Goal: Task Accomplishment & Management: Complete application form

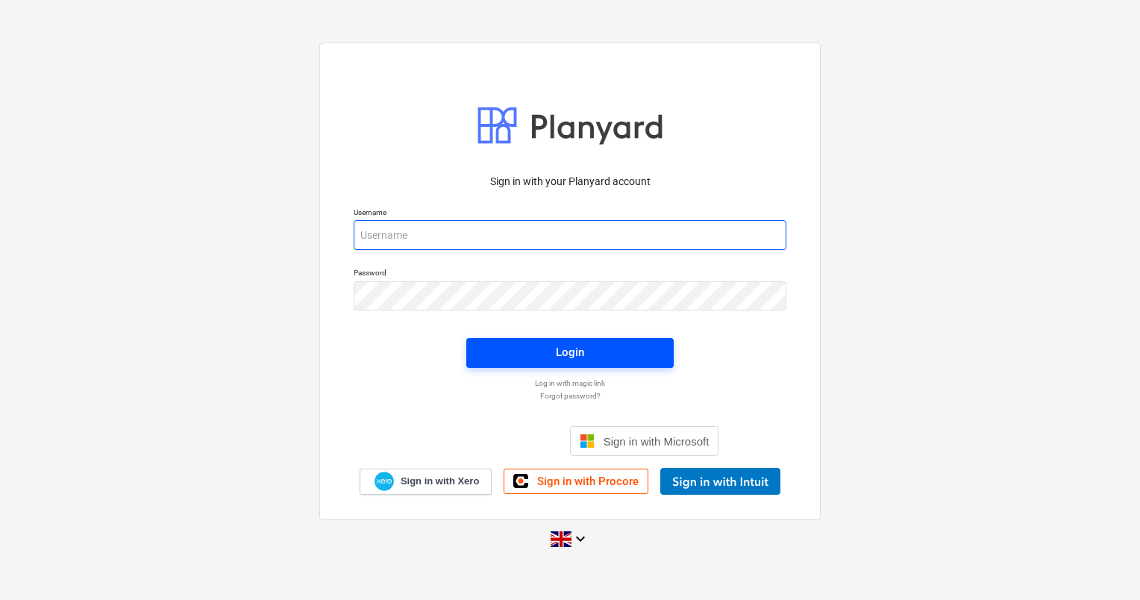
type input "[PERSON_NAME][EMAIL_ADDRESS][DOMAIN_NAME]"
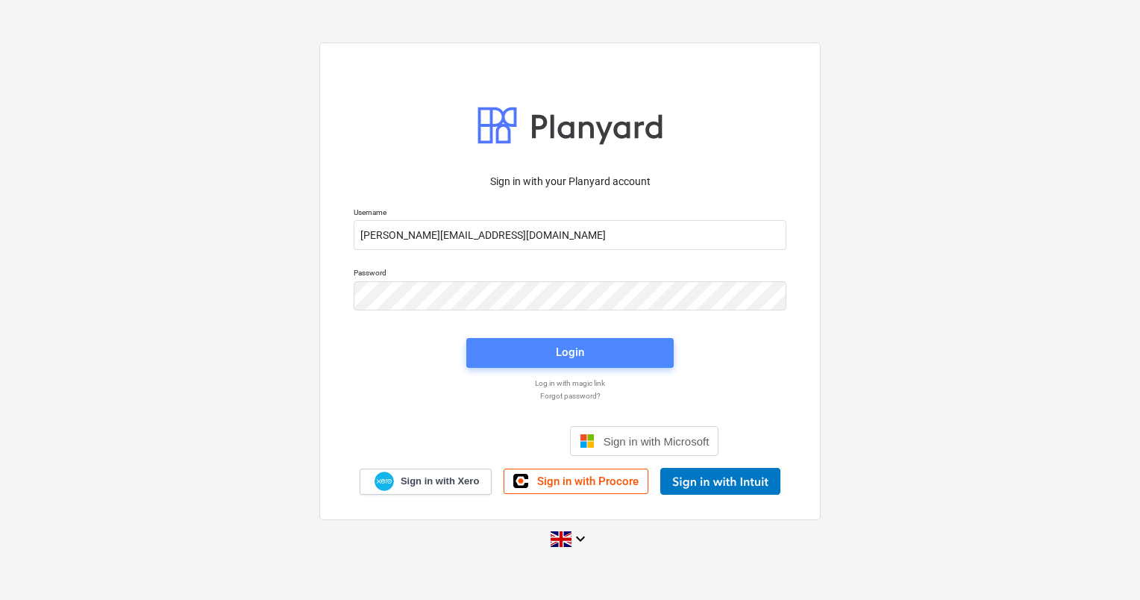
click at [578, 358] on div "Login" at bounding box center [570, 352] width 28 height 19
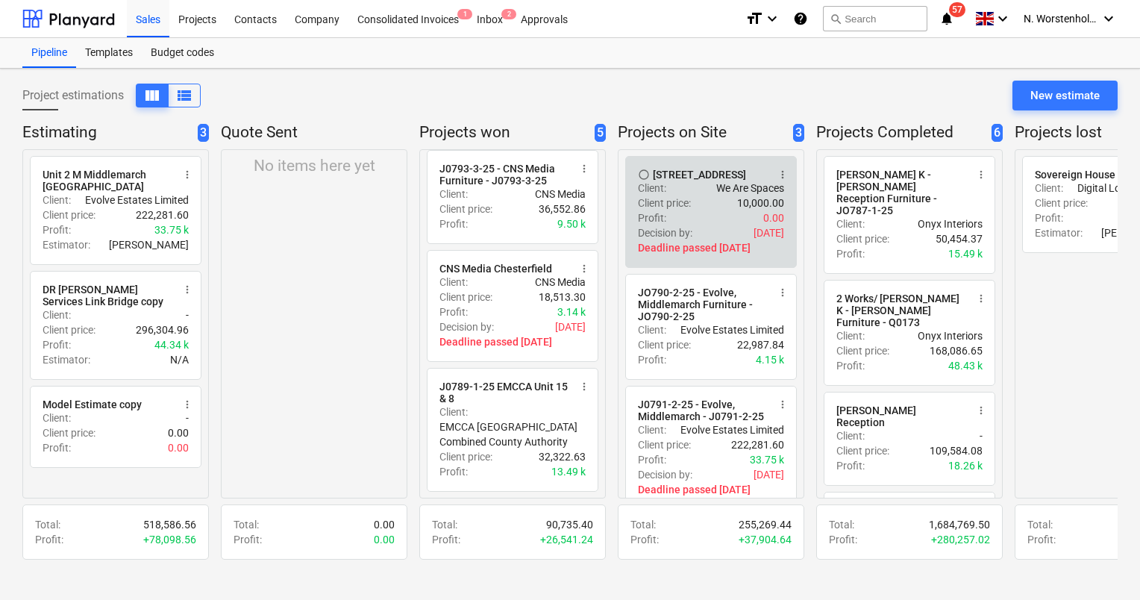
click at [725, 225] on div "Profit : 0.00" at bounding box center [711, 217] width 146 height 15
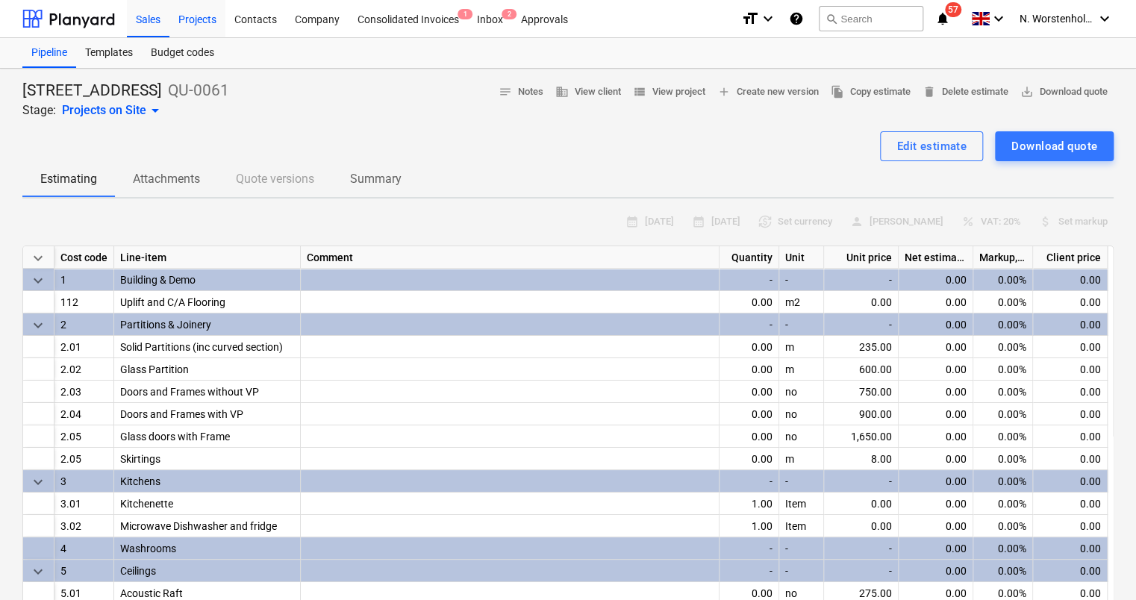
click at [200, 17] on div "Projects" at bounding box center [197, 18] width 56 height 38
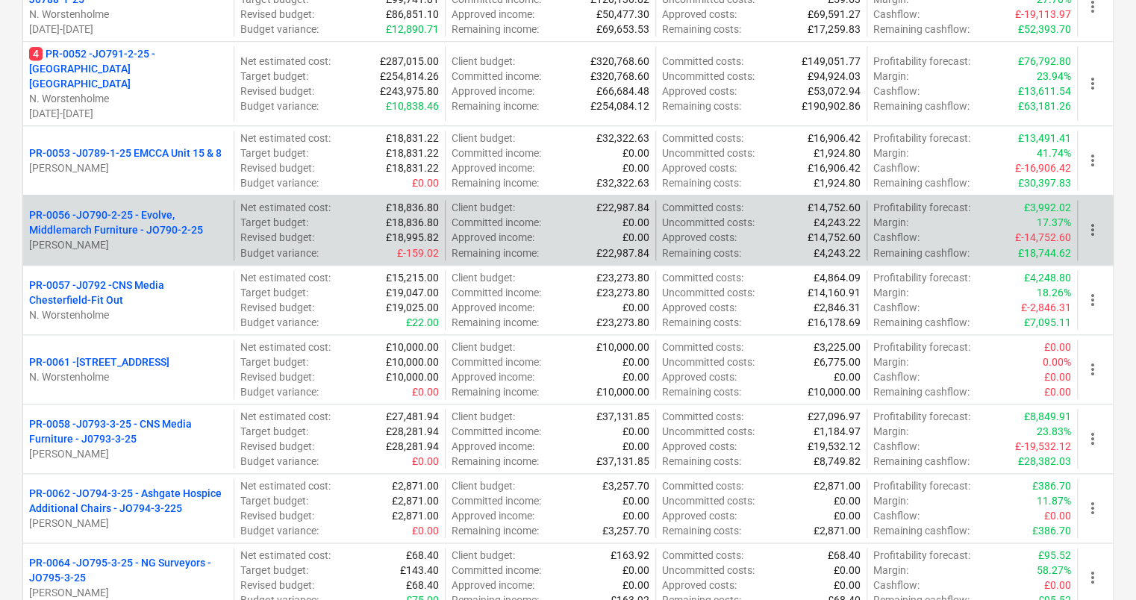
scroll to position [742, 0]
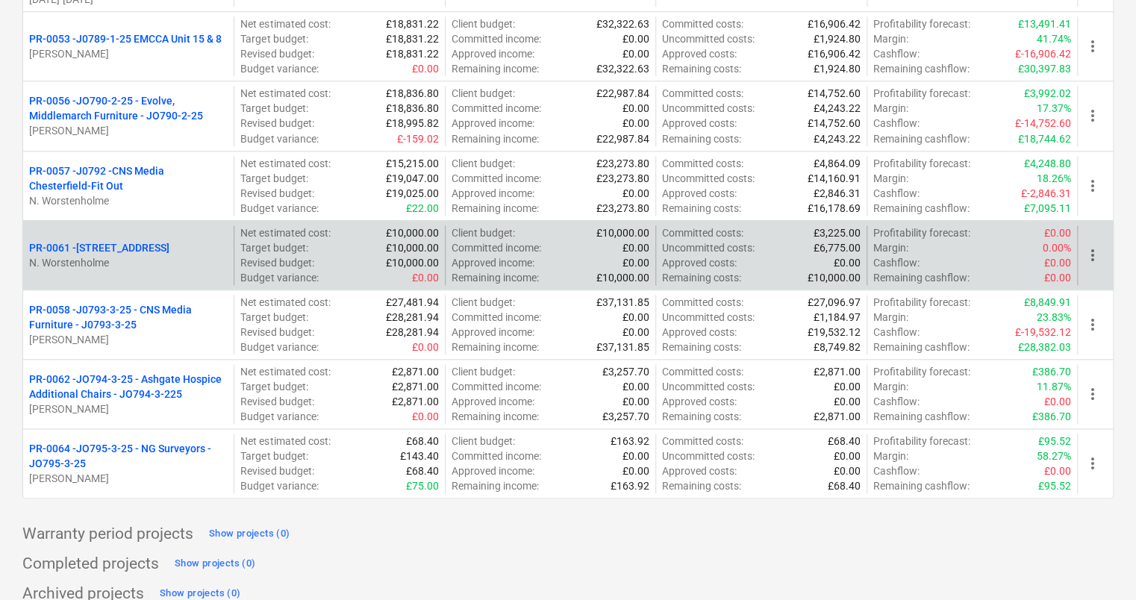
click at [146, 240] on p "PR-0061 - [STREET_ADDRESS]" at bounding box center [99, 247] width 140 height 15
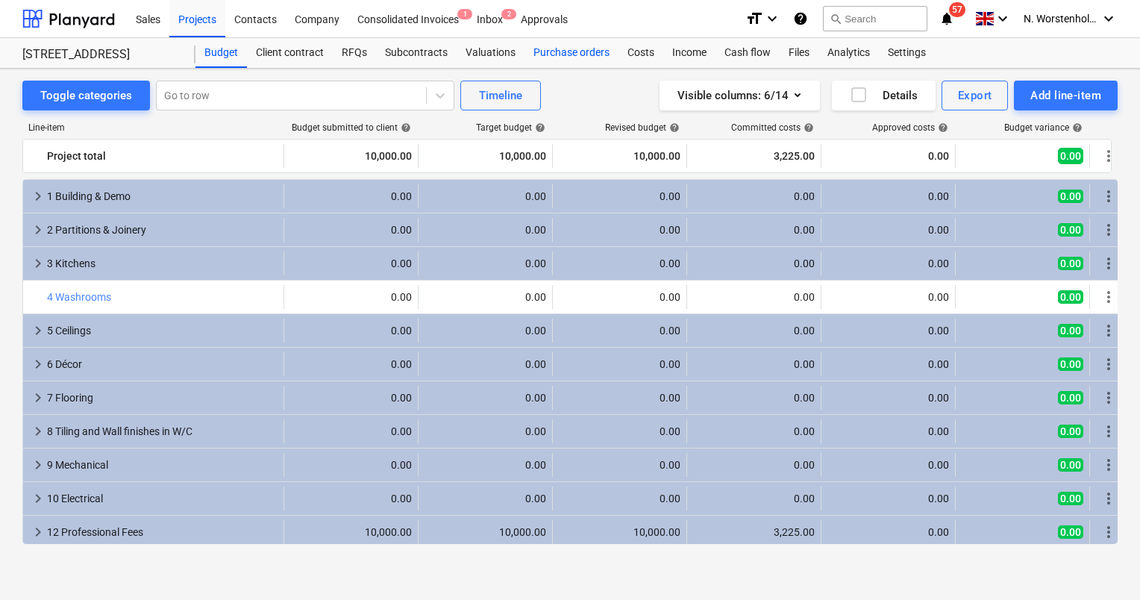
click at [562, 56] on div "Purchase orders" at bounding box center [572, 53] width 94 height 30
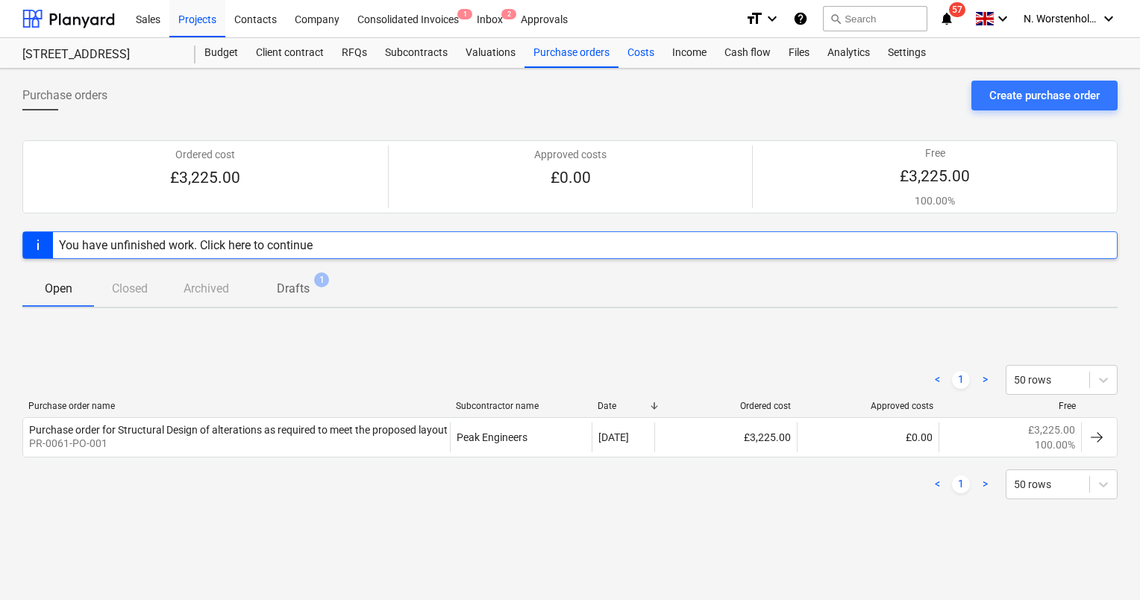
click at [637, 54] on div "Costs" at bounding box center [641, 53] width 45 height 30
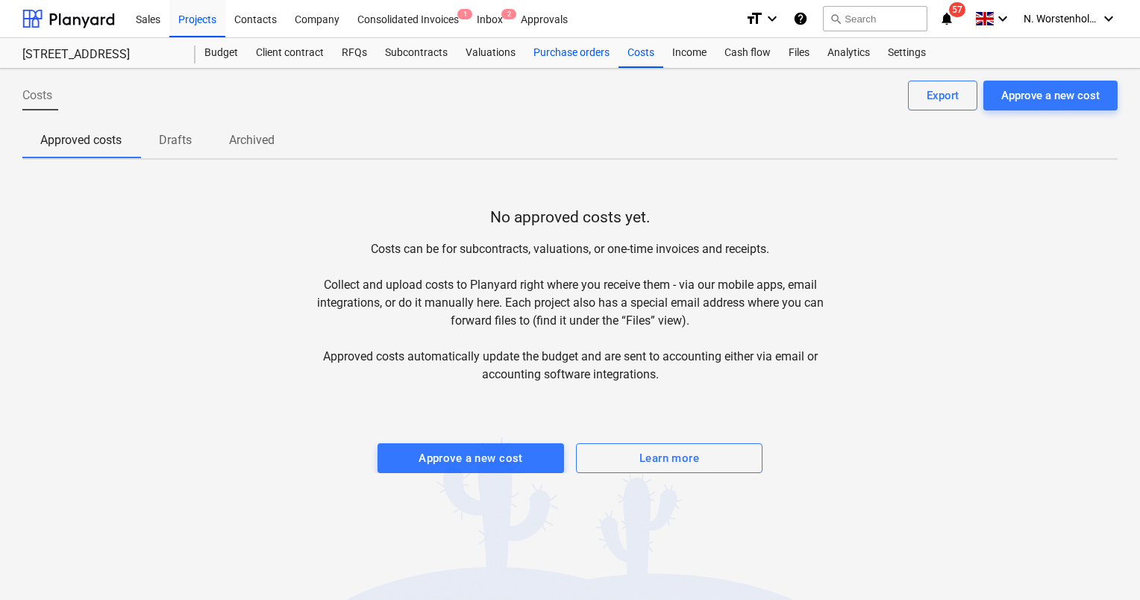
click at [566, 54] on div "Purchase orders" at bounding box center [572, 53] width 94 height 30
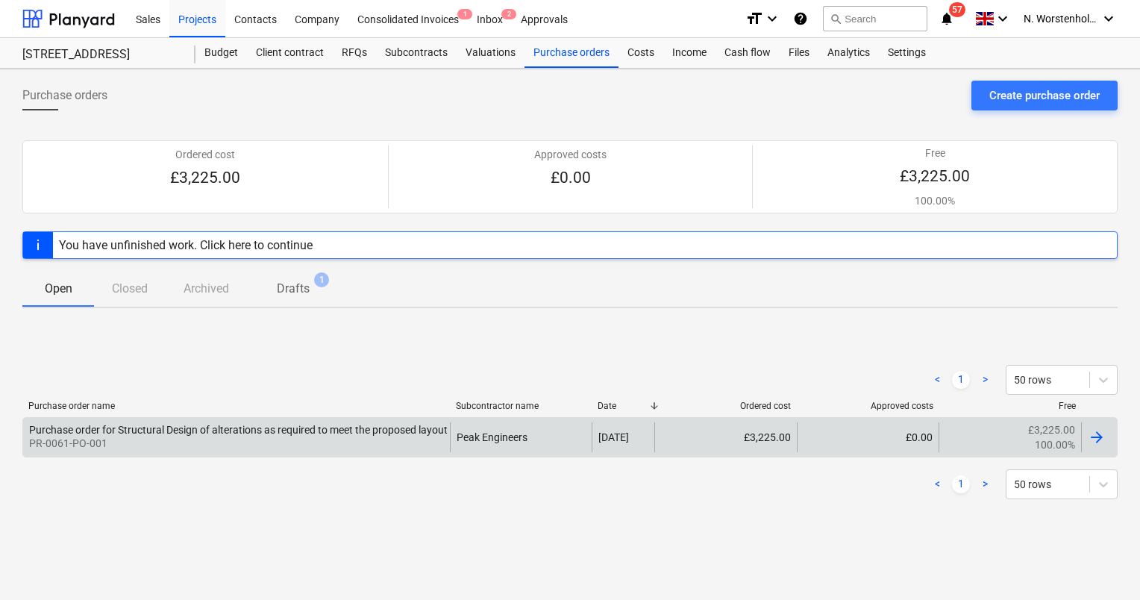
click at [767, 437] on div "£3,225.00" at bounding box center [725, 437] width 143 height 30
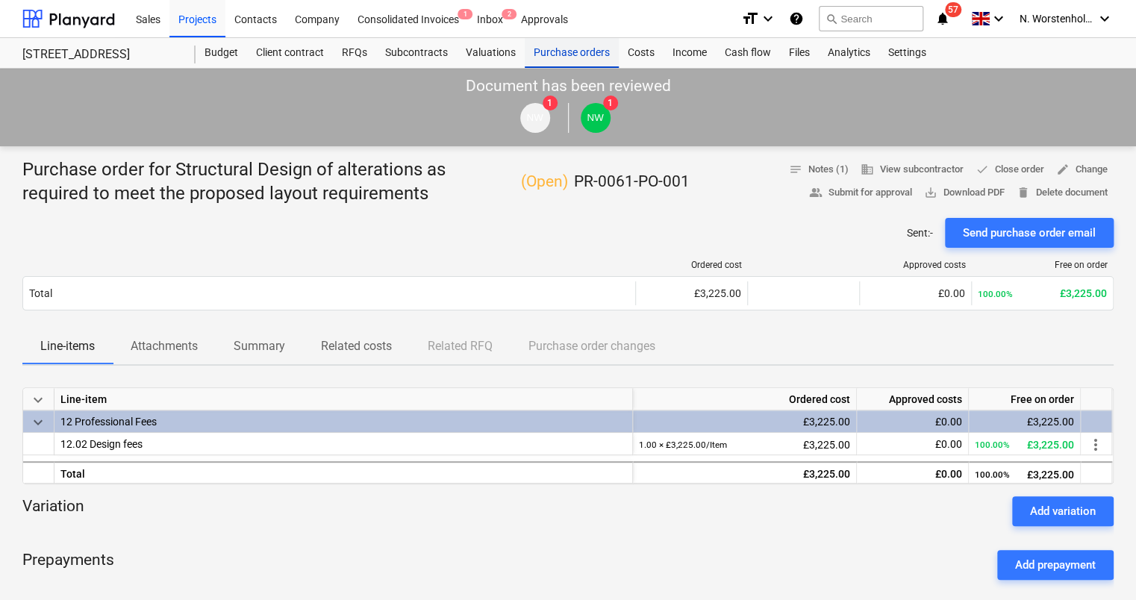
click at [559, 57] on div "Purchase orders" at bounding box center [572, 53] width 94 height 30
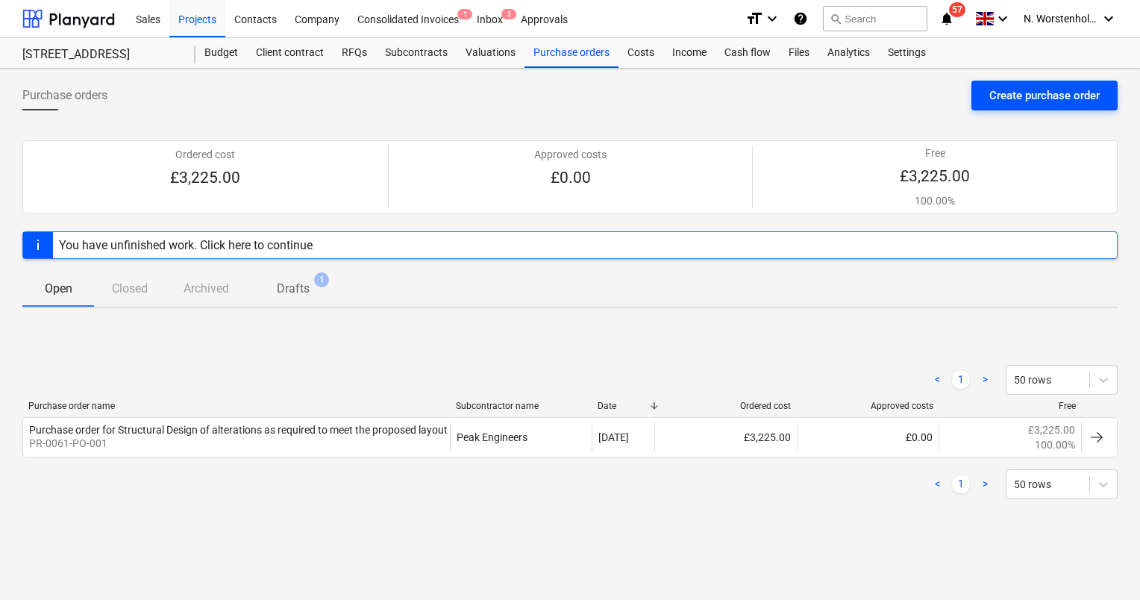
click at [1015, 99] on div "Create purchase order" at bounding box center [1045, 95] width 110 height 19
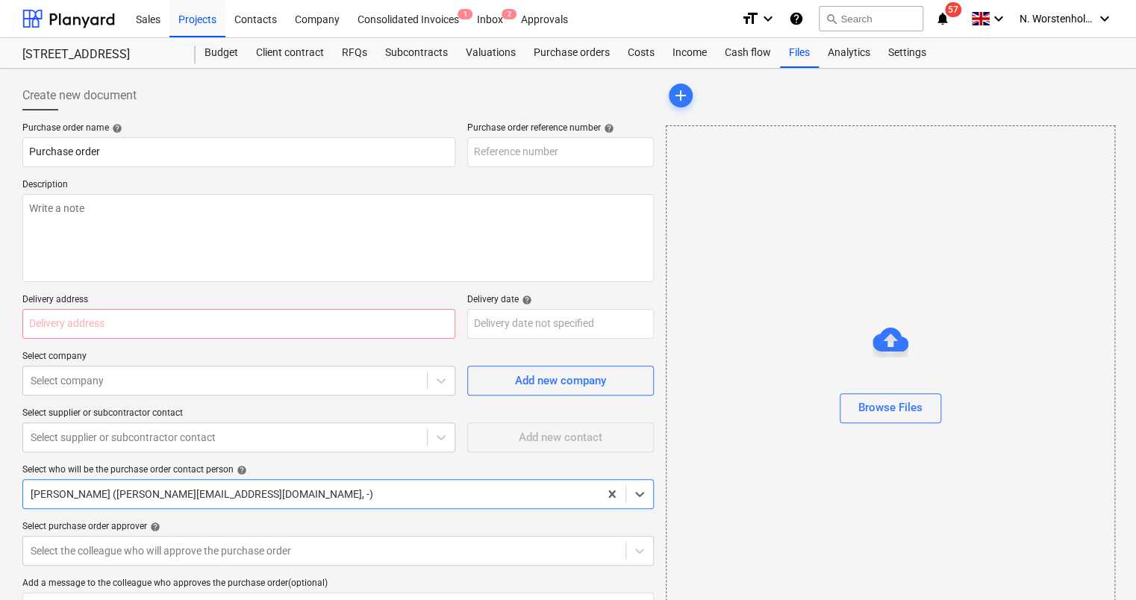
type textarea "x"
type input "PR-0061-PO-003"
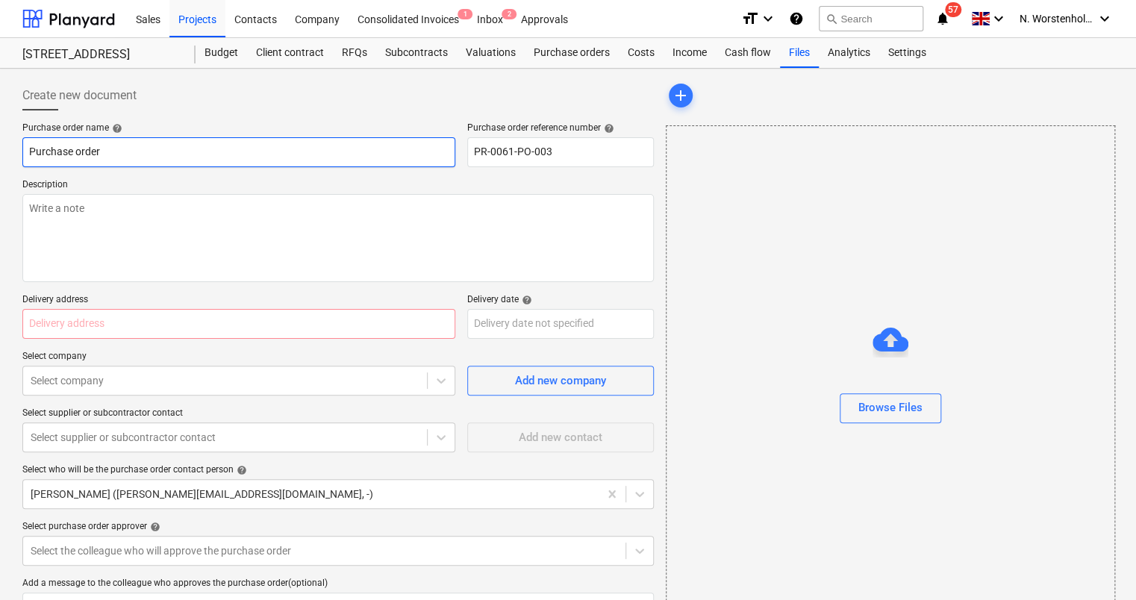
drag, startPoint x: 25, startPoint y: 150, endPoint x: 33, endPoint y: 150, distance: 8.2
click at [25, 150] on input "Purchase order" at bounding box center [238, 152] width 433 height 30
click at [110, 148] on input "Purchase order" at bounding box center [238, 152] width 433 height 30
type textarea "x"
type input "Purchase order"
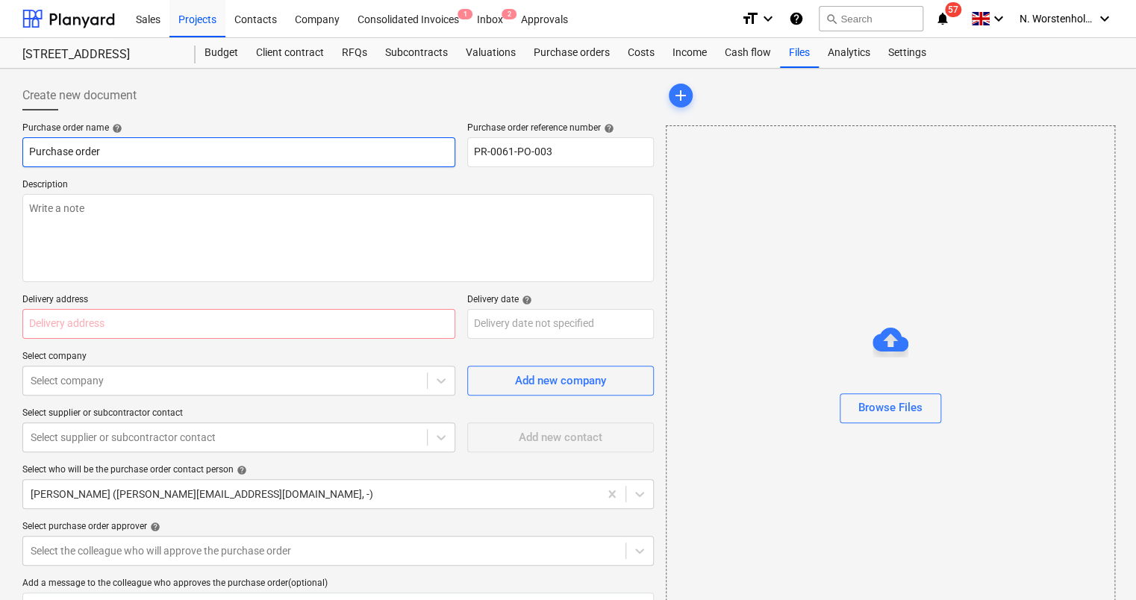
type textarea "x"
type input "Purchase order f"
type textarea "x"
type input "Purchase order fo"
type textarea "x"
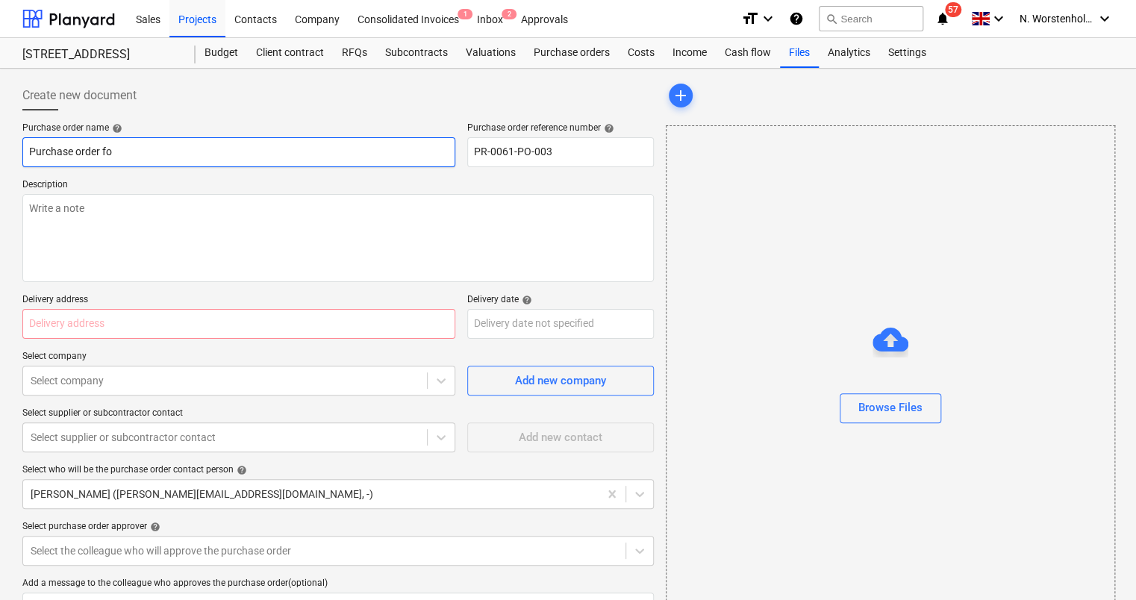
type input "Purchase order for"
type textarea "x"
type input "Purchase order for"
type textarea "x"
type input "Purchase order for t"
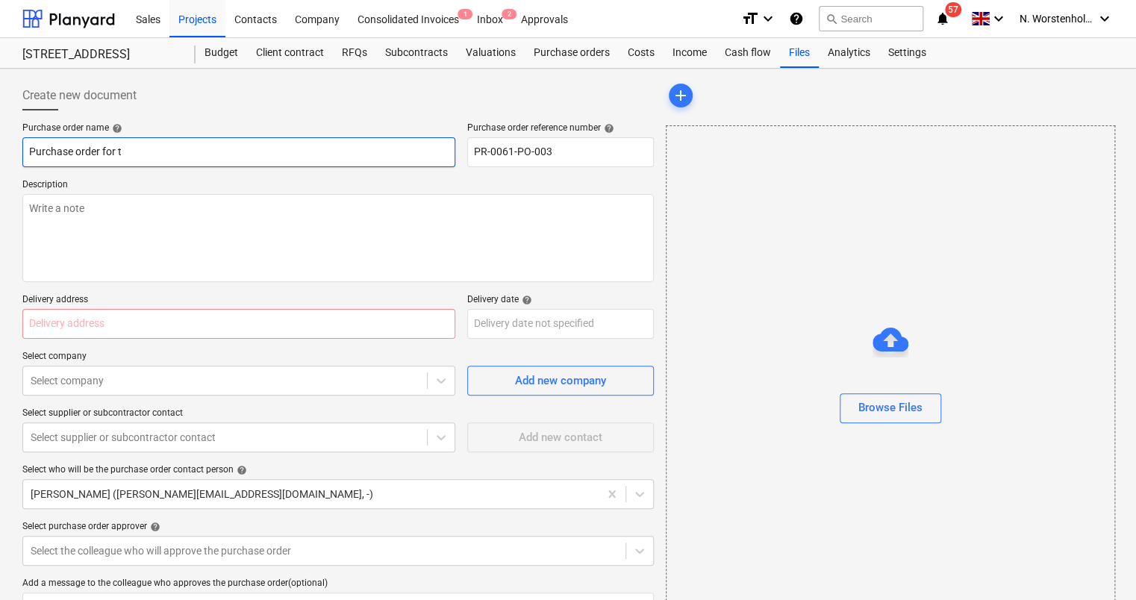
type textarea "x"
type input "Purchase order for to"
type textarea "x"
type input "Purchase order for tow"
type textarea "x"
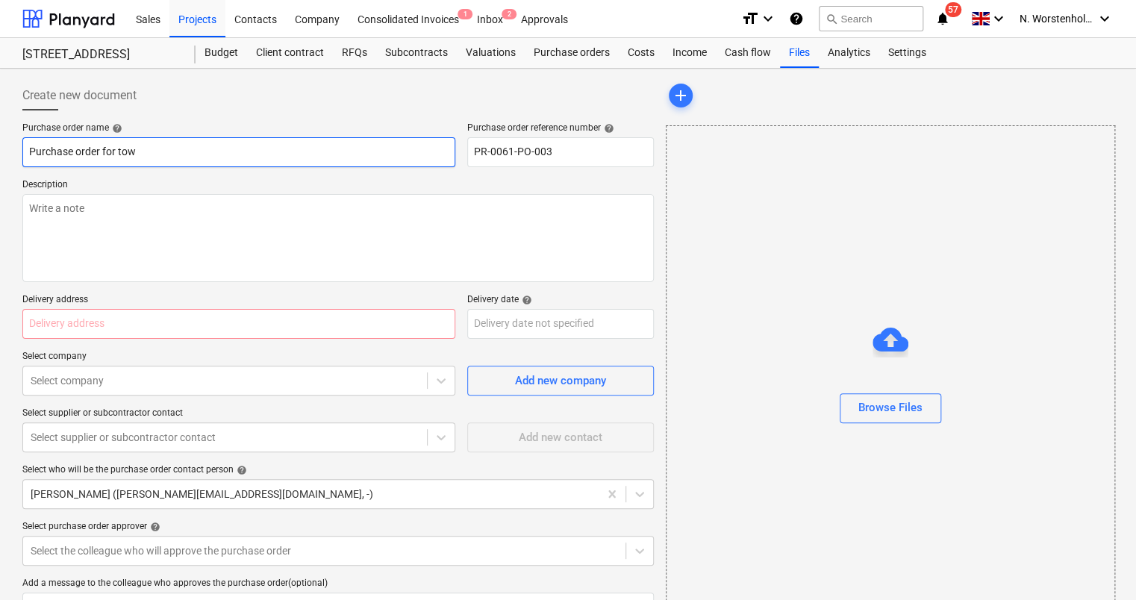
type input "Purchase order for [PERSON_NAME]"
type textarea "x"
type input "Purchase order for tower"
type textarea "x"
type input "Purchase order for tower"
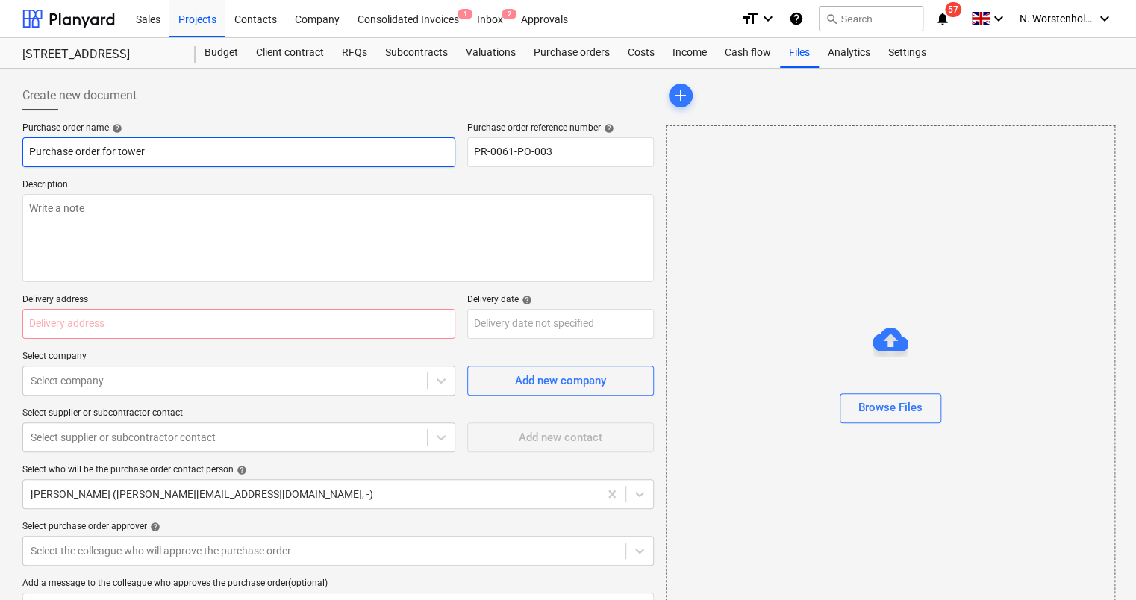
type textarea "x"
type input "Purchase order for tower s"
type textarea "x"
type input "Purchase order for tower sc"
type textarea "x"
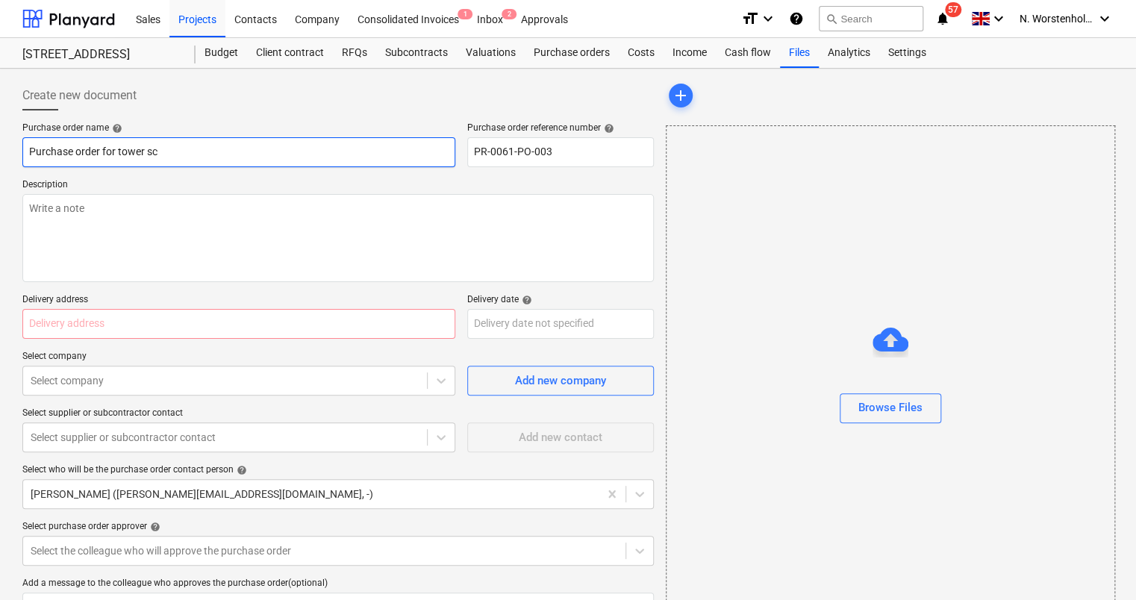
type input "Purchase order for tower sca"
type textarea "x"
type input "Purchase order for tower scaf"
type textarea "x"
type input "Purchase order for tower [PERSON_NAME]"
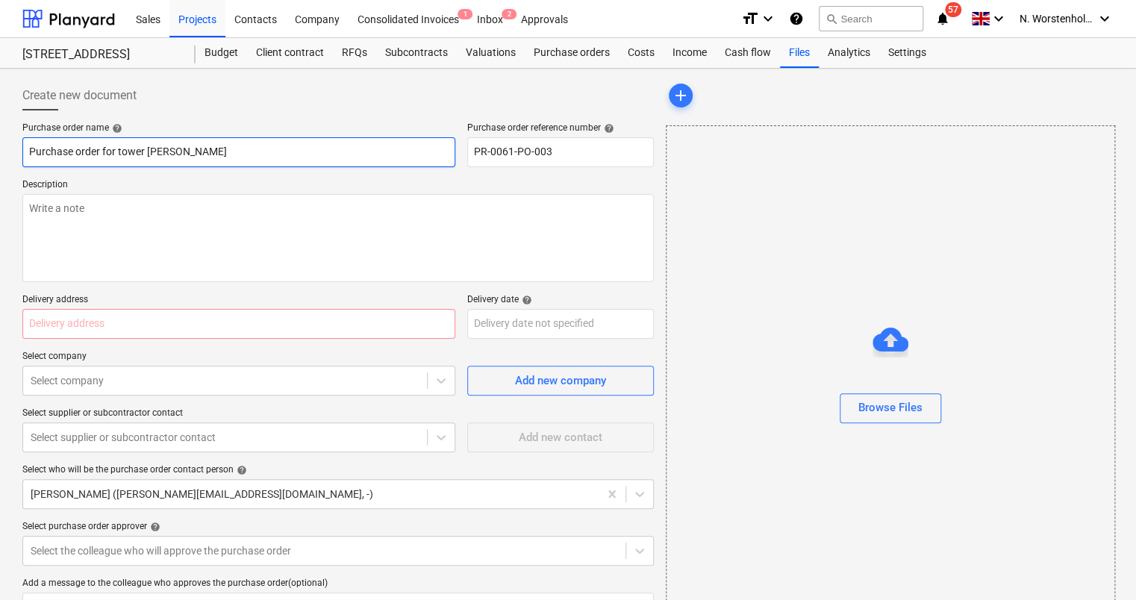
type textarea "x"
type input "Purchase order for tower scaffo"
type textarea "x"
type input "Purchase order for tower scaffol"
type textarea "x"
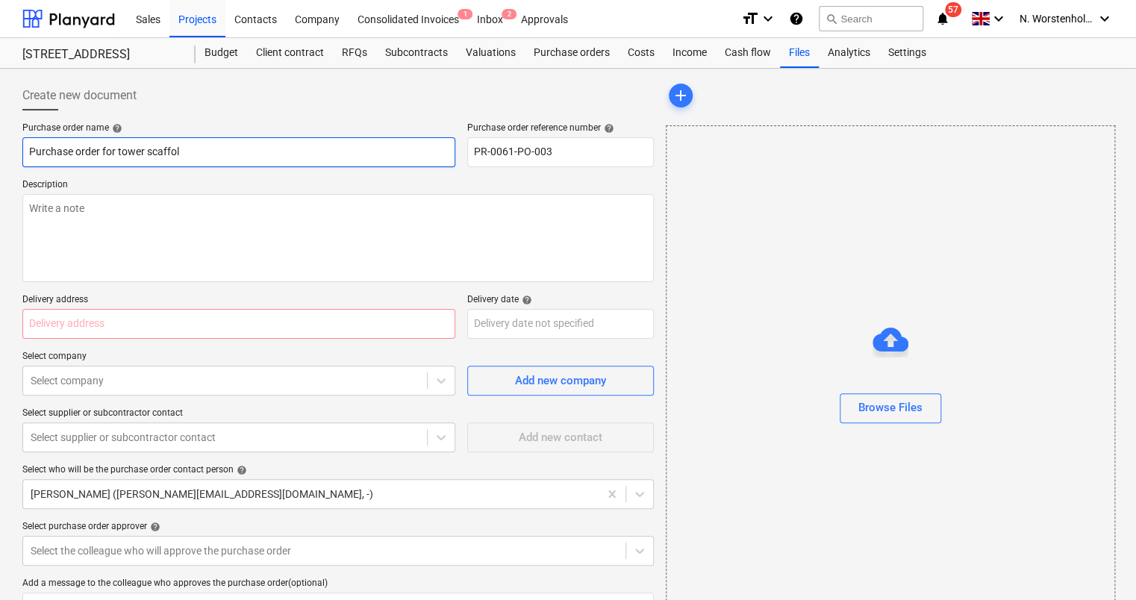
type input "Purchase order for tower scaffold"
type textarea "x"
type input "Purchase order for tower scaffold"
type textarea "x"
type input "Purchase order for tower scaffold -"
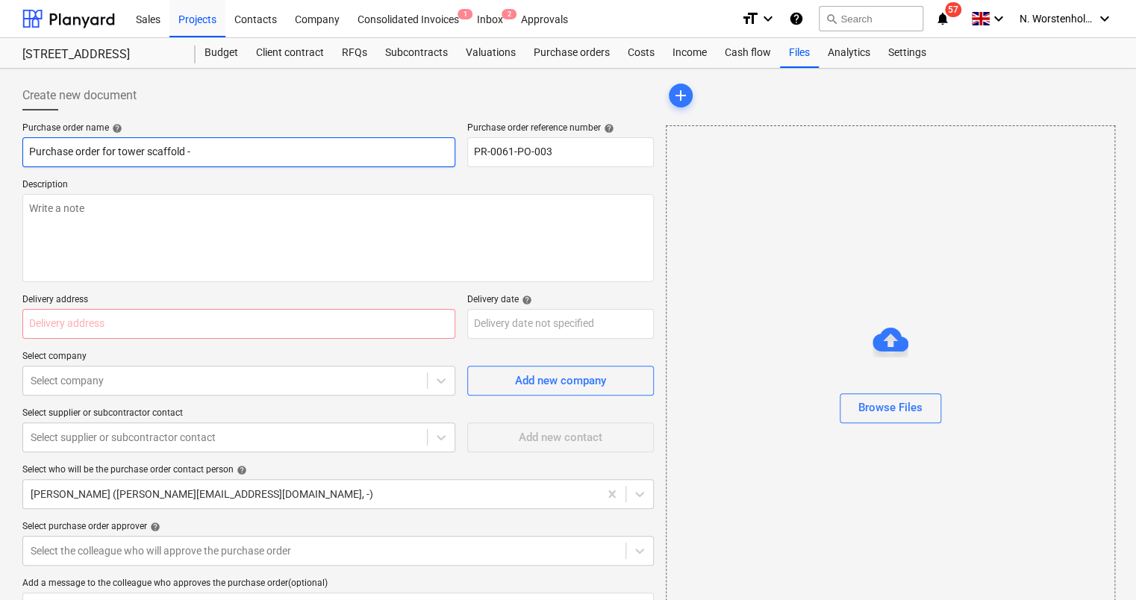
type textarea "x"
type input "Purchase order for tower scaffold -"
type textarea "x"
type input "Purchase order for tower scaffold - W"
type textarea "x"
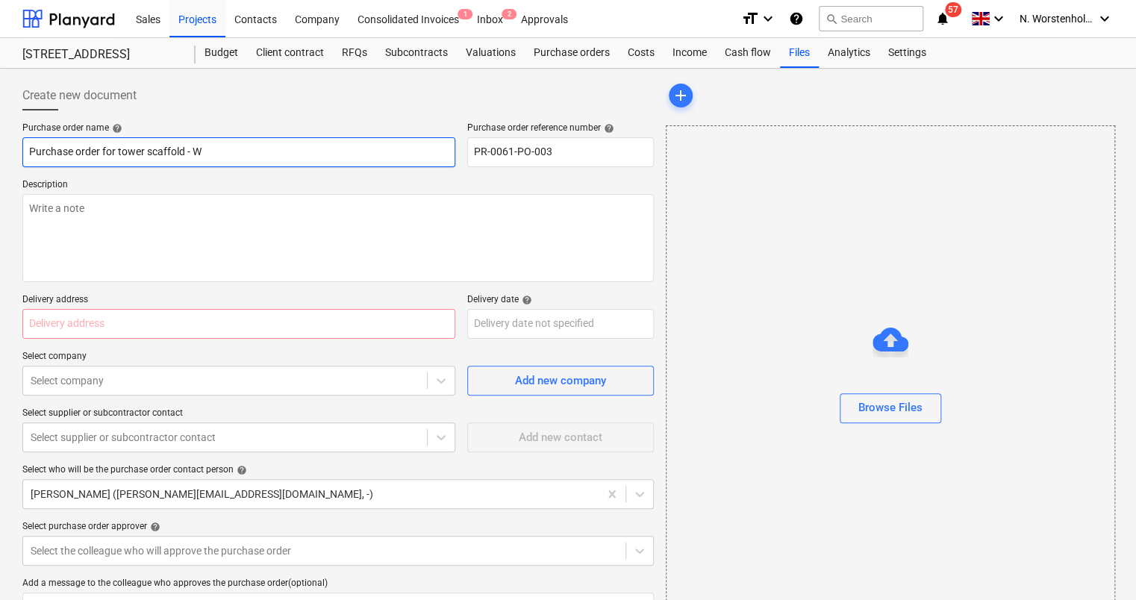
type input "Purchase order for tower scaffold - Wi"
type textarea "x"
type input "Purchase order for tower scaffold - Win"
type textarea "x"
type input "Purchase order for tower scaffold - Wind"
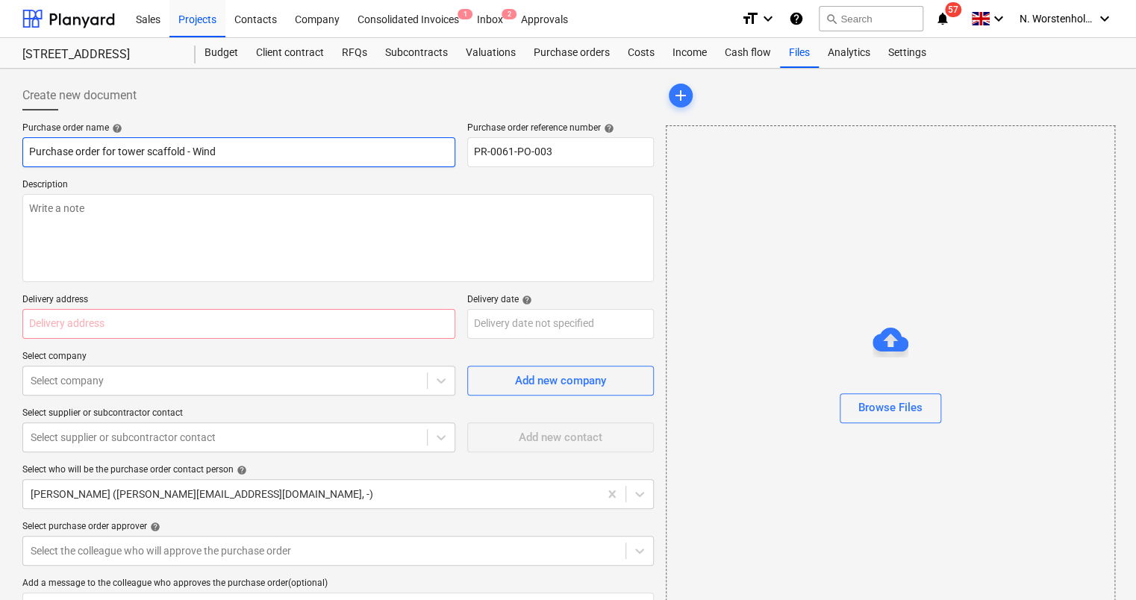
type textarea "x"
type input "Purchase order for tower scaffold - Windo"
type textarea "x"
type input "Purchase order for tower scaffold - Window"
type textarea "x"
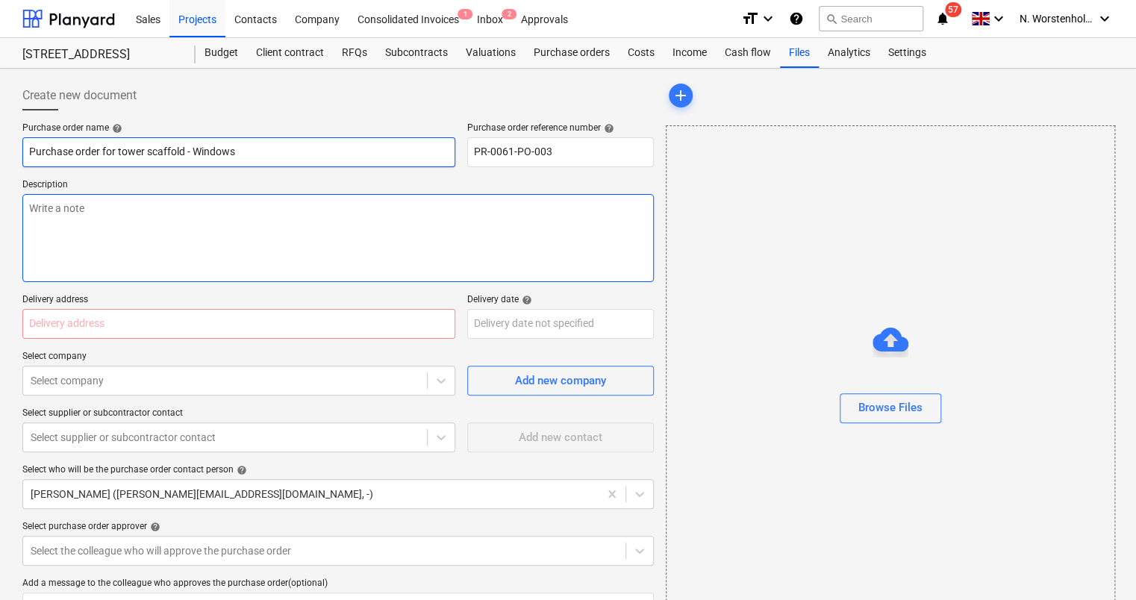
type input "Purchase order for tower scaffold - Windows"
click at [54, 213] on textarea at bounding box center [337, 238] width 631 height 88
type textarea "x"
type textarea "T"
type textarea "x"
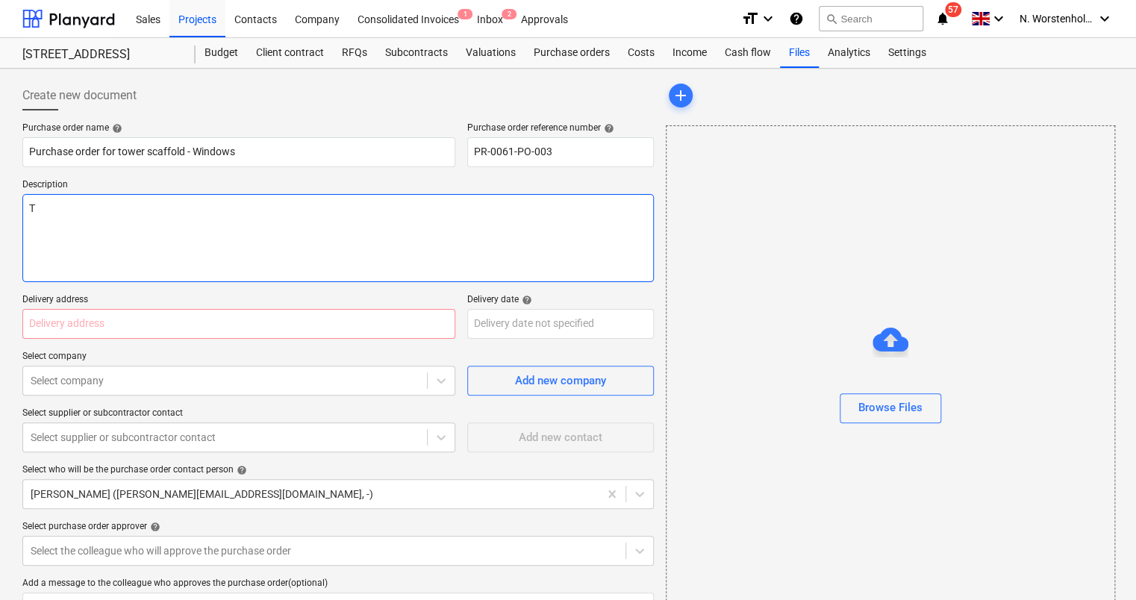
type textarea "To"
type textarea "x"
type textarea "[PERSON_NAME]"
type textarea "x"
type textarea "Tower"
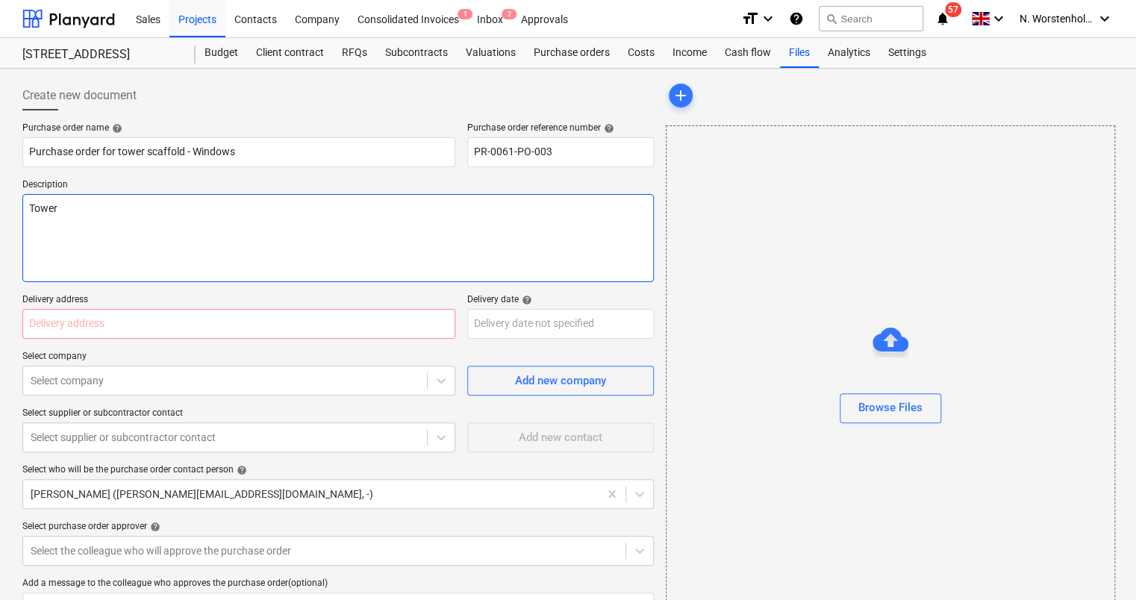
type textarea "x"
type textarea "Tower"
type textarea "x"
type textarea "Tower to"
type textarea "x"
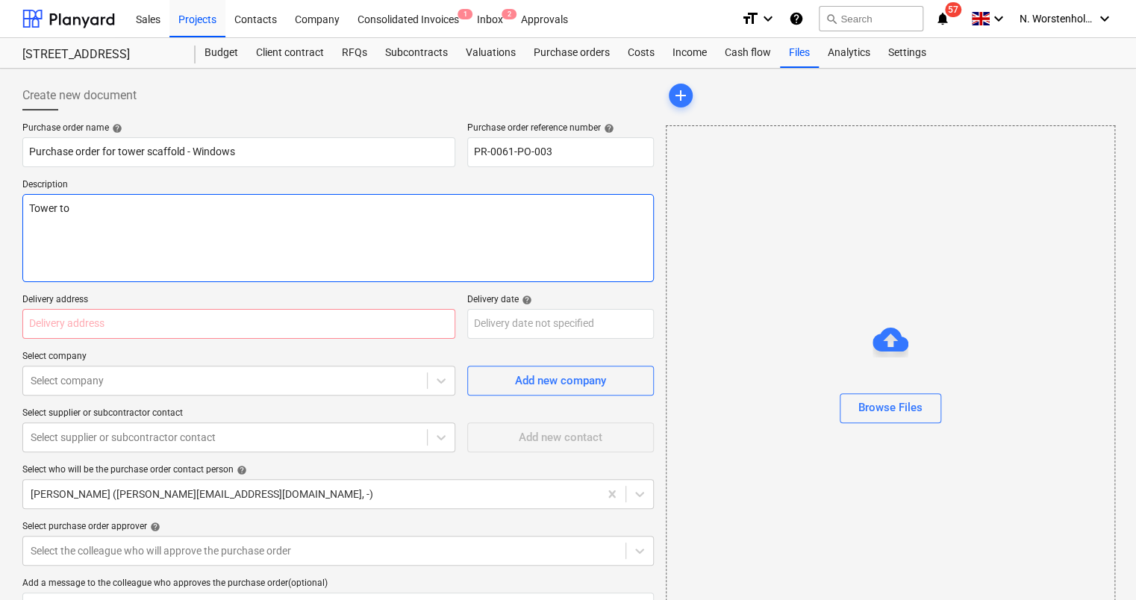
type textarea "Tower to"
type textarea "x"
type textarea "Tower to"
type textarea "x"
type textarea "Tower t"
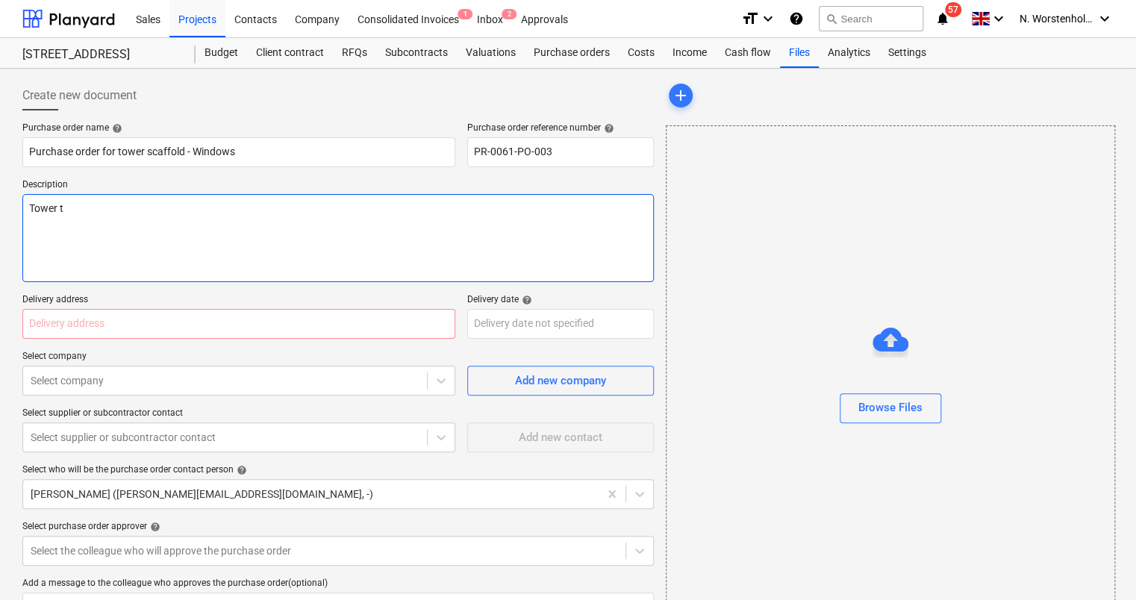
type textarea "x"
type textarea "Tower"
type textarea "x"
type textarea "Tower"
type textarea "x"
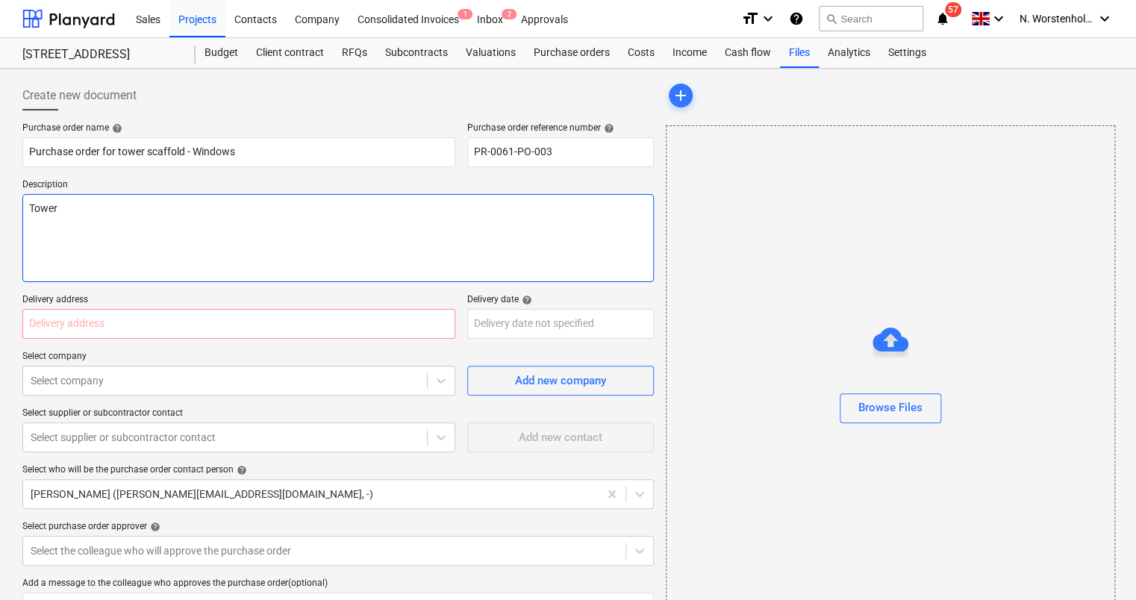
type textarea "[PERSON_NAME]"
type textarea "x"
type textarea "Tower"
type textarea "x"
type textarea "Tower"
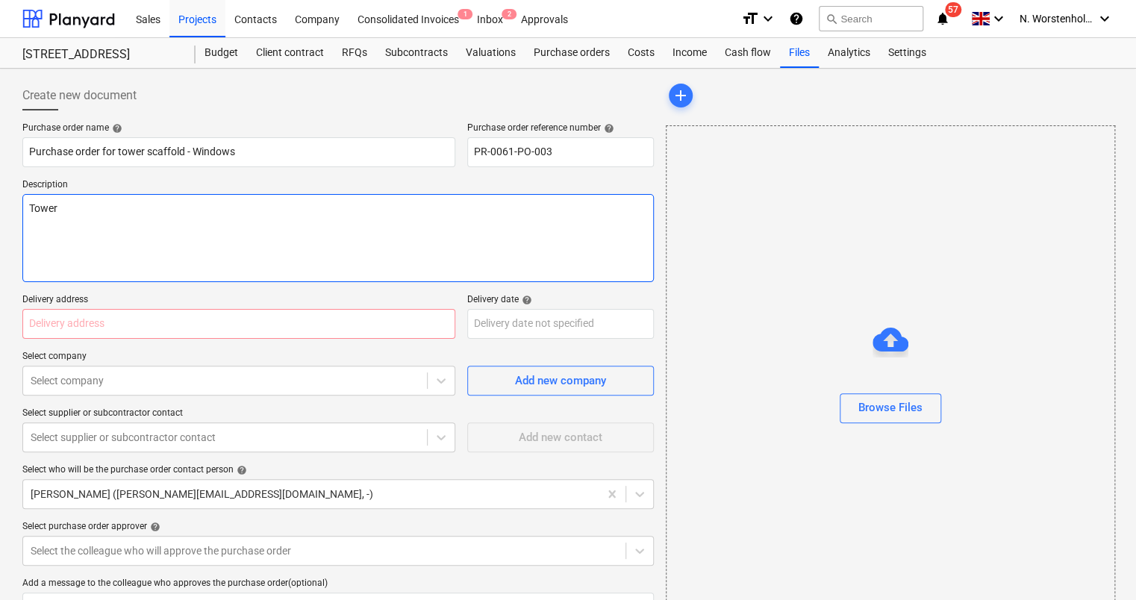
type textarea "x"
type textarea "Tower s"
type textarea "x"
type textarea "Tower sc"
type textarea "x"
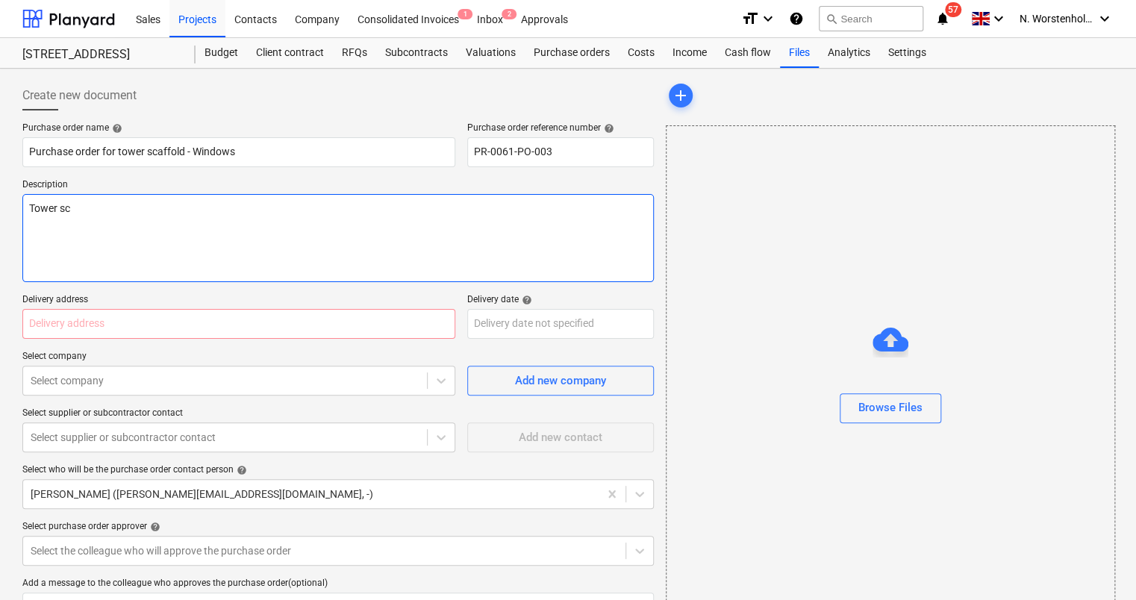
type textarea "Tower sca"
type textarea "x"
type textarea "Tower scaf"
type textarea "x"
type textarea "Tower [PERSON_NAME]"
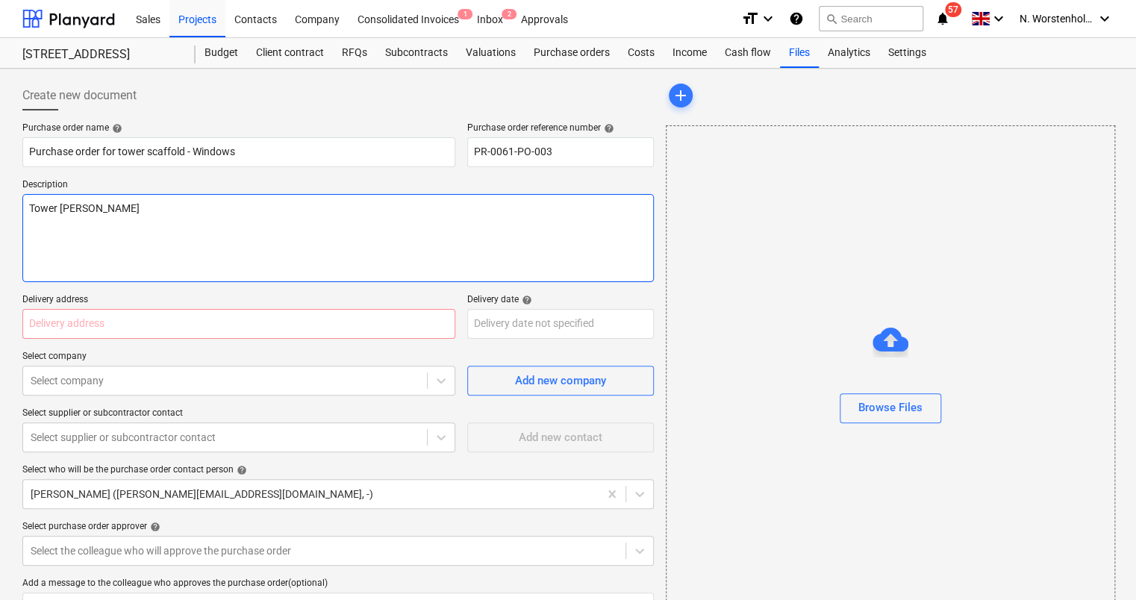
type textarea "x"
type textarea "Tower scaffo"
type textarea "x"
type textarea "Tower scaffol"
type textarea "x"
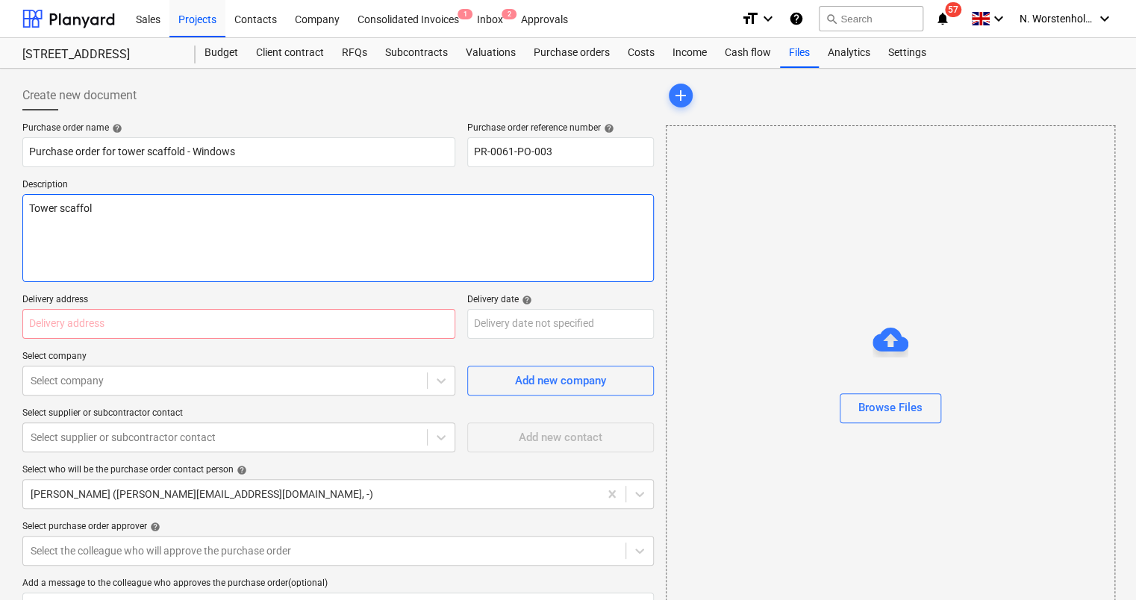
type textarea "Tower scaffold"
type textarea "x"
type textarea "Tower scaffold"
type textarea "x"
type textarea "Tower scaffold m"
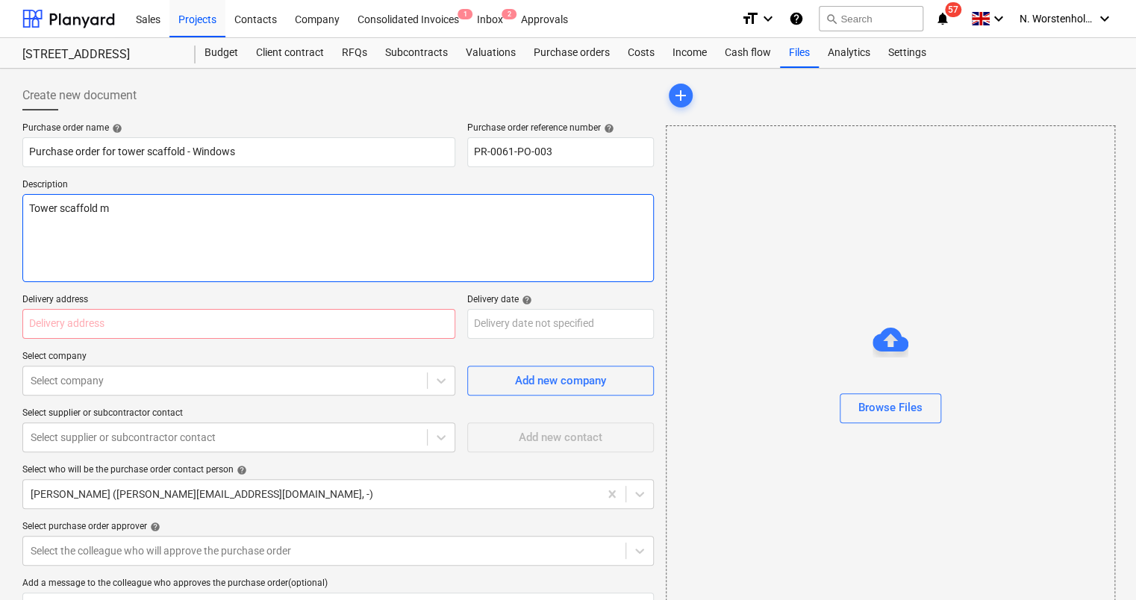
type textarea "x"
type textarea "Tower scaffold mi"
type textarea "x"
type textarea "Tower scaffold min"
type textarea "x"
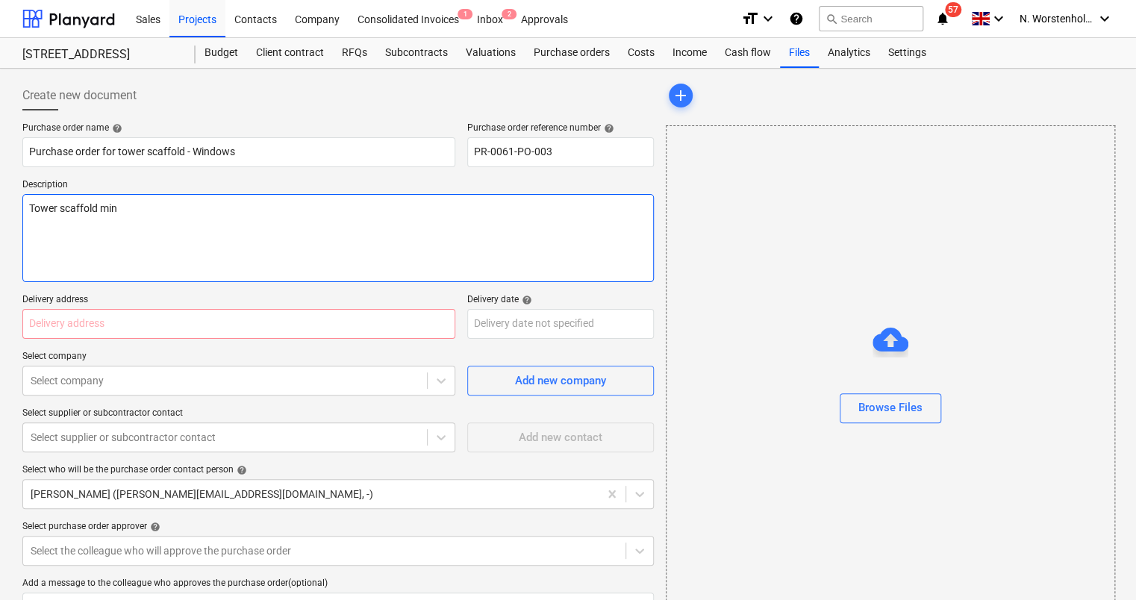
type textarea "Tower scaffold min"
type textarea "x"
type textarea "Tower scaffold min 6"
type textarea "x"
type textarea "Tower scaffold min 6m"
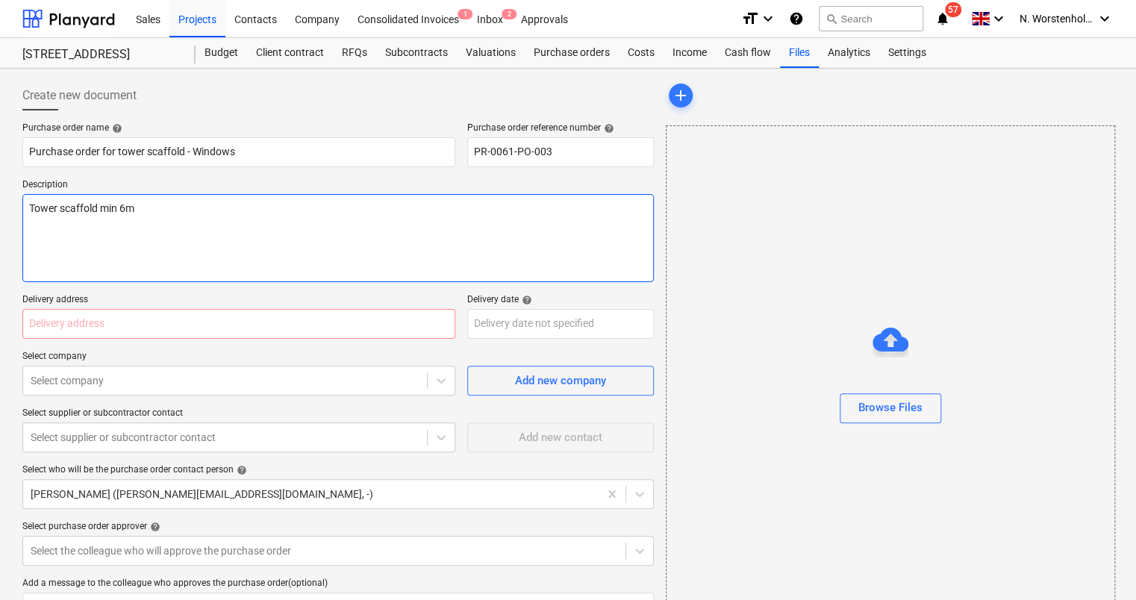
type textarea "x"
type textarea "Tower scaffold min 6m"
type textarea "x"
type textarea "Tower scaffold min 6m p"
type textarea "x"
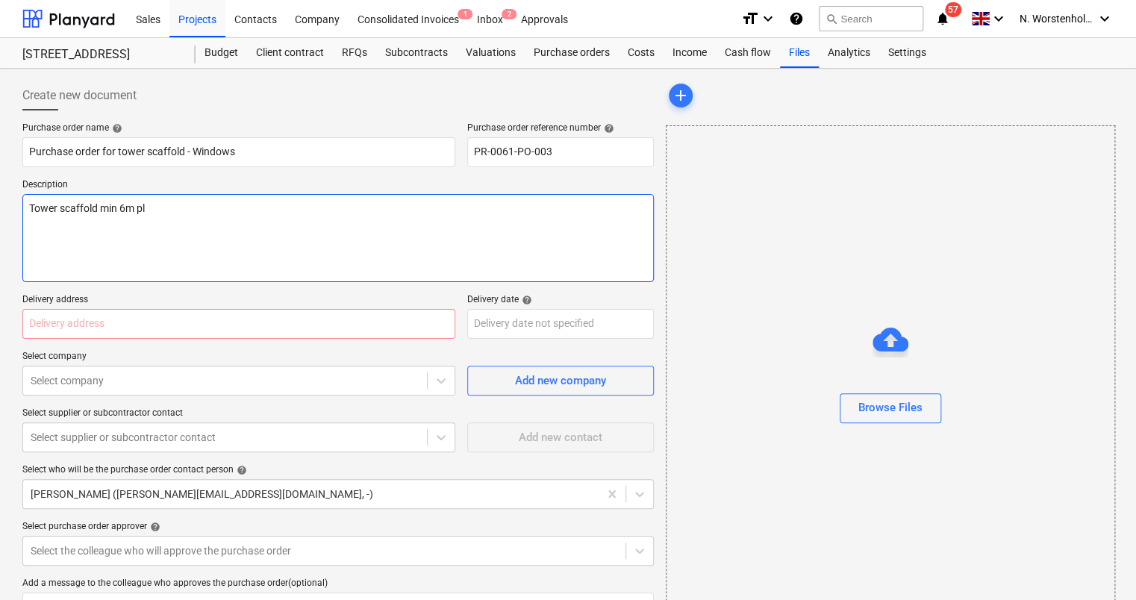
type textarea "Tower scaffold min 6m pla"
type textarea "x"
type textarea "Tower scaffold min 6m plat"
type textarea "x"
type textarea "Tower scaffold min 6m platf"
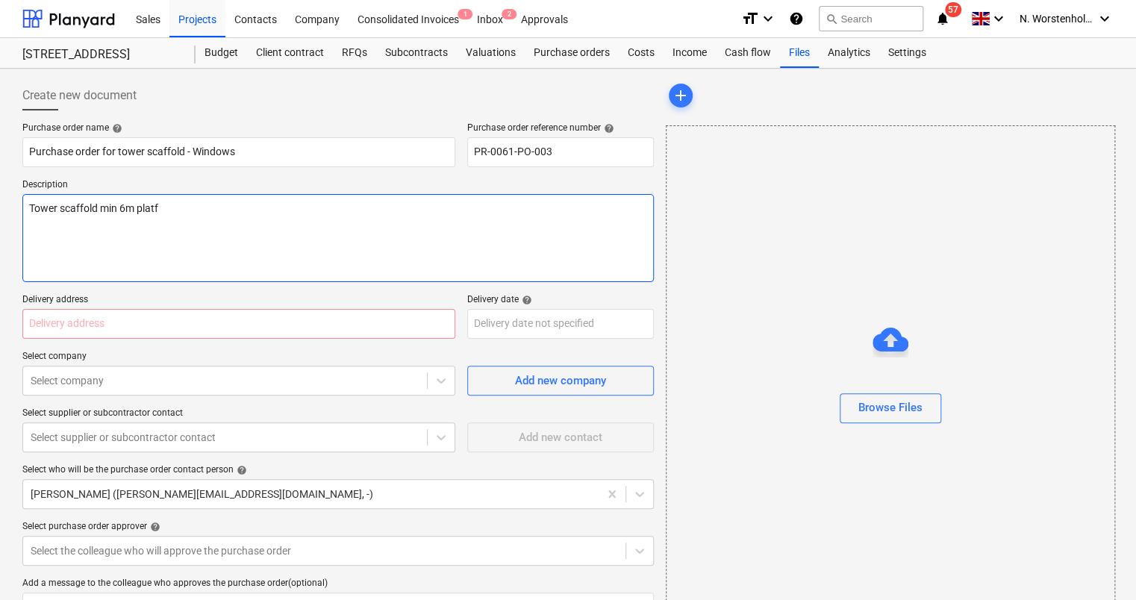
type textarea "x"
type textarea "Tower scaffold min 6m platfo"
type textarea "x"
type textarea "Tower scaffold min 6m platfor"
type textarea "x"
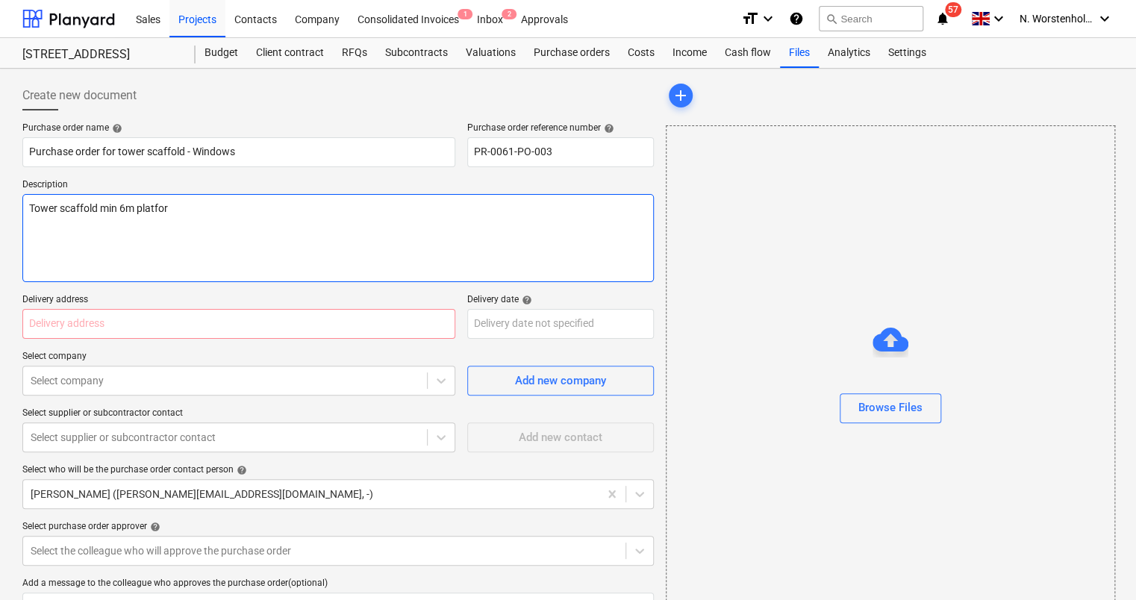
type textarea "Tower scaffold min 6m platform"
type textarea "x"
type textarea "Tower scaffold min 6m platform"
type textarea "x"
type textarea "Tower scaffold min 6m platform h"
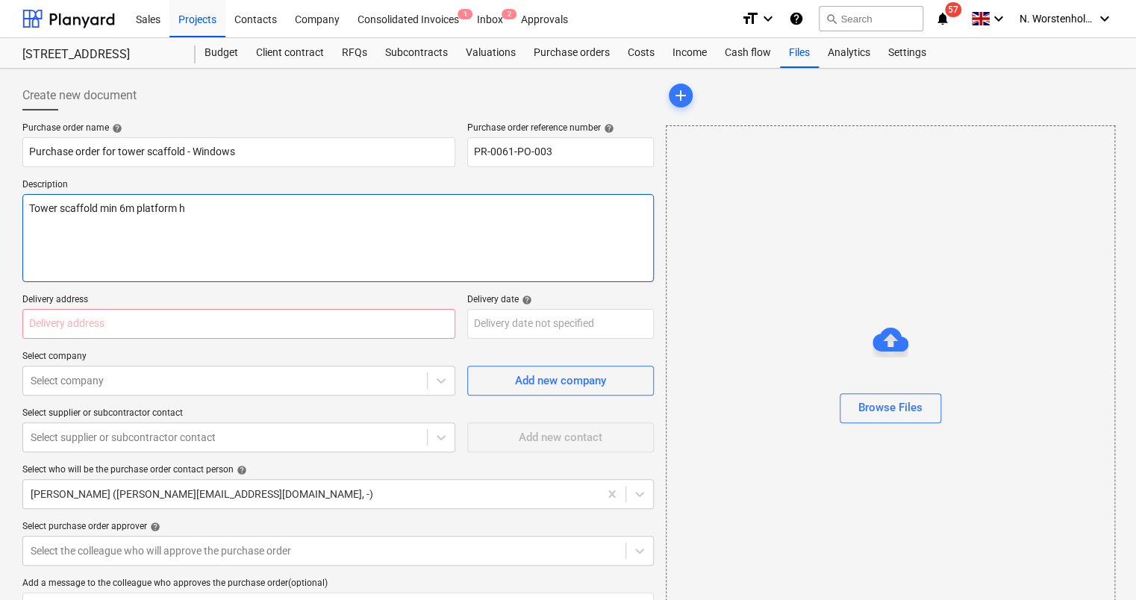
type textarea "x"
type textarea "Tower scaffold min 6m platform he"
type textarea "x"
type textarea "Tower scaffold min 6m platform hei"
type textarea "x"
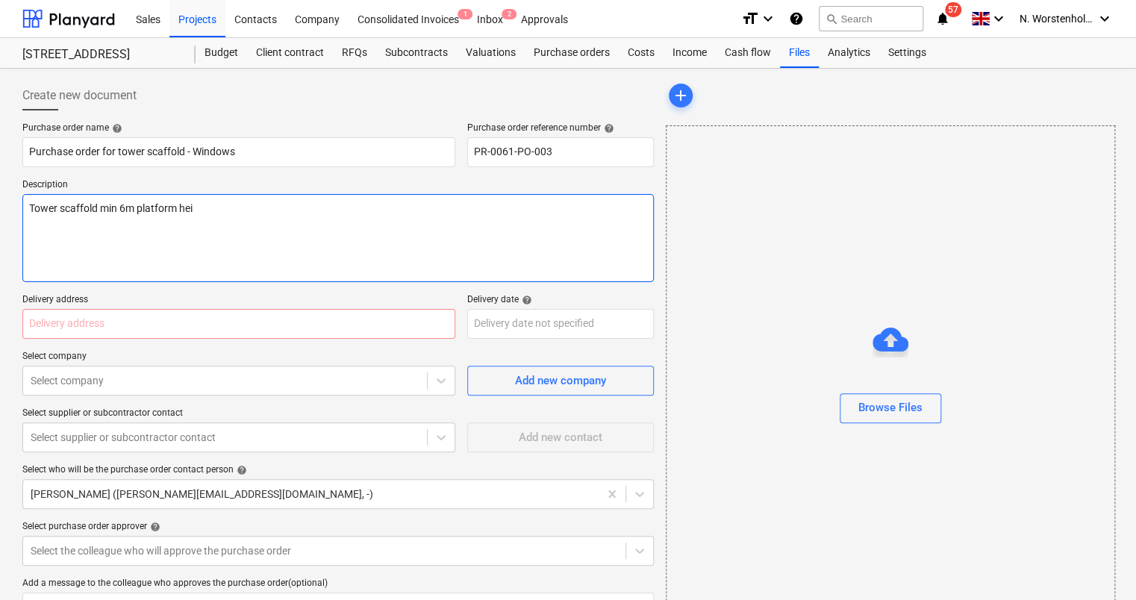
type textarea "Tower scaffold min 6m platform heig"
type textarea "x"
type textarea "Tower scaffold min 6m platform heigh"
type textarea "x"
type textarea "Tower scaffold min 6m platform height"
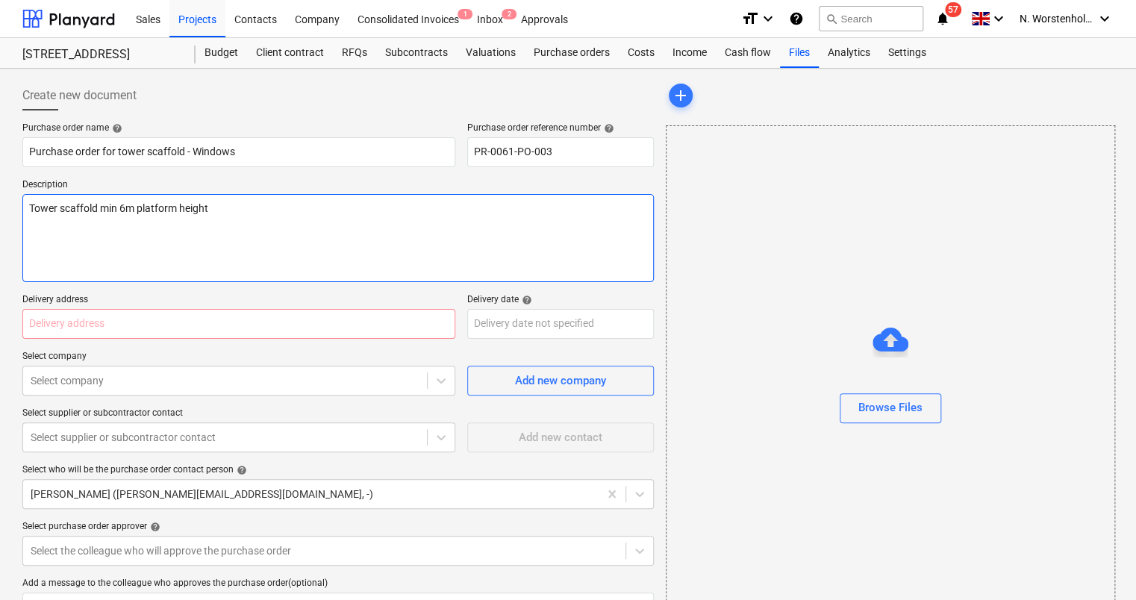
type textarea "x"
type textarea "Tower scaffold min 6m platform height,"
type textarea "x"
type textarea "Tower scaffold min 6m platform height,"
type textarea "x"
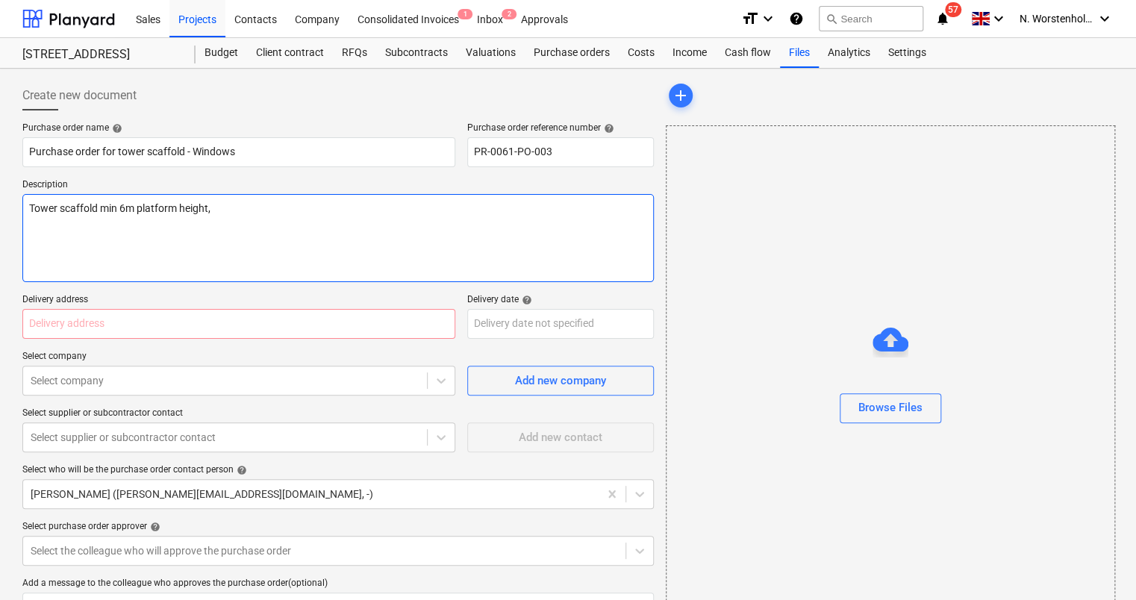
type textarea "Tower scaffold min 6m platform height, 2"
type textarea "x"
type textarea "Tower scaffold min 6m platform height, 2."
type textarea "x"
type textarea "Tower scaffold min 6m platform height, 2.5"
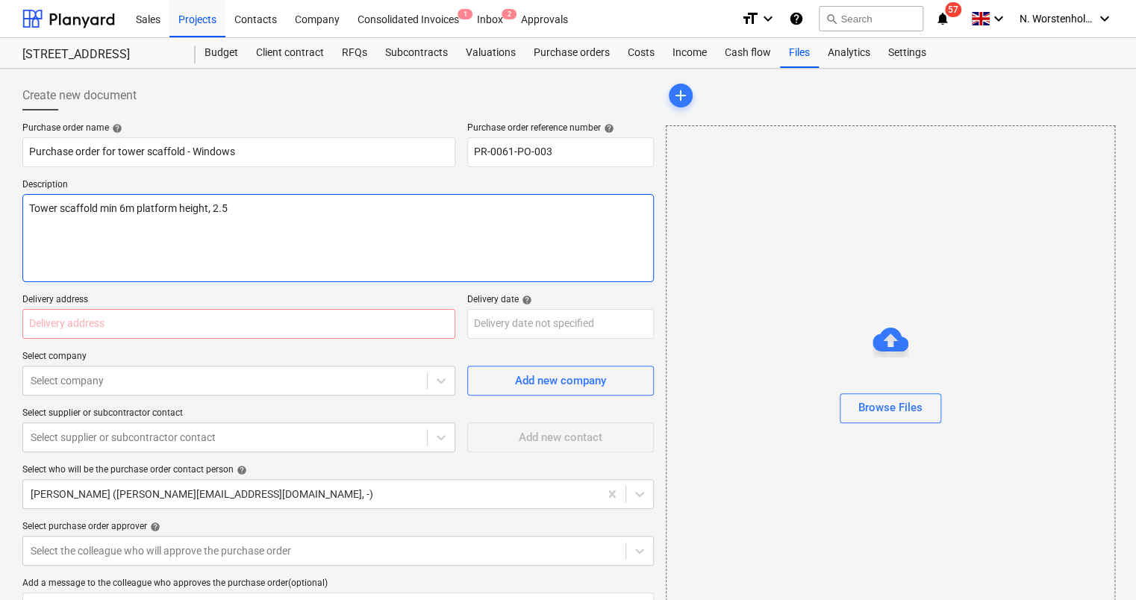
type textarea "x"
type textarea "Tower scaffold min 6m platform height, 2.5m"
type textarea "x"
type textarea "Tower scaffold min 6m platform height, 2.5m"
type textarea "x"
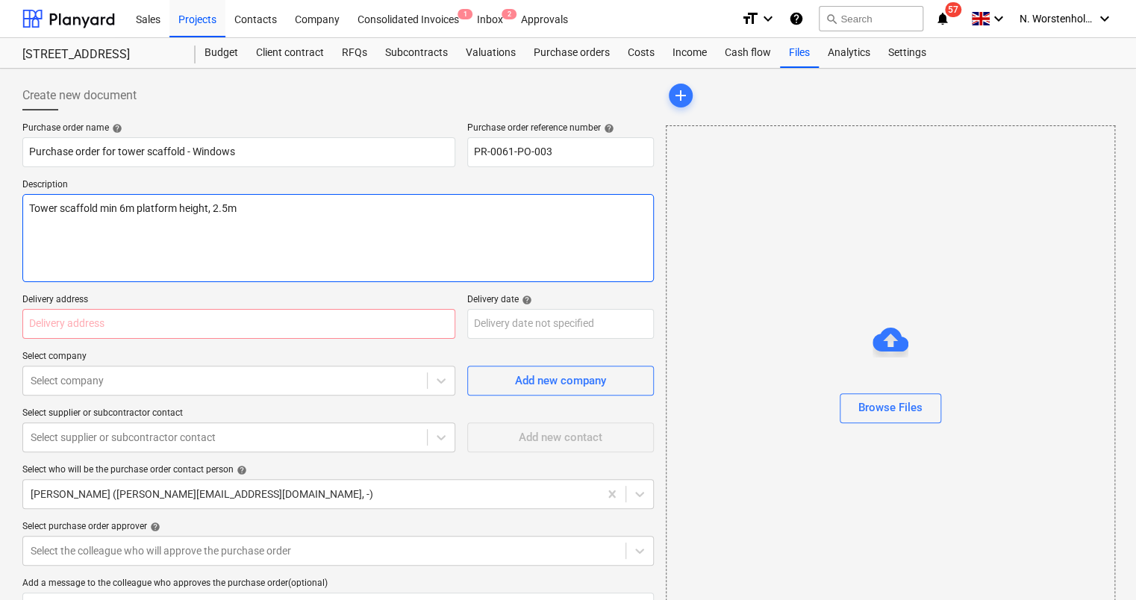
type textarea "Tower scaffold min 6m platform height, 2.5m p"
type textarea "x"
type textarea "Tower scaffold min 6m platform height, 2.5m pl"
type textarea "x"
type textarea "Tower scaffold min 6m platform height, 2.5m pla"
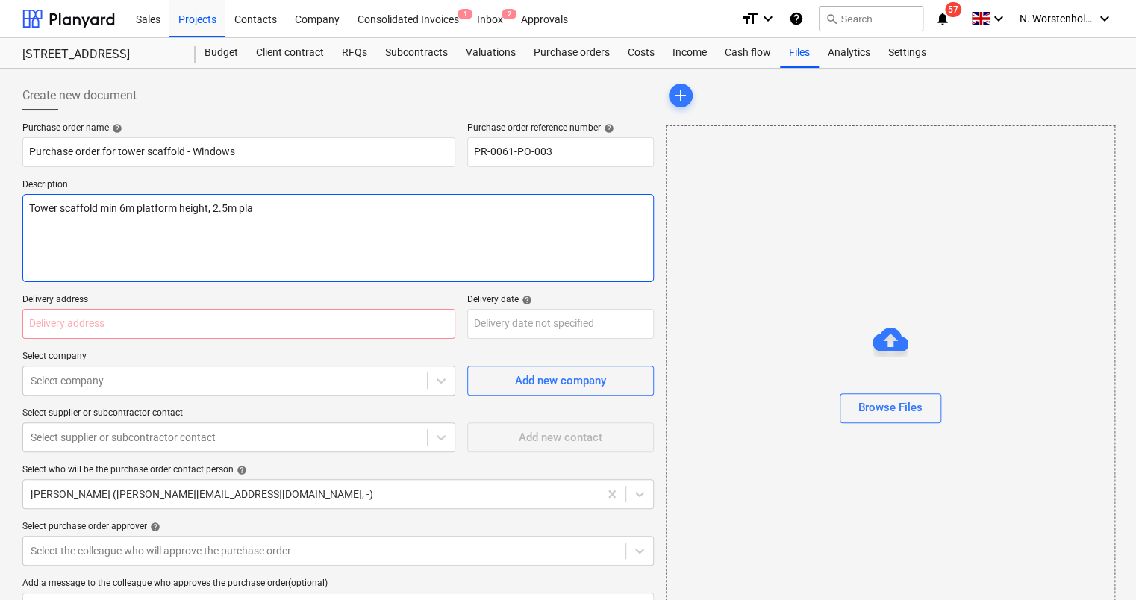
type textarea "x"
type textarea "Tower scaffold min 6m platform height, 2.5m plat"
type textarea "x"
type textarea "Tower scaffold min 6m platform height, 2.5m platf"
type textarea "x"
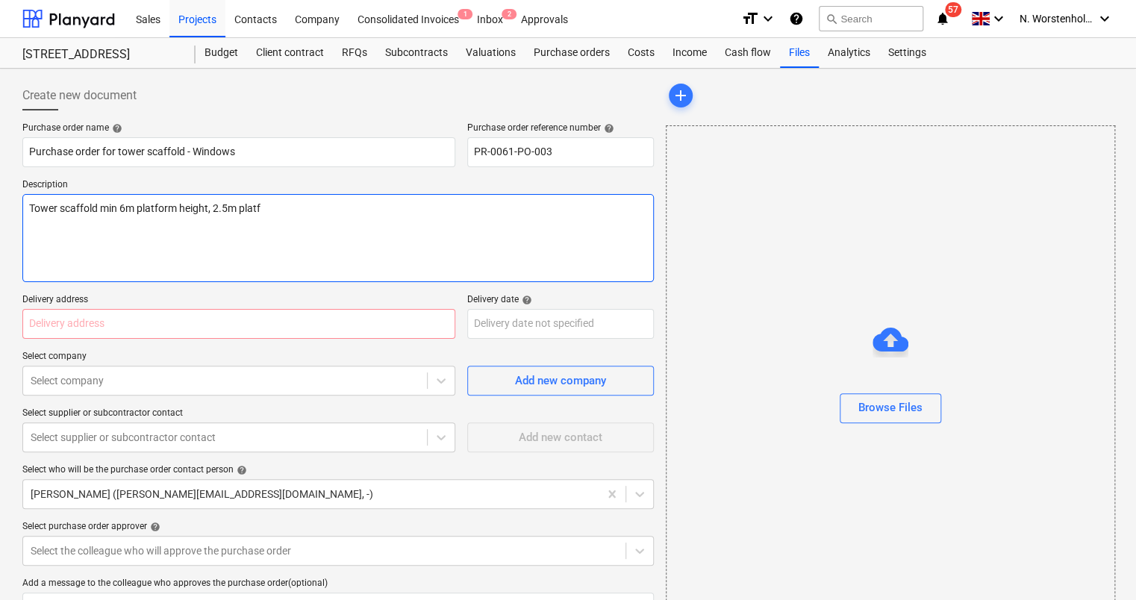
type textarea "Tower scaffold min 6m platform height, 2.5m platfo"
type textarea "x"
type textarea "Tower scaffold min 6m platform height, 2.5m platfor"
type textarea "x"
type textarea "Tower scaffold min 6m platform height, 2.5m platform"
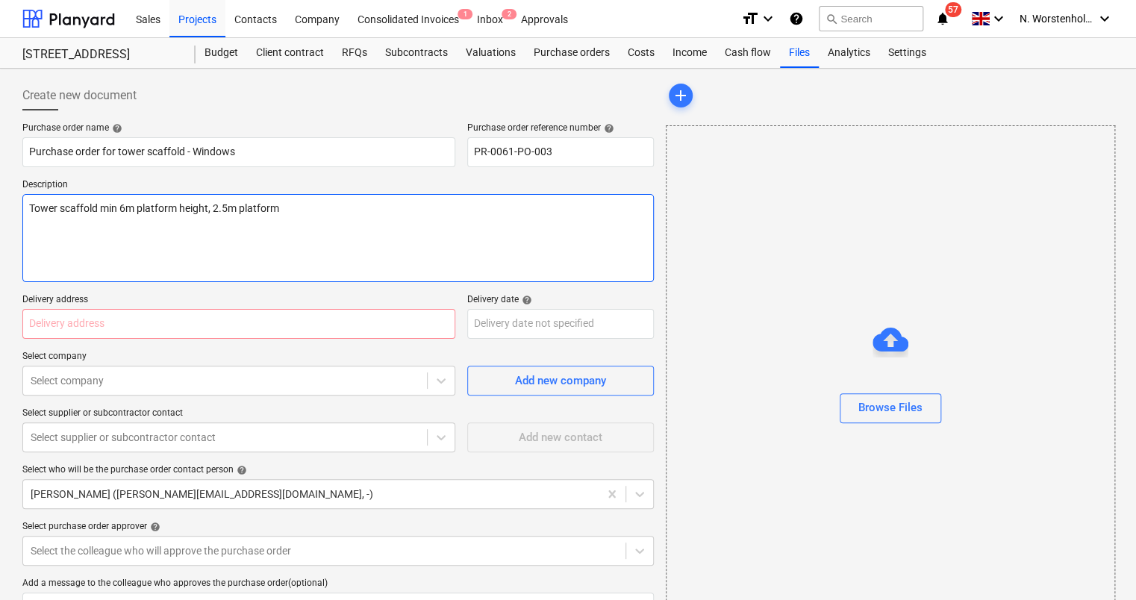
click at [237, 204] on textarea "Tower scaffold min 6m platform height, 2.5m platform" at bounding box center [337, 238] width 631 height 88
type textarea "x"
type textarea "Tower scaffold min 6m platform height, 2.5m platform"
type textarea "x"
type textarea "Tower scaffold min 6m platform height, 2.5m x platform"
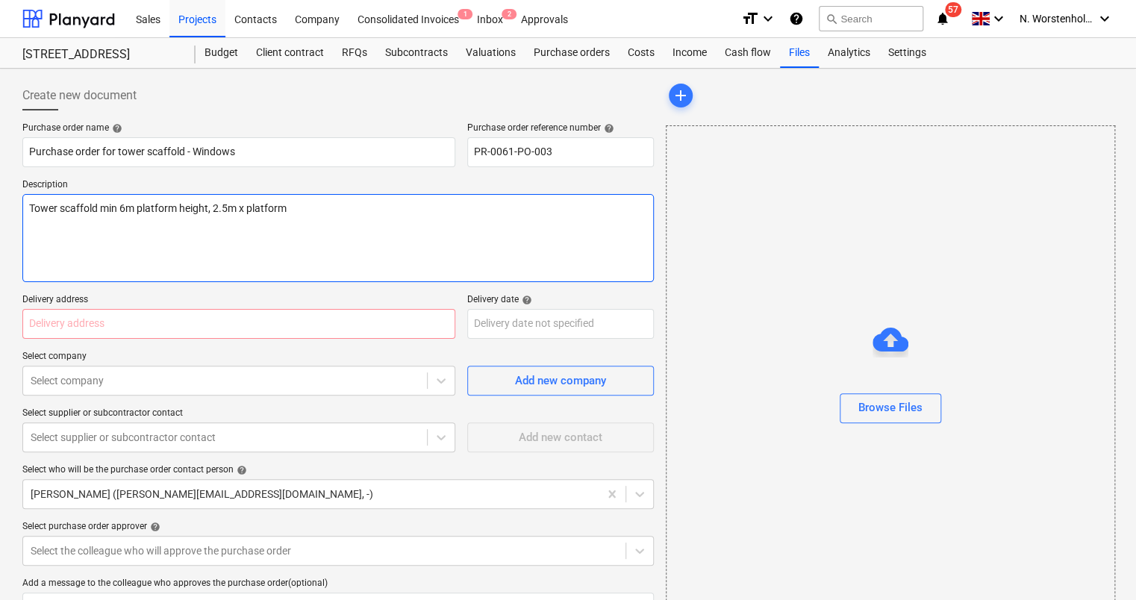
type textarea "x"
type textarea "Tower scaffold min 6m platform height, 2.5m x platform"
type textarea "x"
type textarea "Tower scaffold min 6m platform height, 2.5m x 1 platform"
type textarea "x"
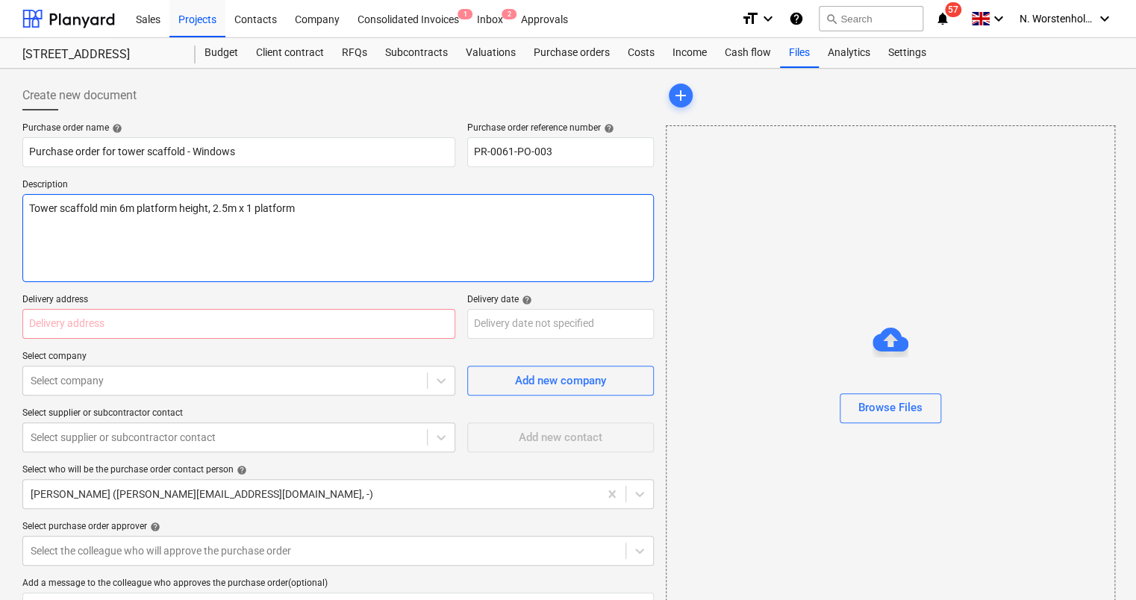
type textarea "Tower scaffold min 6m platform height, 2.5m x 1. platform"
type textarea "x"
type textarea "Tower scaffold min 6m platform height, 2.5m x 1.4 platform"
type textarea "x"
type textarea "Tower scaffold min 6m platform height, 2.5m x 1.45 platform"
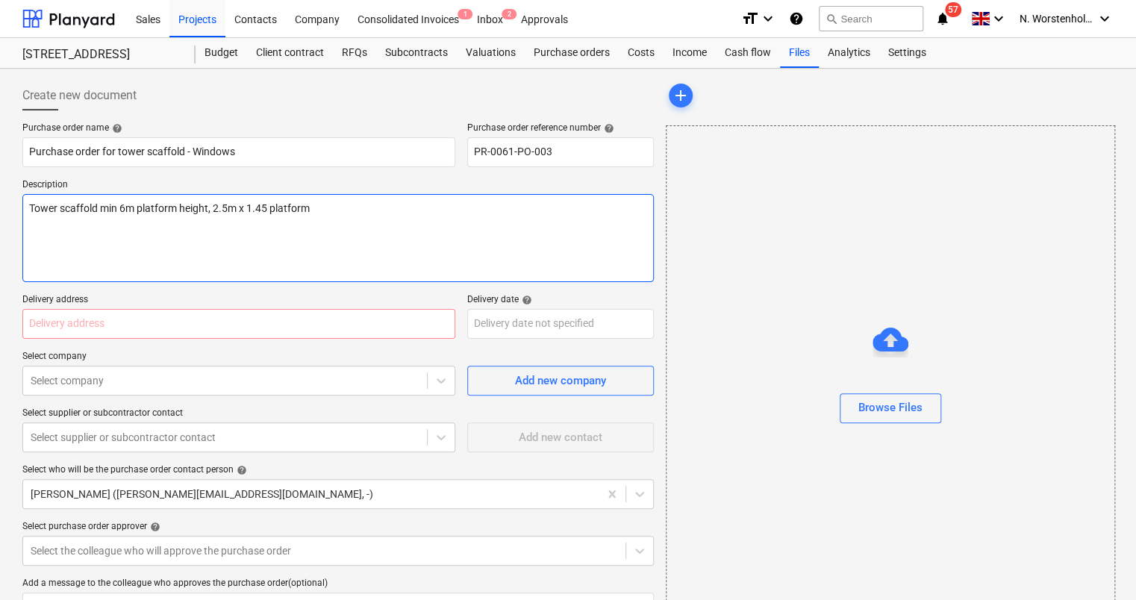
type textarea "x"
type textarea "Tower scaffold min 6m platform height, 2.5m x 1.45m platform"
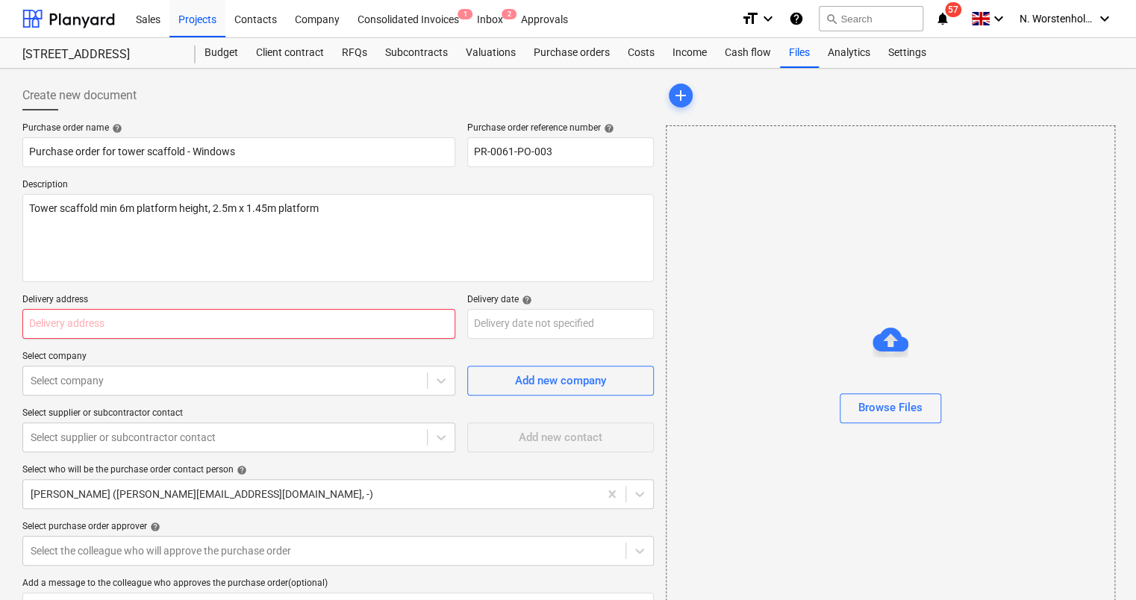
type textarea "x"
click at [145, 324] on input "text" at bounding box center [238, 324] width 433 height 30
type input "[STREET_ADDRESS]"
type textarea "x"
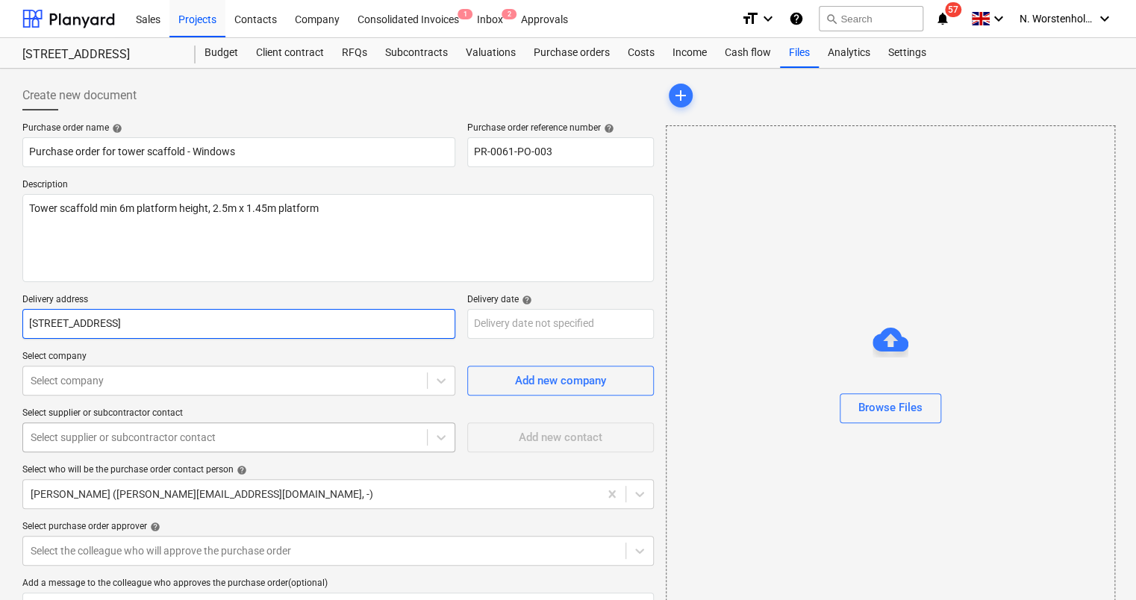
type input "We Are Spaces Ltd"
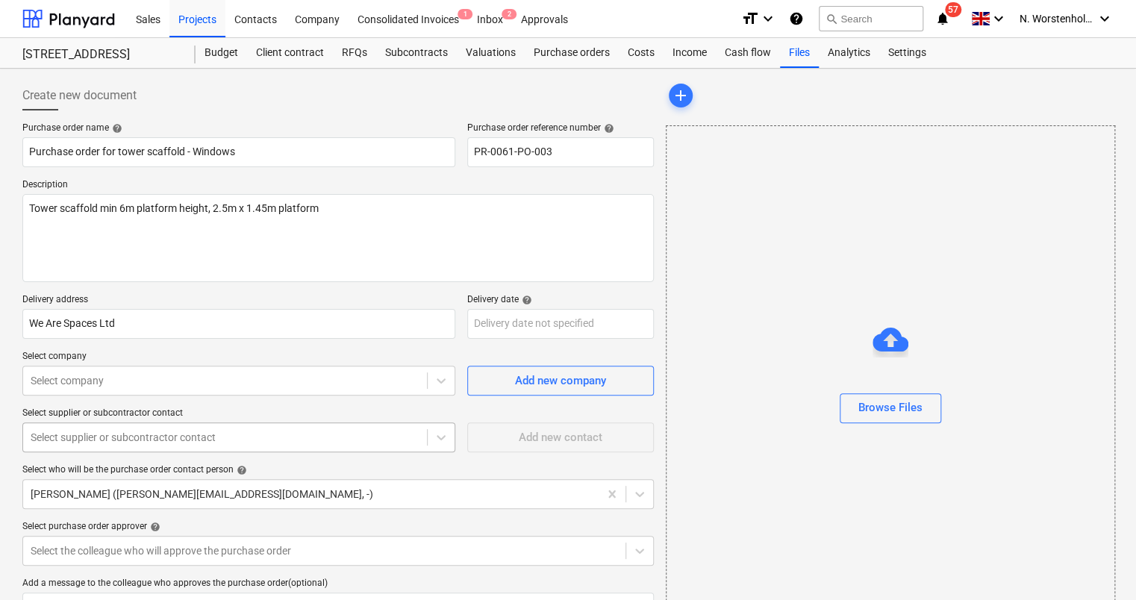
type input "We Are Spaces Ltd"
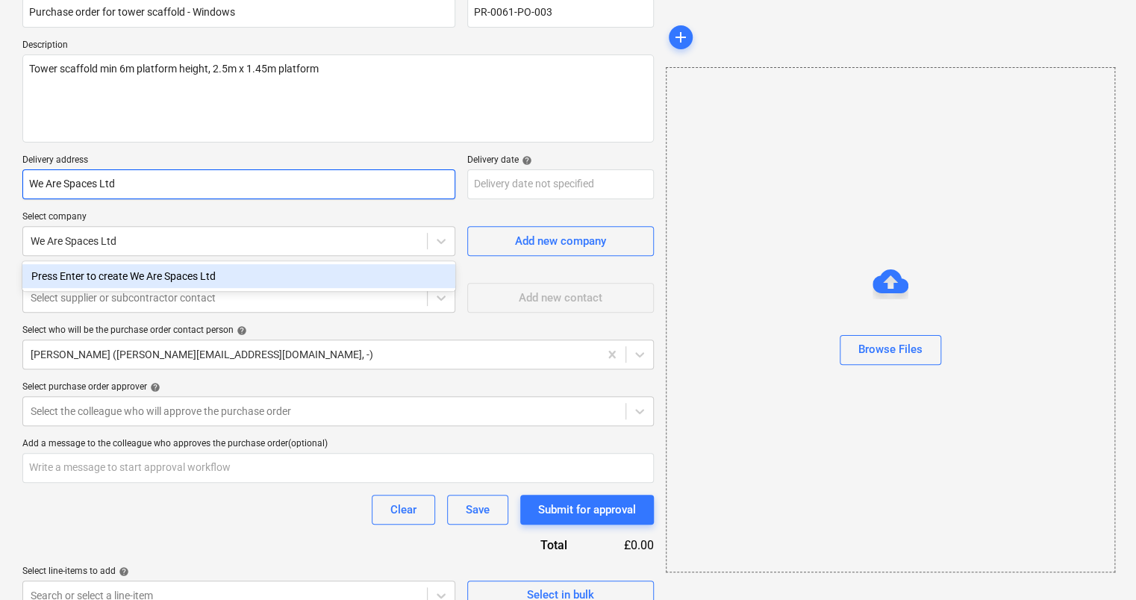
scroll to position [149, 0]
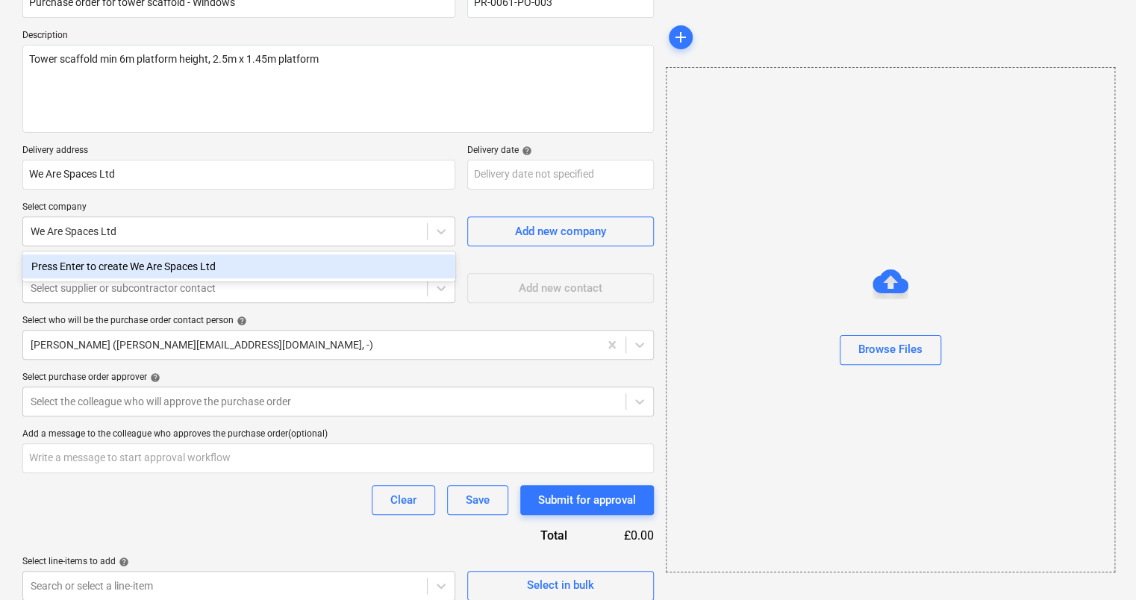
click at [148, 269] on div "Press Enter to create We Are Spaces Ltd" at bounding box center [238, 266] width 433 height 24
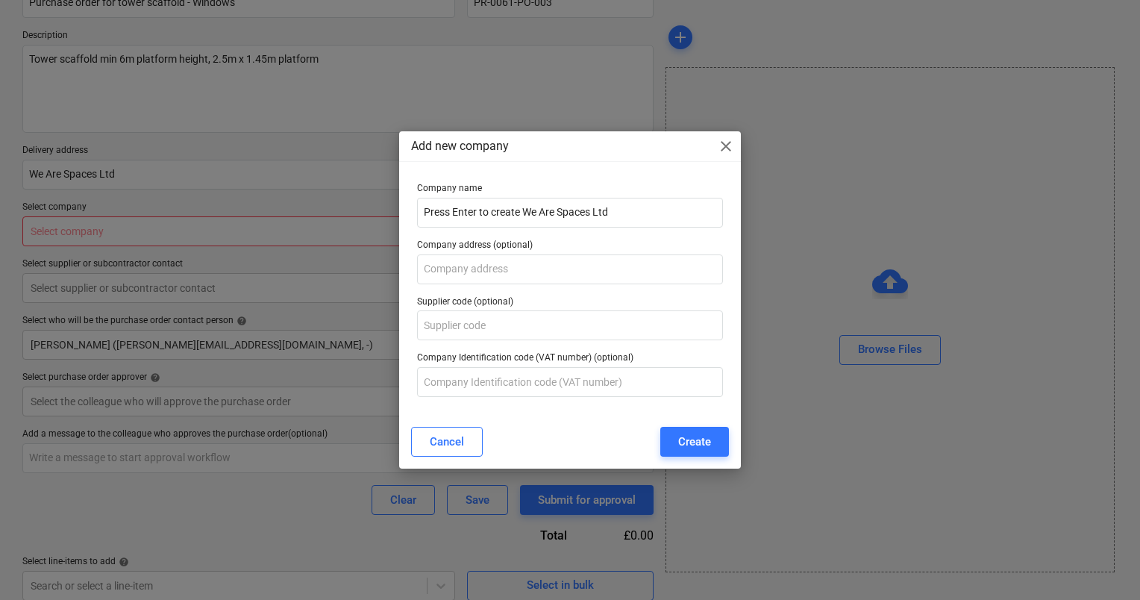
click at [734, 143] on span "close" at bounding box center [726, 146] width 18 height 18
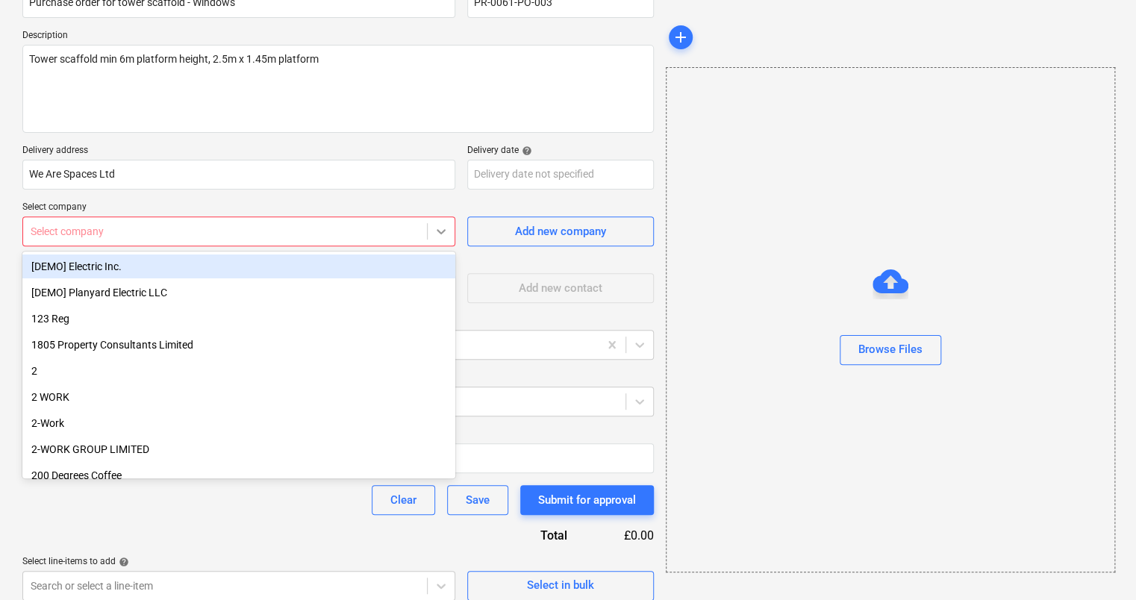
click at [445, 233] on icon at bounding box center [441, 231] width 15 height 15
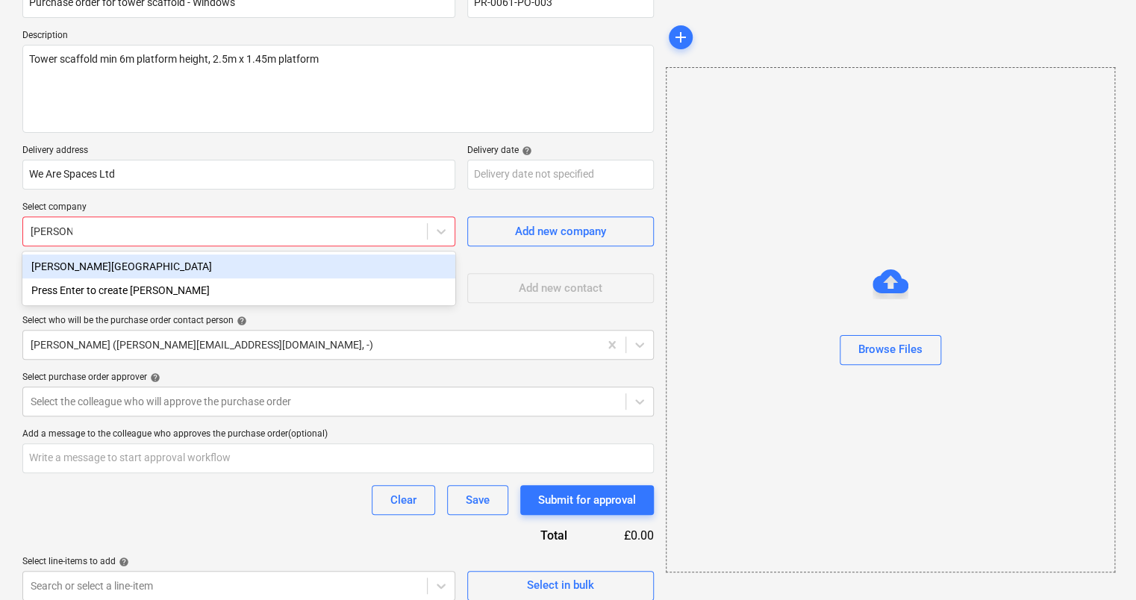
click at [87, 268] on div "[PERSON_NAME][GEOGRAPHIC_DATA]" at bounding box center [238, 266] width 433 height 24
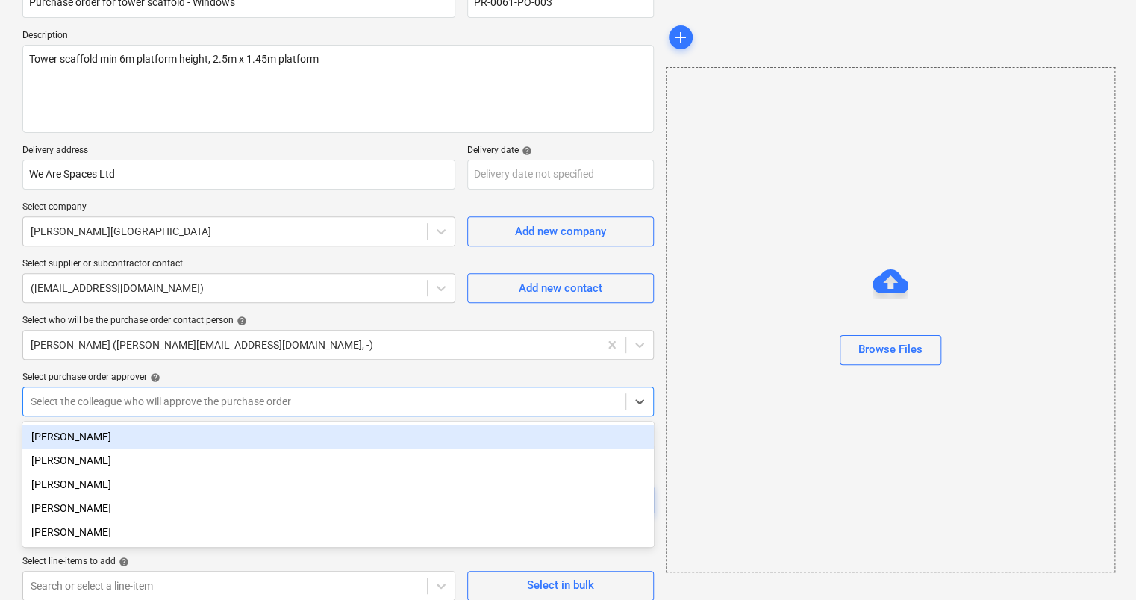
click at [217, 401] on div at bounding box center [324, 401] width 587 height 15
click at [110, 437] on div "[PERSON_NAME]" at bounding box center [337, 437] width 631 height 24
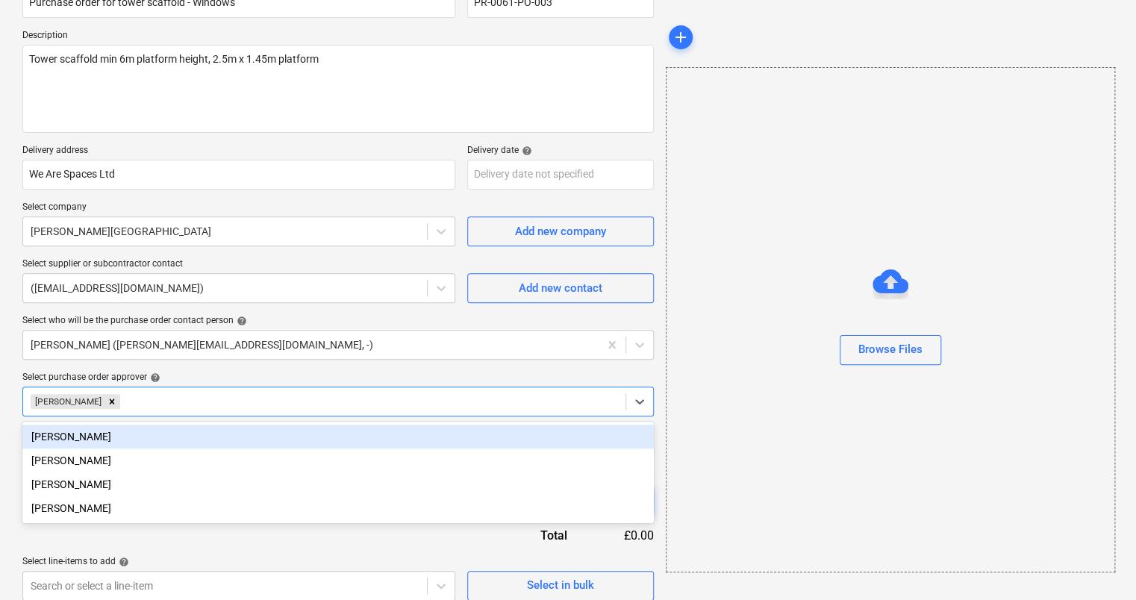
click at [860, 438] on div "Browse Files" at bounding box center [890, 319] width 449 height 505
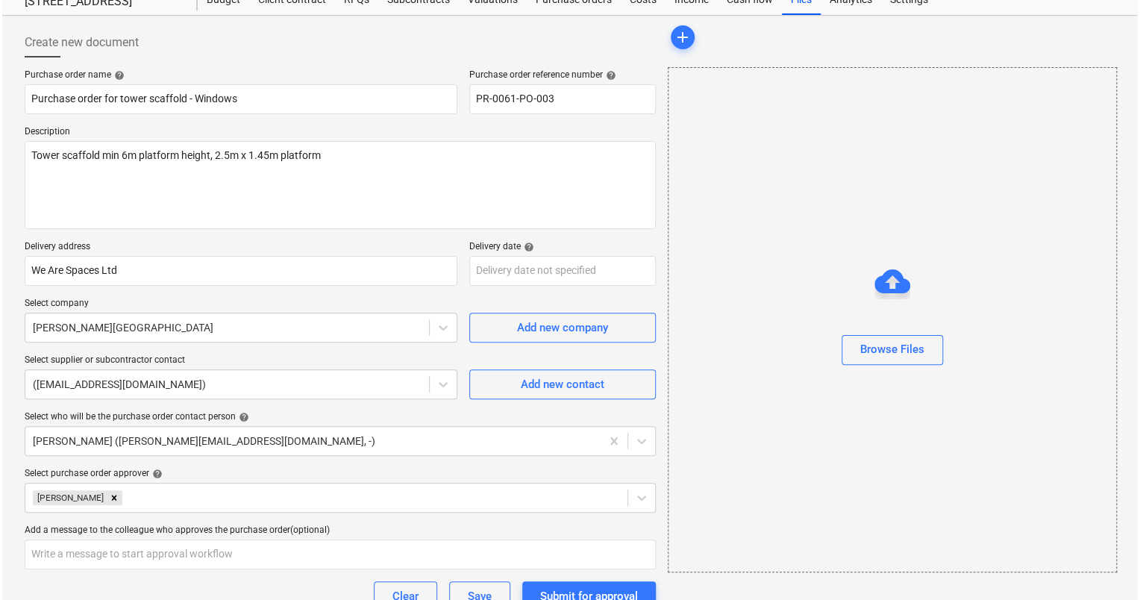
scroll to position [161, 0]
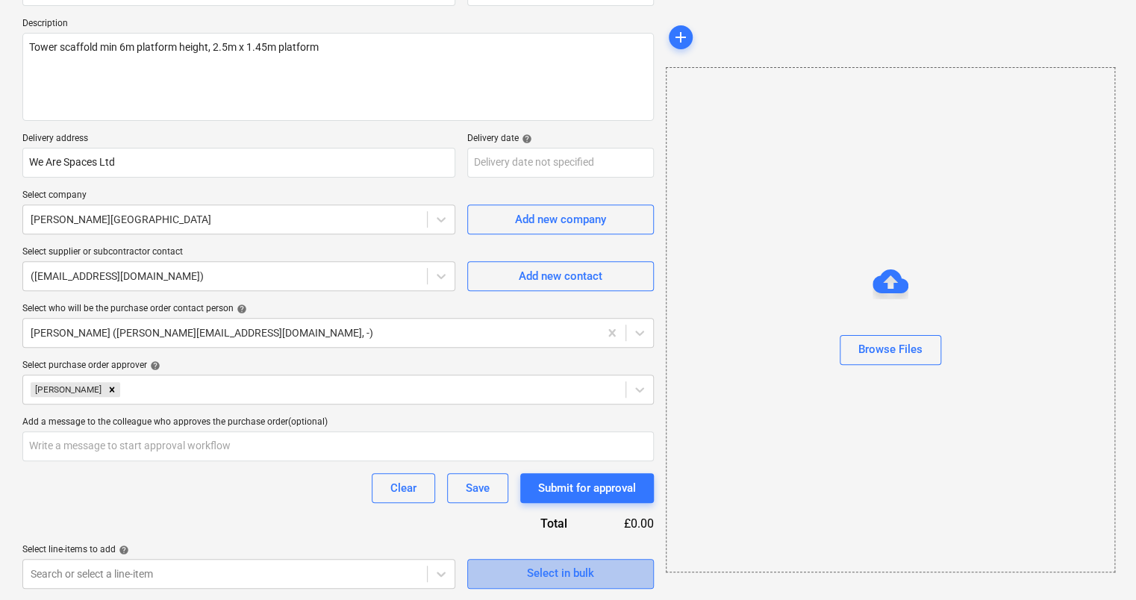
click at [562, 568] on div "Select in bulk" at bounding box center [560, 572] width 67 height 19
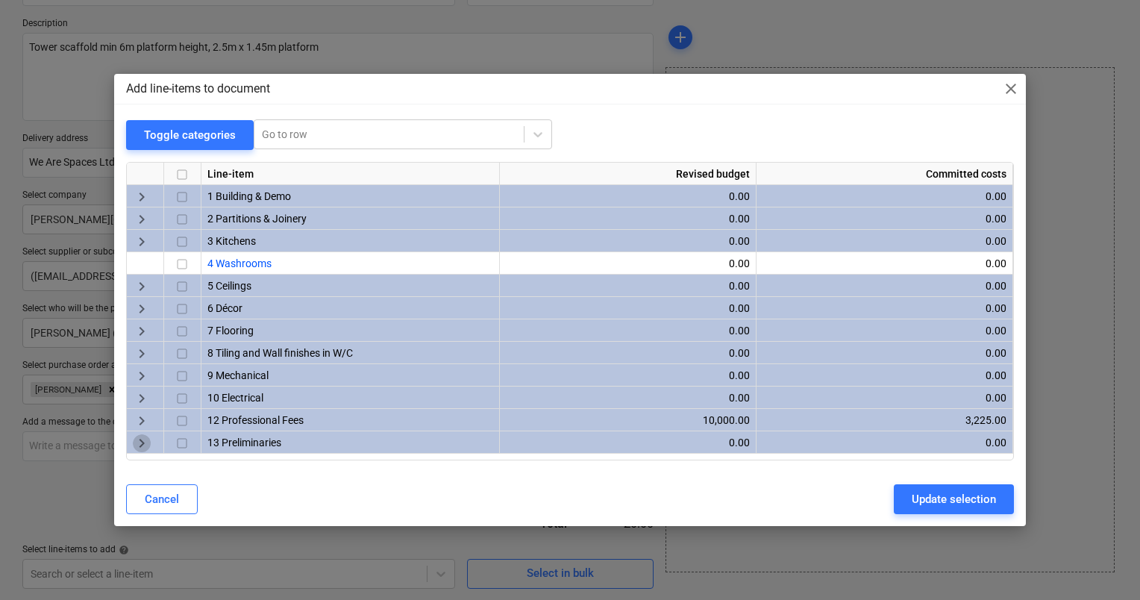
click at [143, 445] on span "keyboard_arrow_right" at bounding box center [142, 443] width 18 height 18
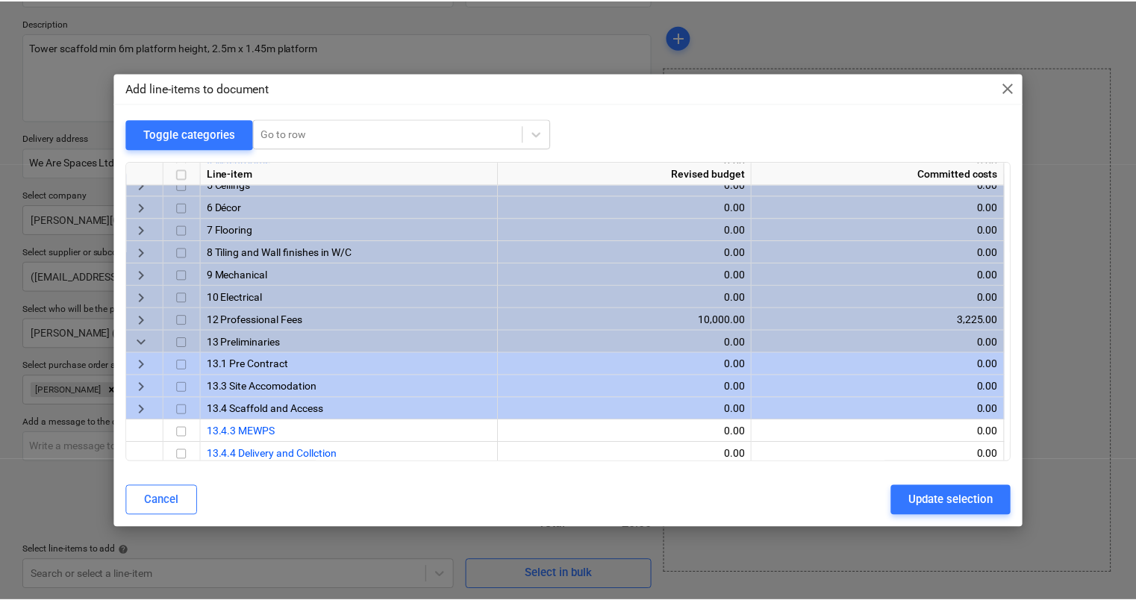
scroll to position [171, 0]
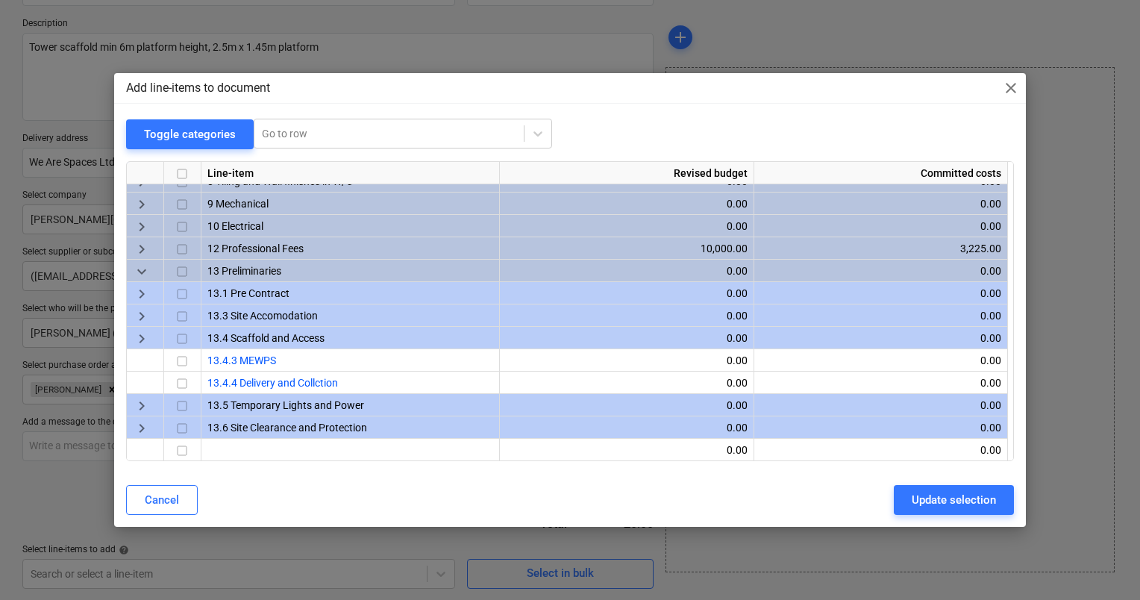
click at [184, 249] on input "checkbox" at bounding box center [182, 249] width 18 height 18
click at [924, 498] on div "Update selection" at bounding box center [954, 499] width 84 height 19
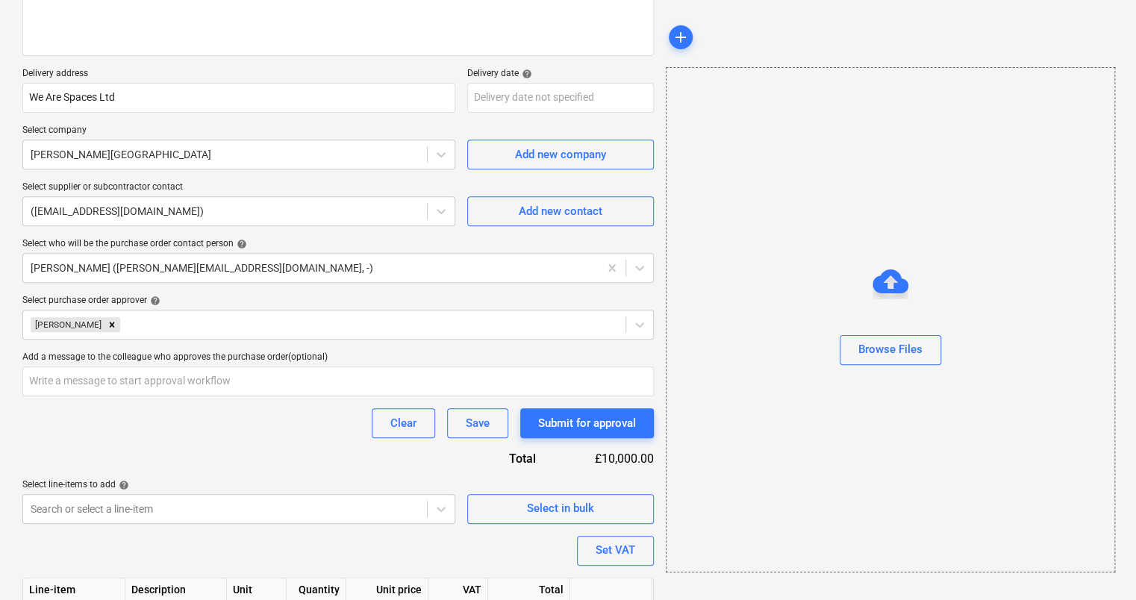
scroll to position [398, 0]
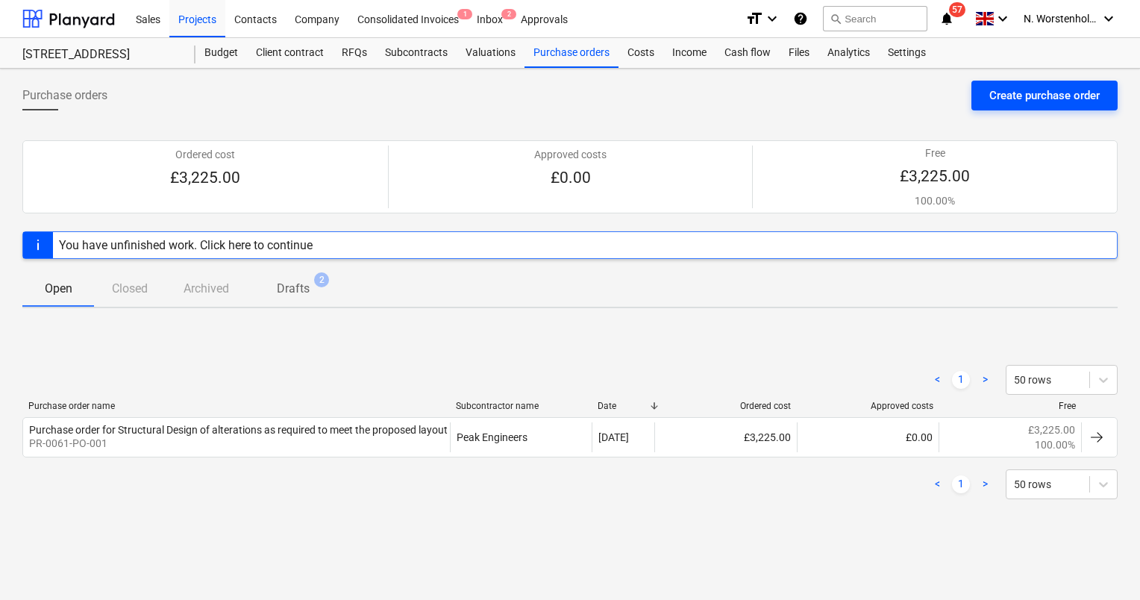
click at [1010, 94] on div "Create purchase order" at bounding box center [1045, 95] width 110 height 19
click at [1049, 89] on div "Create purchase order" at bounding box center [1045, 95] width 110 height 19
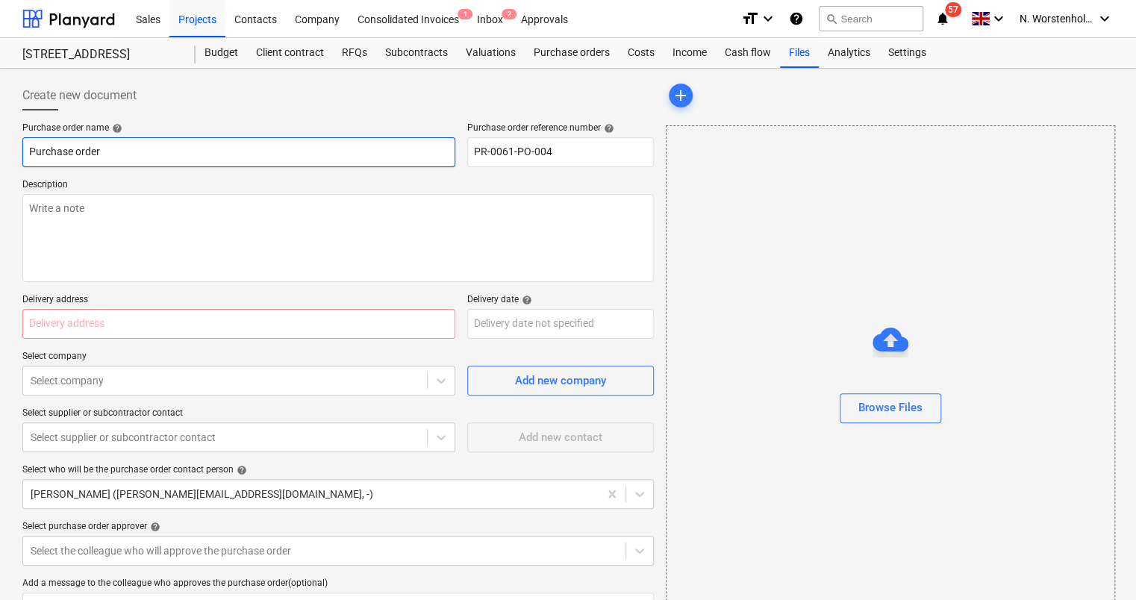
drag, startPoint x: 101, startPoint y: 154, endPoint x: 111, endPoint y: 148, distance: 11.7
click at [101, 154] on input "Purchase order" at bounding box center [238, 152] width 433 height 30
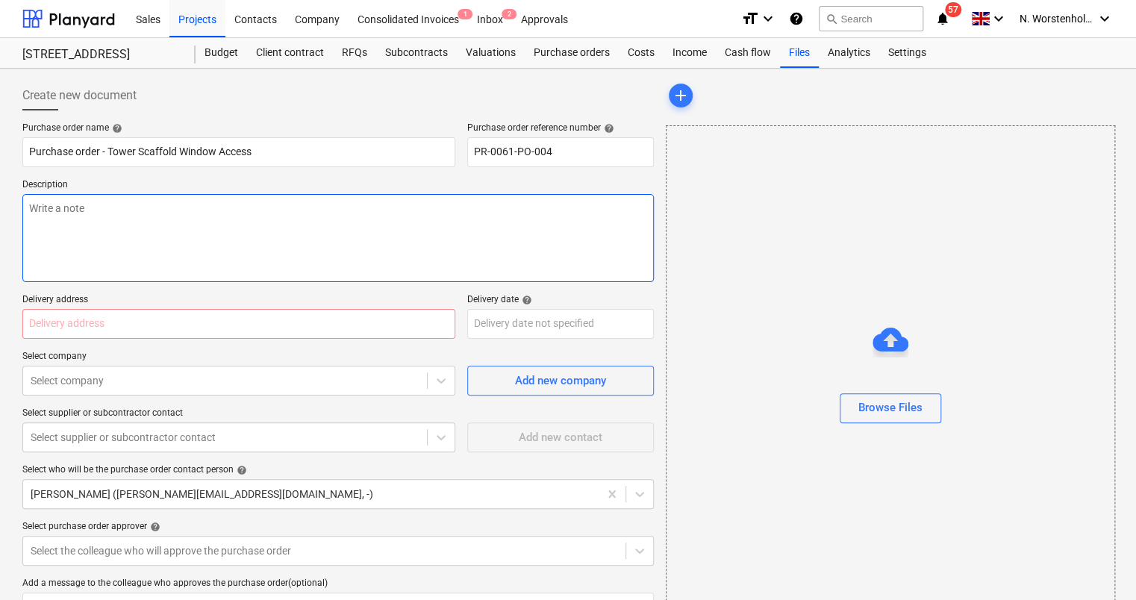
click at [78, 206] on textarea at bounding box center [337, 238] width 631 height 88
click at [146, 204] on textarea "Tower scaffold with deck minimum height 6m platform" at bounding box center [337, 238] width 631 height 88
drag, startPoint x: 305, startPoint y: 205, endPoint x: 252, endPoint y: 202, distance: 53.1
click at [257, 204] on textarea "Tower scaffold with platform minimum height 6m platform" at bounding box center [337, 238] width 631 height 88
drag, startPoint x: 188, startPoint y: 206, endPoint x: 137, endPoint y: 228, distance: 55.2
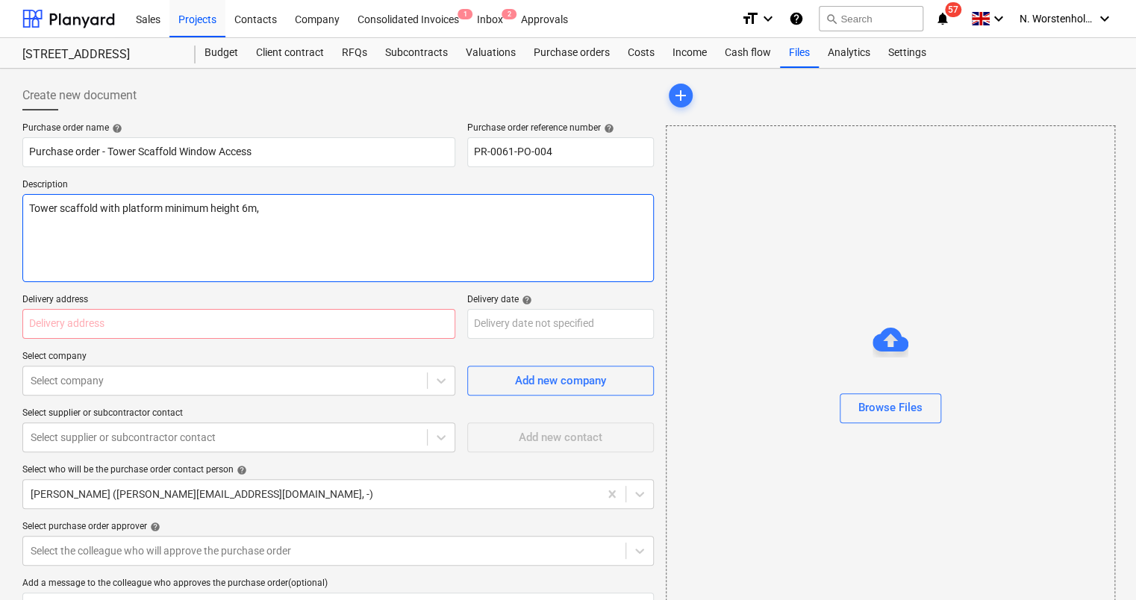
click at [137, 228] on textarea "Tower scaffold with platform minimum height 6m," at bounding box center [337, 238] width 631 height 88
click at [276, 207] on textarea "Tower scaffold with platform minimum height 6m," at bounding box center [337, 238] width 631 height 88
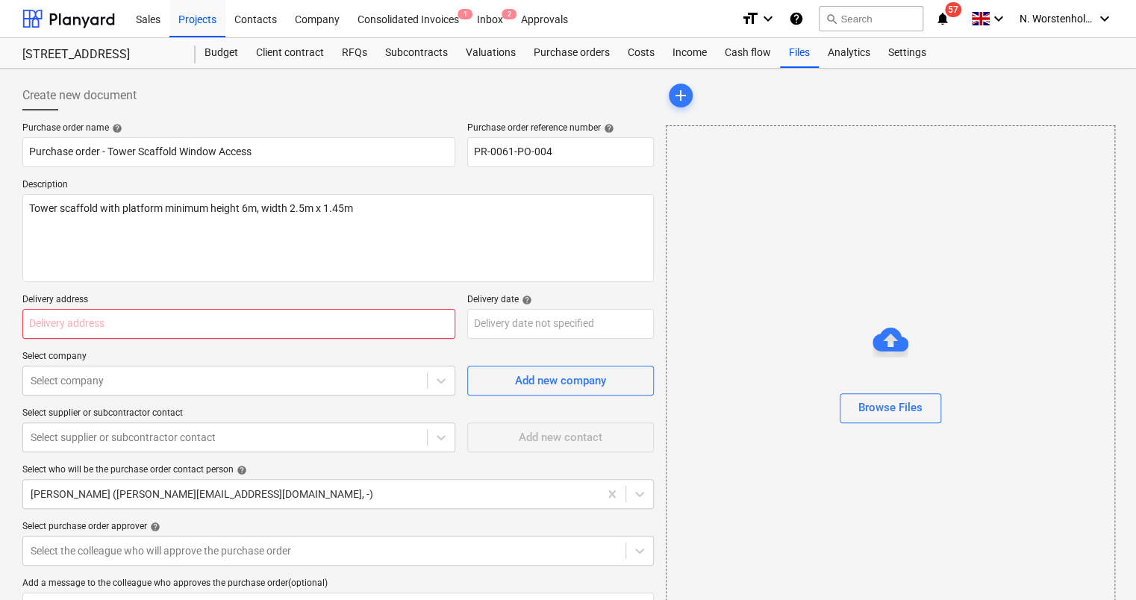
click at [101, 331] on input "text" at bounding box center [238, 324] width 433 height 30
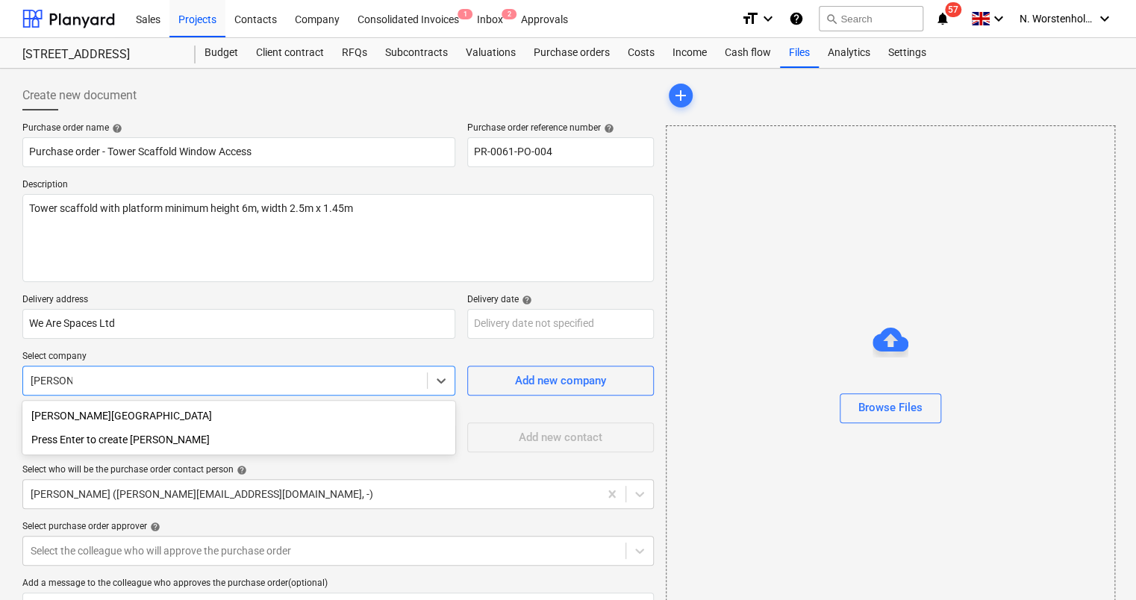
click at [117, 413] on div "[PERSON_NAME][GEOGRAPHIC_DATA]" at bounding box center [238, 416] width 433 height 24
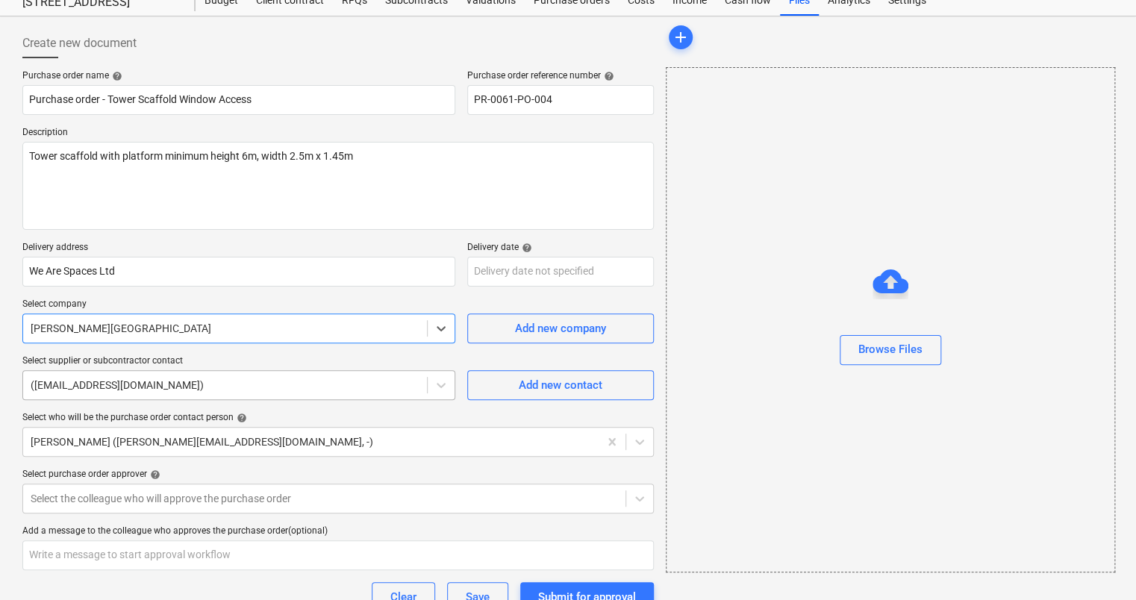
scroll to position [149, 0]
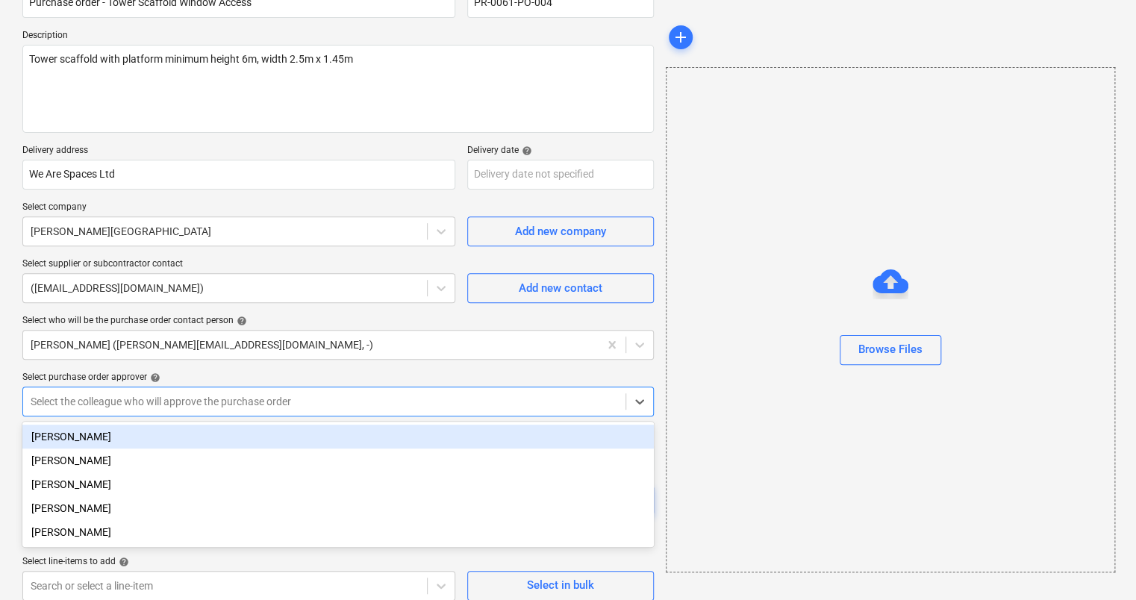
click at [177, 402] on div at bounding box center [324, 401] width 587 height 15
click at [128, 440] on div "[PERSON_NAME]" at bounding box center [337, 437] width 631 height 24
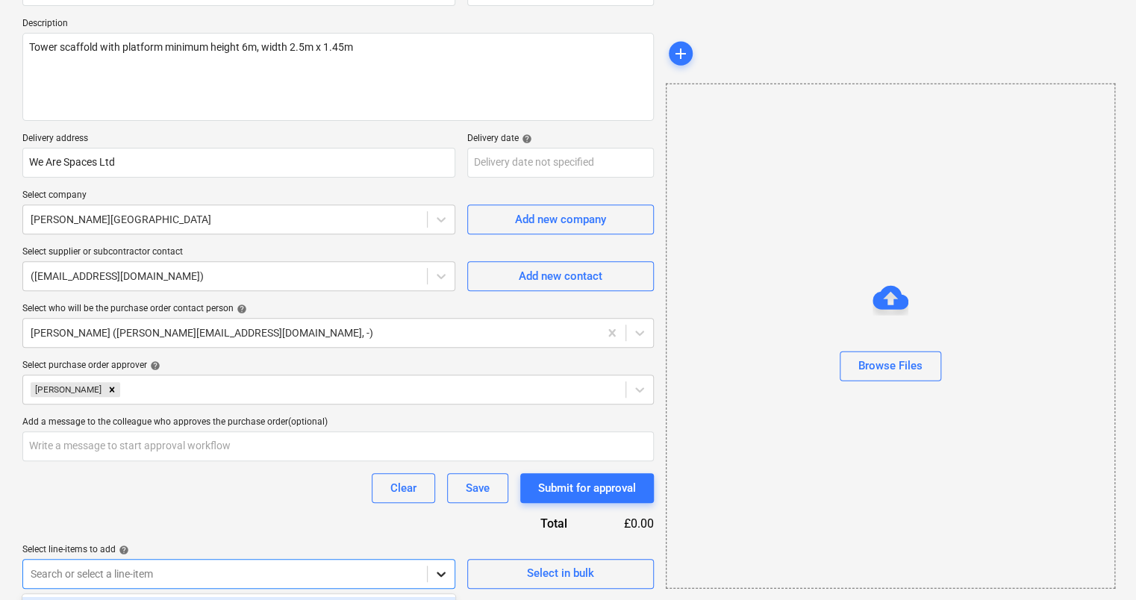
scroll to position [382, 0]
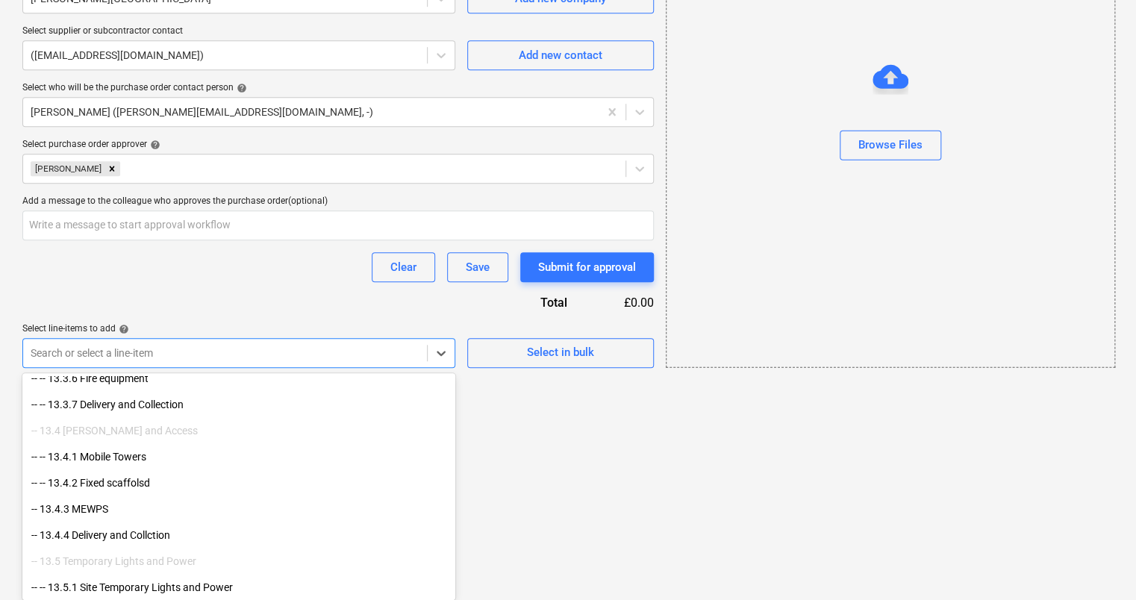
scroll to position [1978, 0]
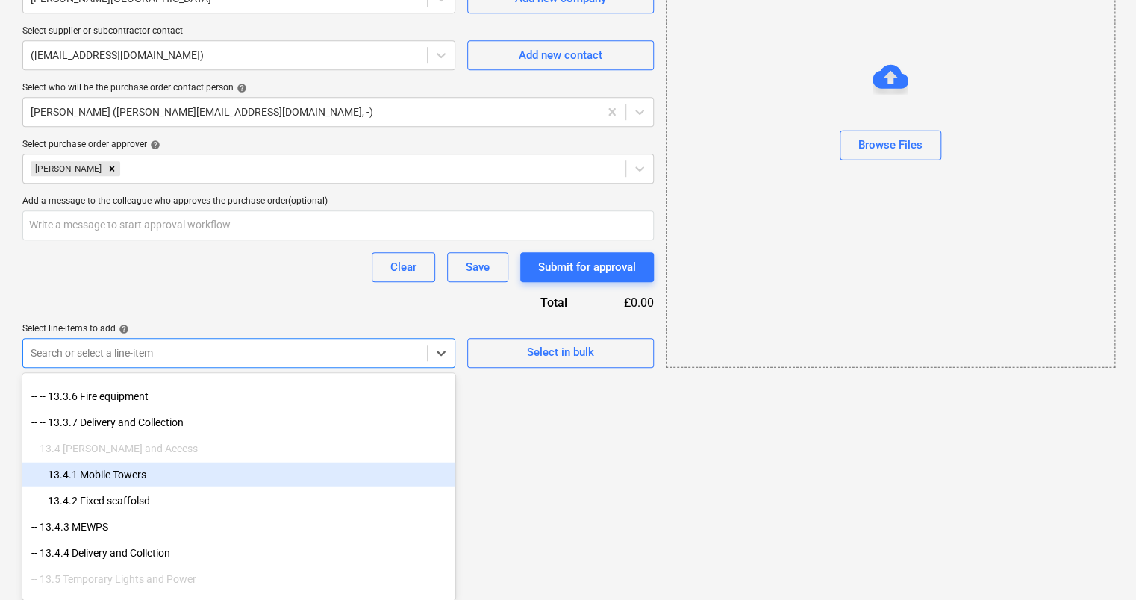
click at [122, 478] on div "-- -- 13.4.1 Mobile Towers" at bounding box center [238, 474] width 433 height 24
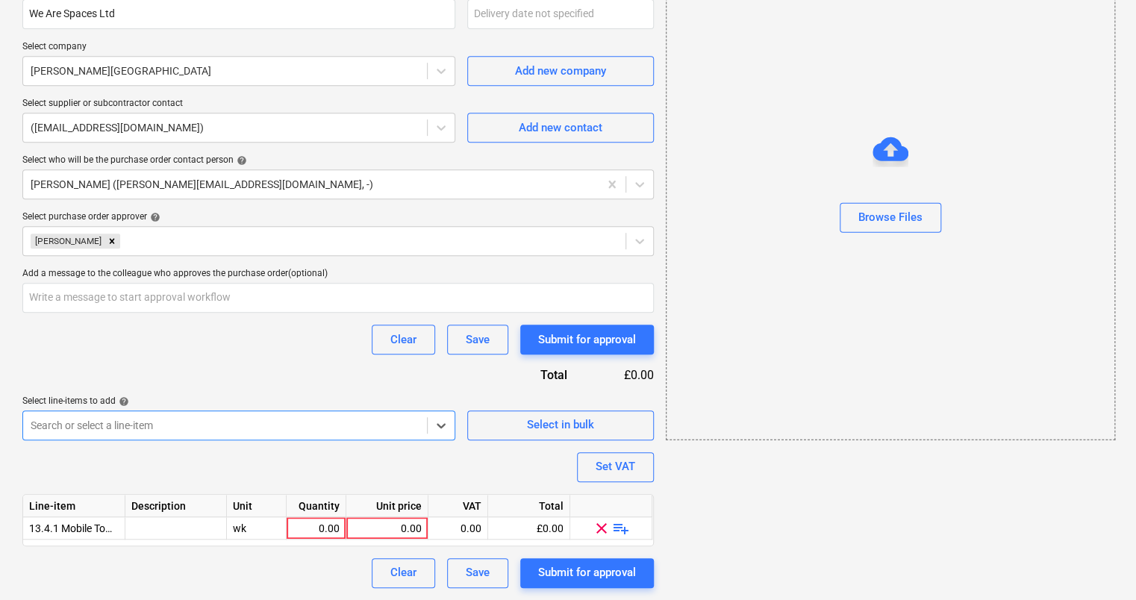
scroll to position [308, 0]
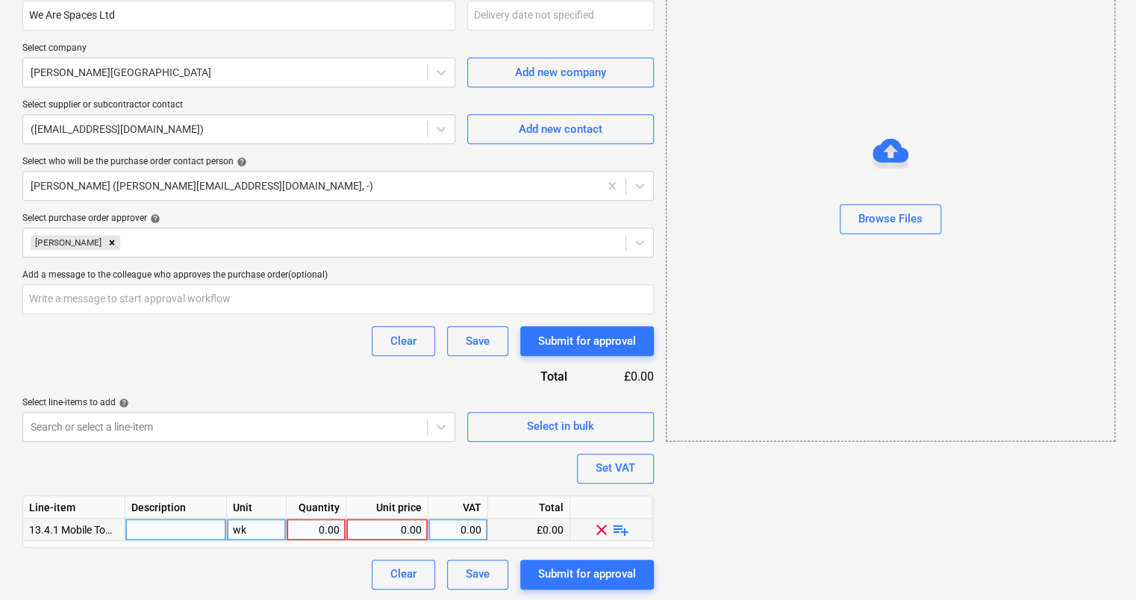
click at [619, 530] on span "playlist_add" at bounding box center [621, 529] width 18 height 18
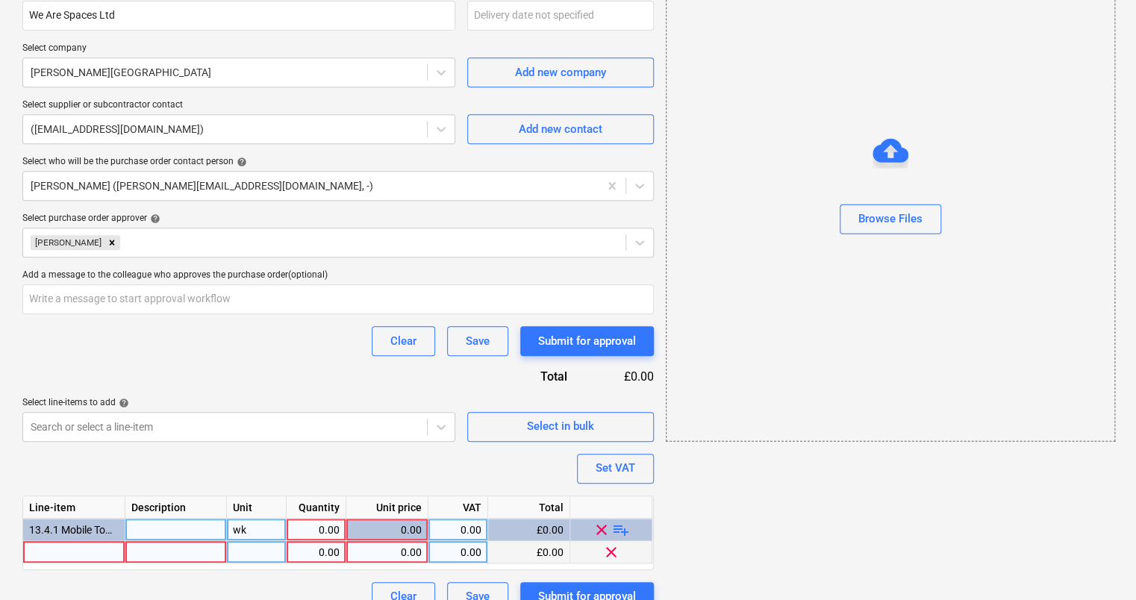
click at [99, 554] on div at bounding box center [74, 552] width 102 height 22
drag, startPoint x: 96, startPoint y: 549, endPoint x: 28, endPoint y: 551, distance: 67.9
click at [21, 551] on div "Create new document Purchase order name help Purchase order - Tower Scaffold Wi…" at bounding box center [337, 191] width 643 height 851
click at [148, 549] on div at bounding box center [175, 552] width 101 height 22
click at [56, 546] on div at bounding box center [74, 552] width 102 height 22
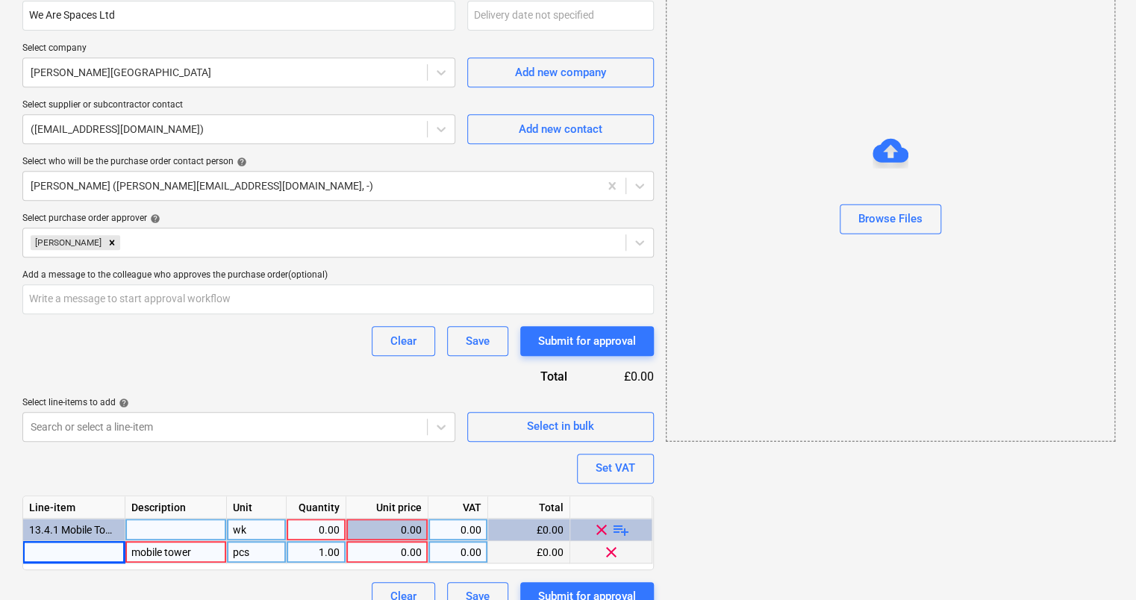
drag, startPoint x: 196, startPoint y: 549, endPoint x: 140, endPoint y: 549, distance: 55.2
click at [140, 549] on div "mobile tower" at bounding box center [175, 552] width 101 height 22
click at [72, 551] on div at bounding box center [74, 552] width 102 height 22
click at [148, 549] on div at bounding box center [175, 552] width 101 height 22
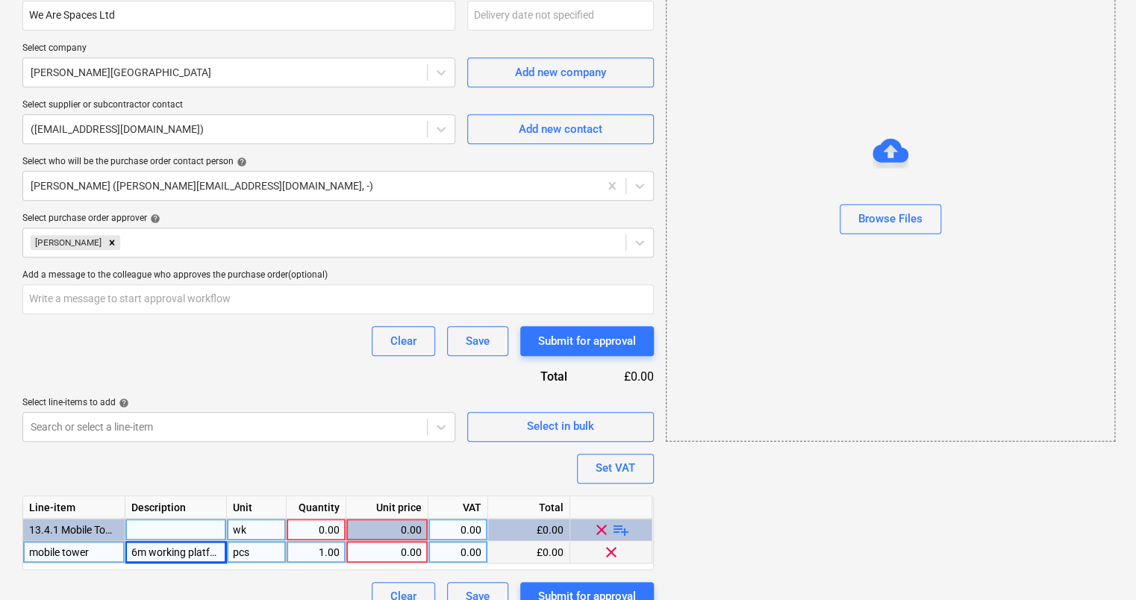
click at [402, 555] on div "0.00" at bounding box center [386, 552] width 69 height 22
click at [290, 582] on div "Clear Save Submit for approval" at bounding box center [337, 597] width 631 height 30
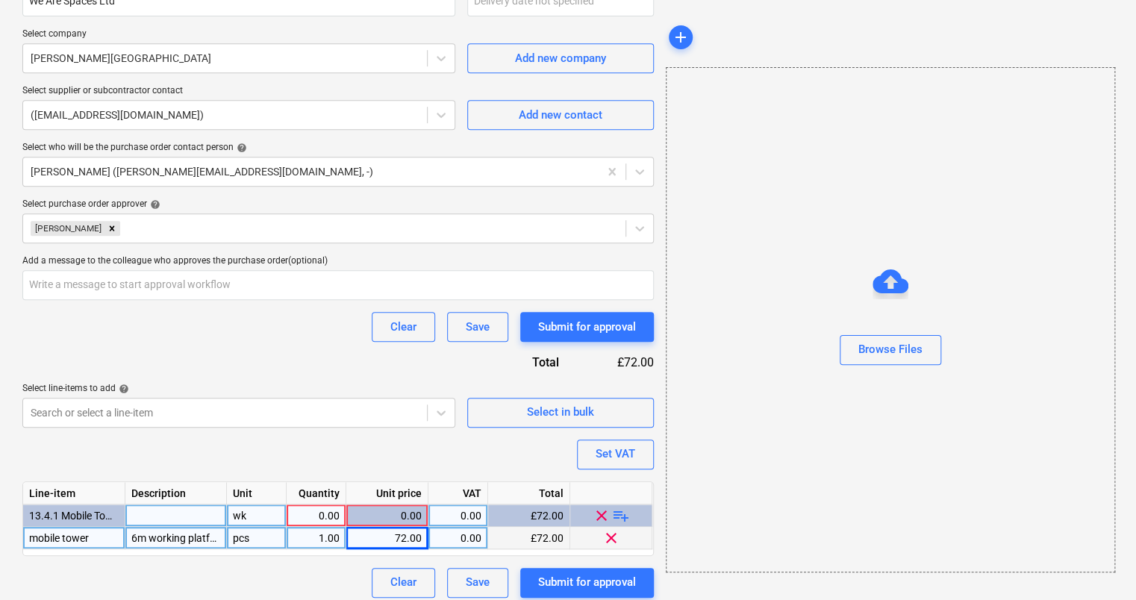
scroll to position [331, 0]
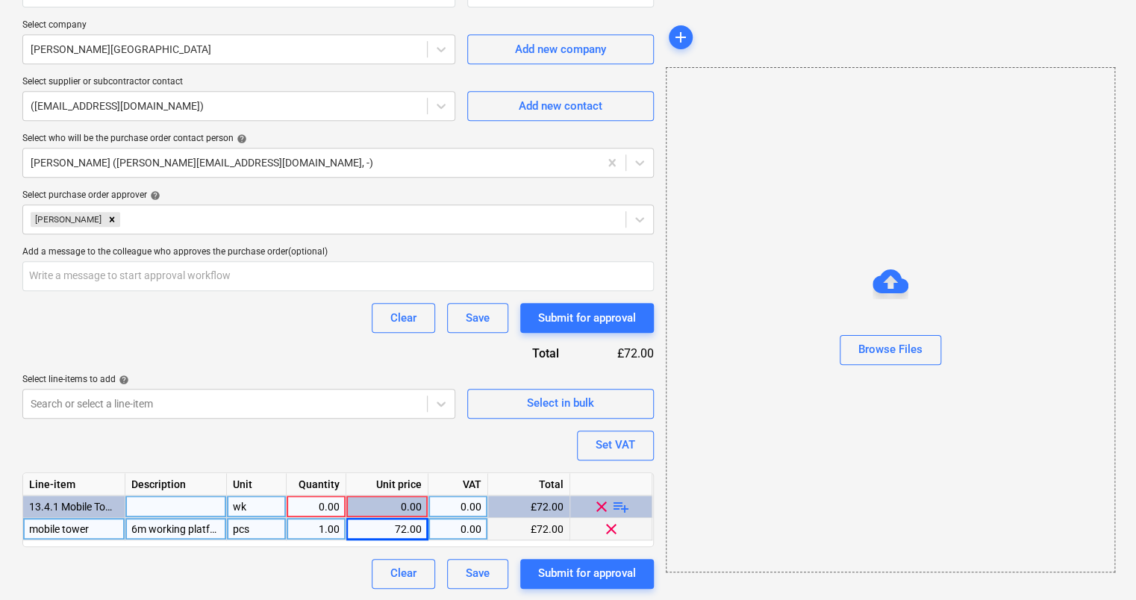
click at [255, 528] on div "pcs" at bounding box center [257, 529] width 60 height 22
click at [616, 501] on span "playlist_add" at bounding box center [621, 506] width 18 height 18
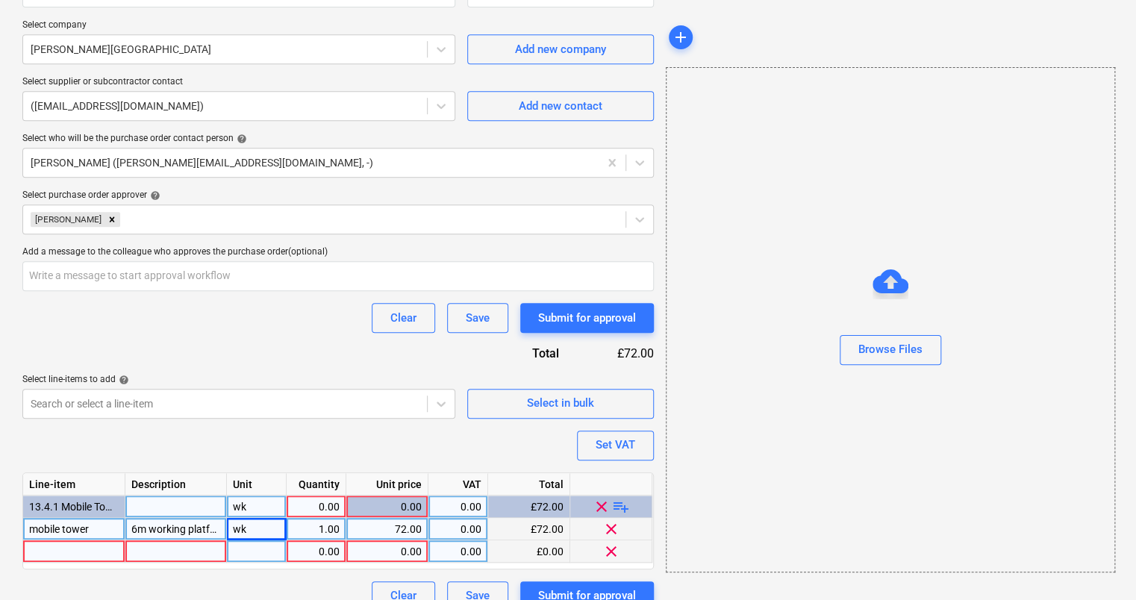
click at [88, 554] on div at bounding box center [74, 551] width 102 height 22
drag, startPoint x: 29, startPoint y: 554, endPoint x: 39, endPoint y: 550, distance: 10.4
click at [31, 554] on input "Collection" at bounding box center [73, 551] width 101 height 22
click at [268, 548] on div at bounding box center [257, 551] width 60 height 22
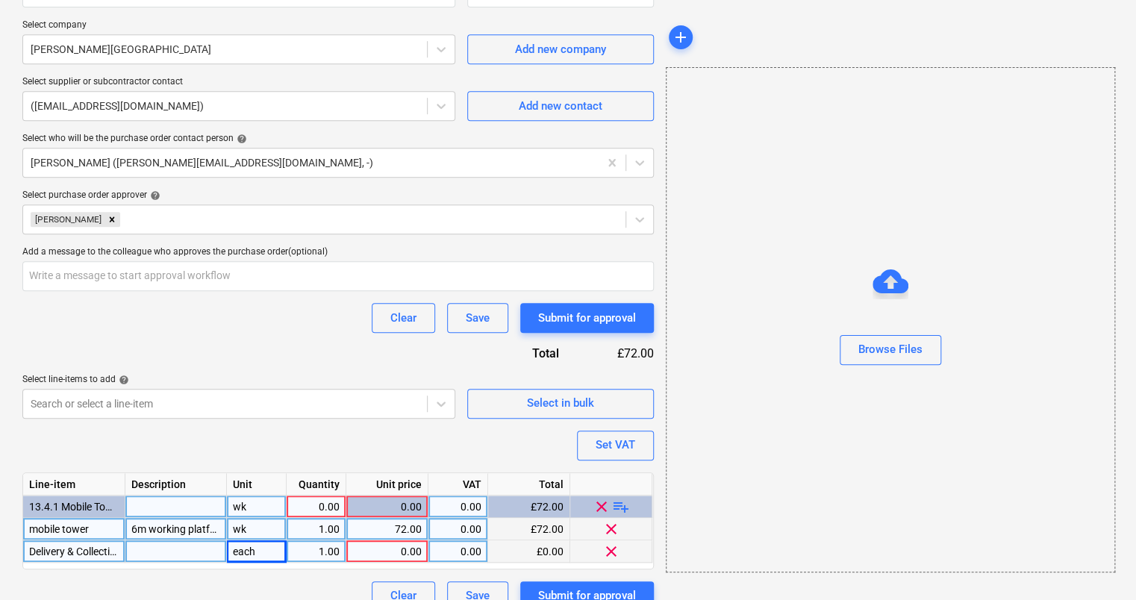
click at [307, 546] on div "1.00" at bounding box center [316, 551] width 47 height 22
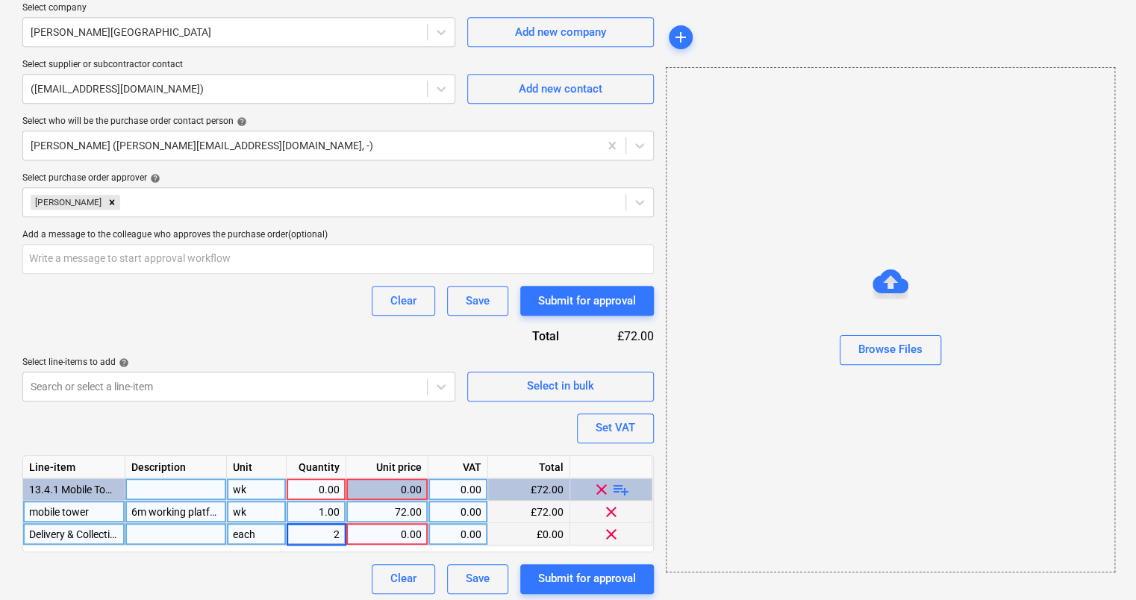
scroll to position [353, 0]
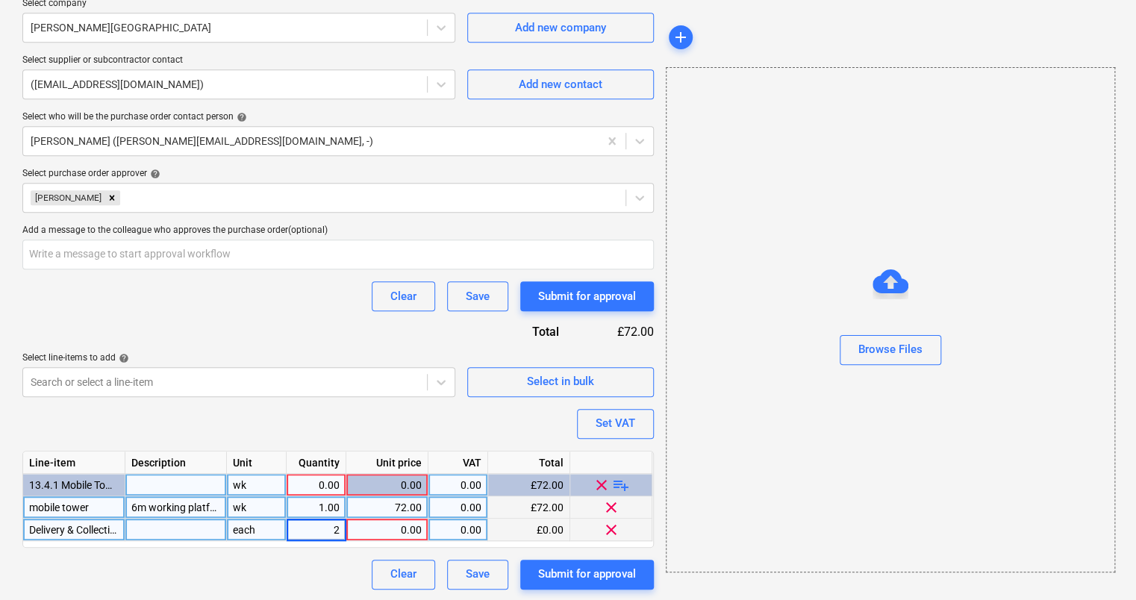
click at [395, 526] on div "0.00" at bounding box center [386, 530] width 69 height 22
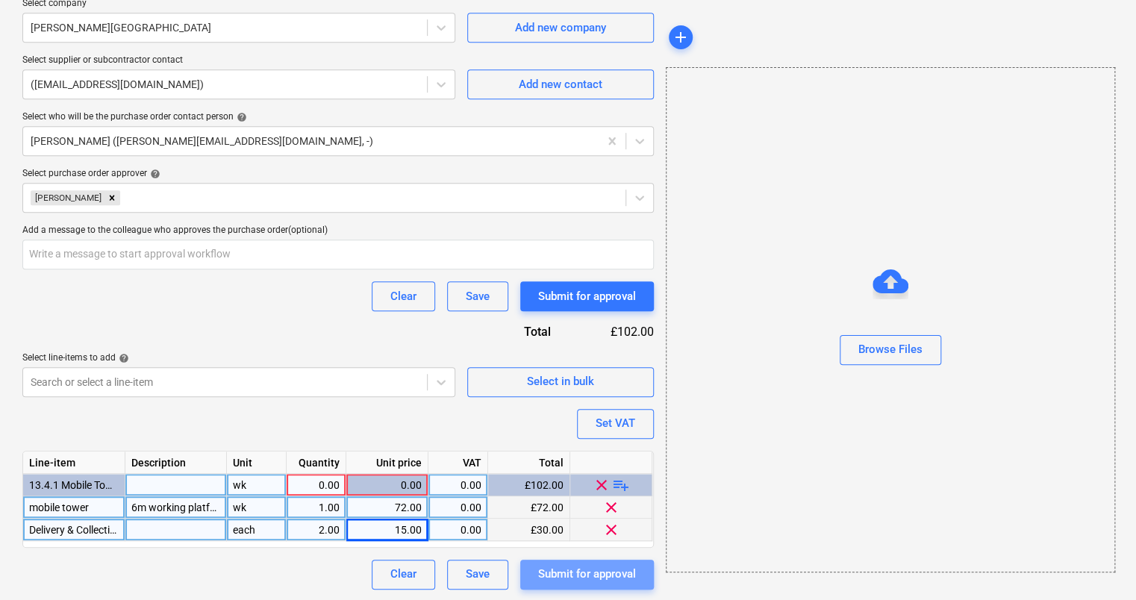
click at [592, 578] on div "Submit for approval" at bounding box center [587, 573] width 98 height 19
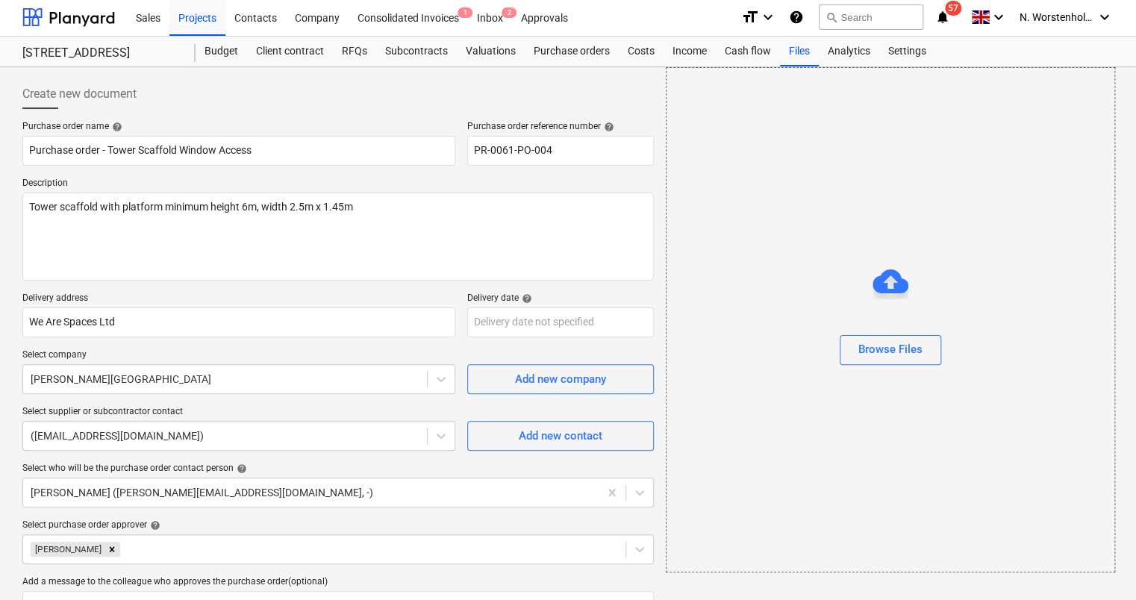
scroll to position [0, 0]
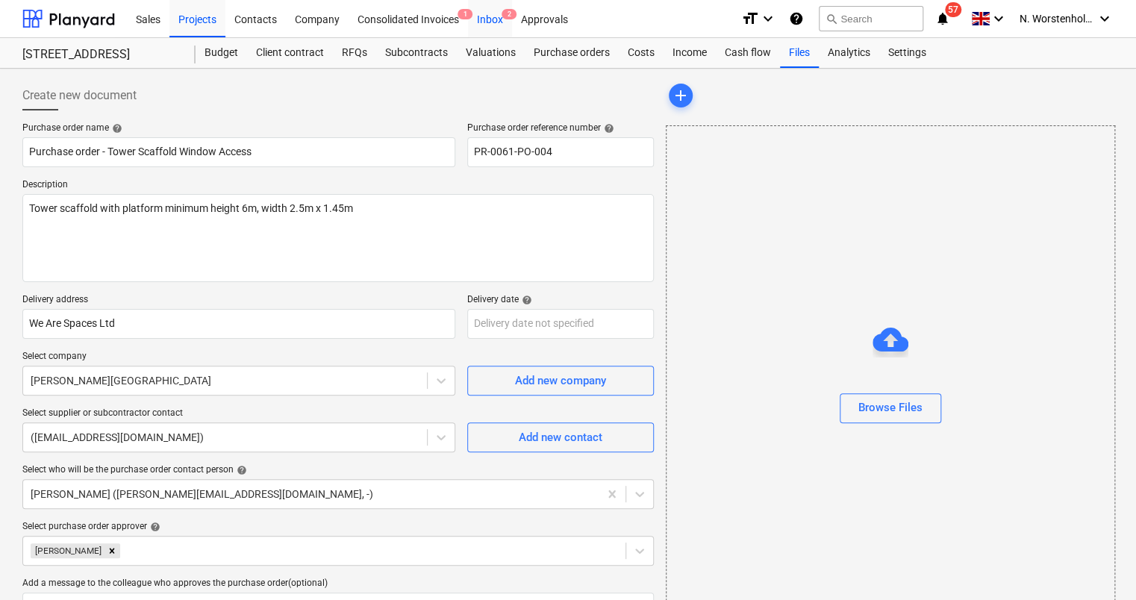
click at [491, 19] on div "Inbox 2" at bounding box center [490, 18] width 44 height 38
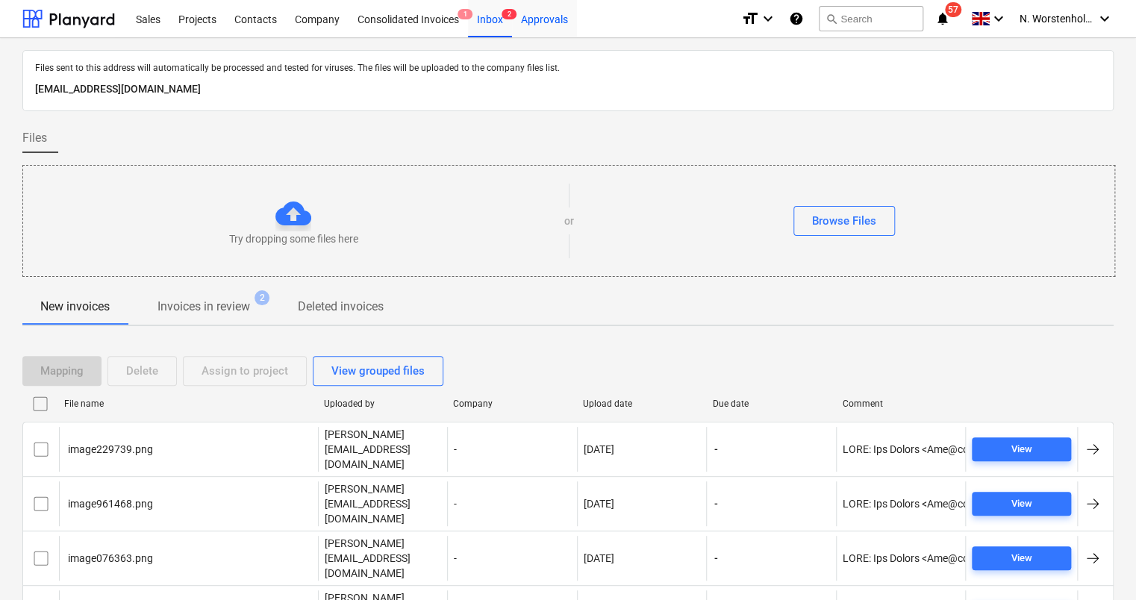
click at [543, 22] on div "Approvals" at bounding box center [544, 18] width 65 height 38
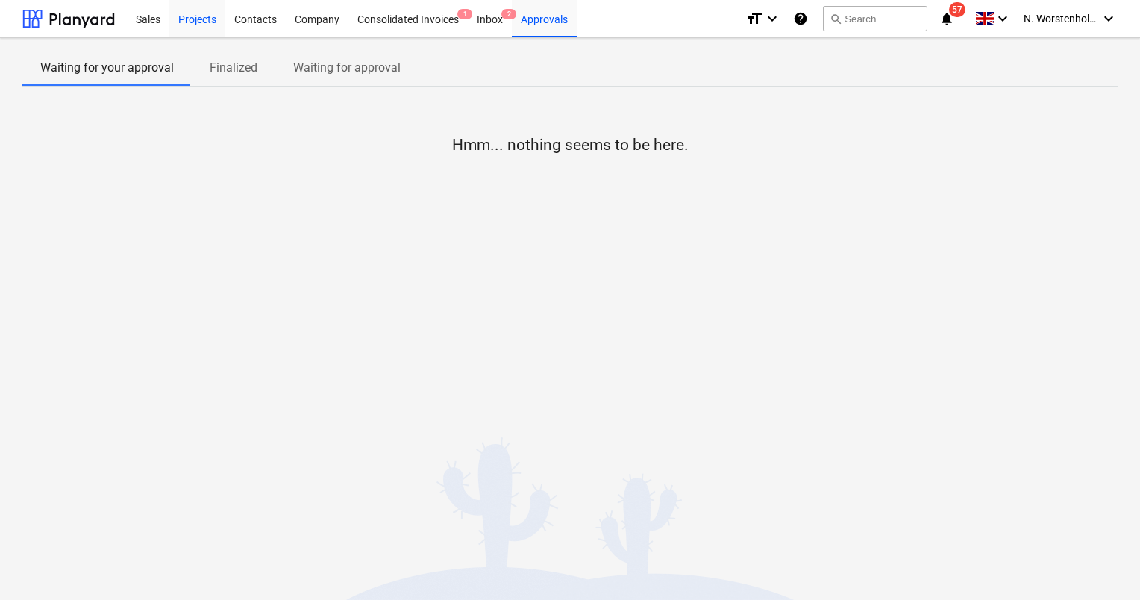
click at [194, 21] on div "Projects" at bounding box center [197, 18] width 56 height 38
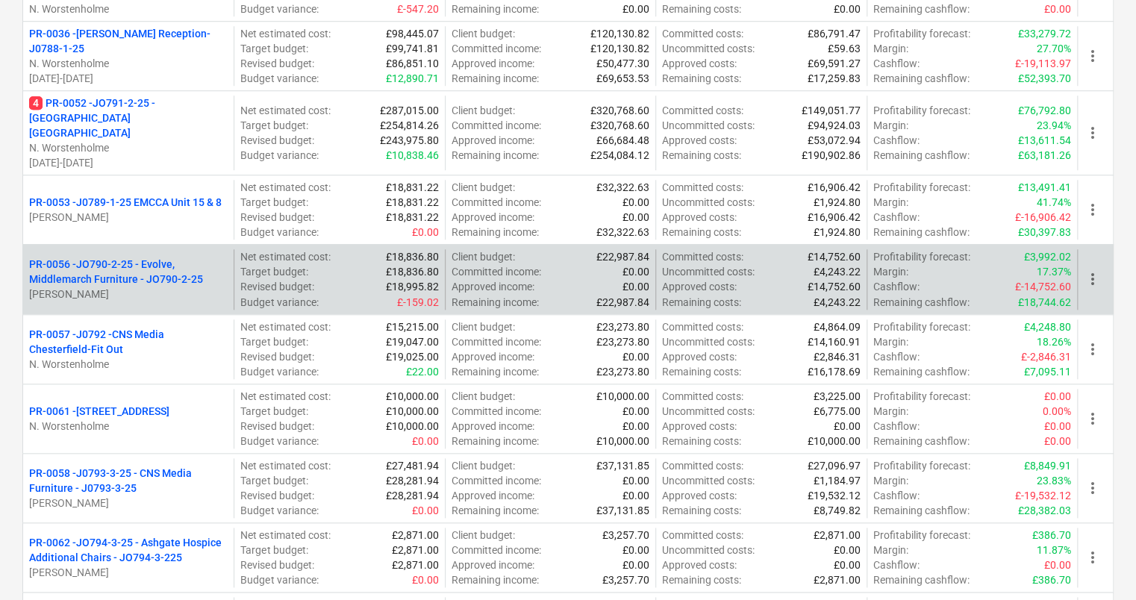
scroll to position [742, 0]
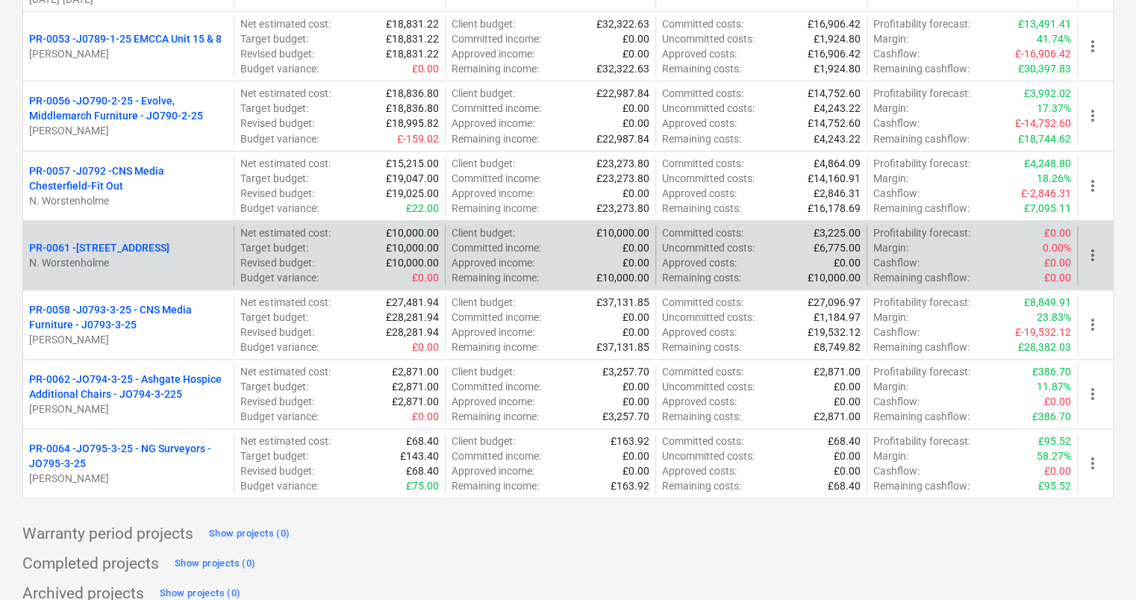
click at [121, 240] on p "PR-0061 - [STREET_ADDRESS]" at bounding box center [99, 247] width 140 height 15
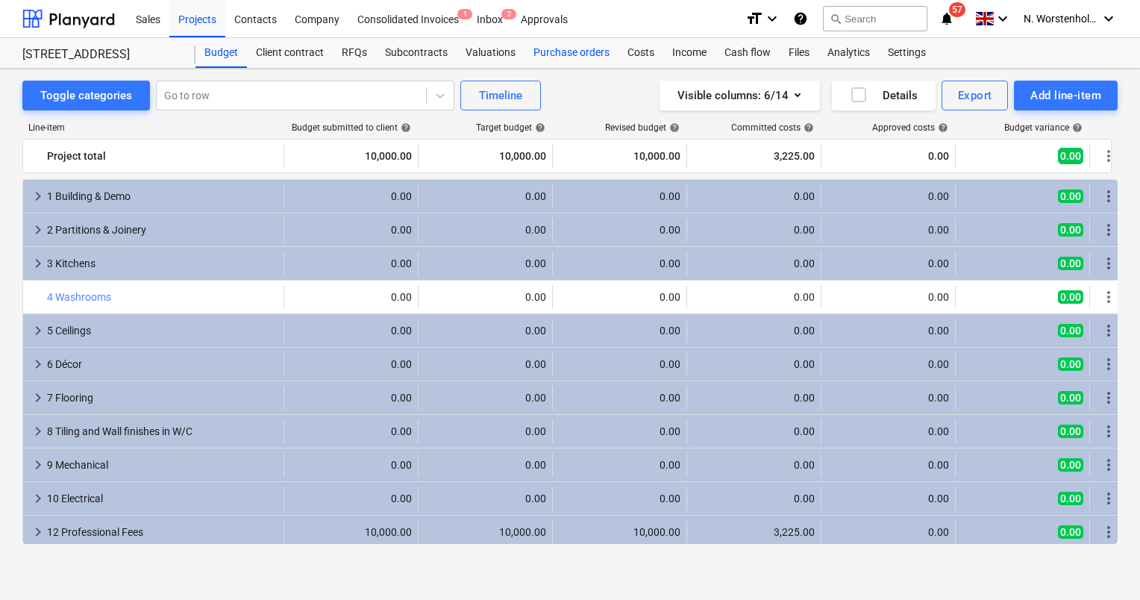
click at [555, 49] on div "Purchase orders" at bounding box center [572, 53] width 94 height 30
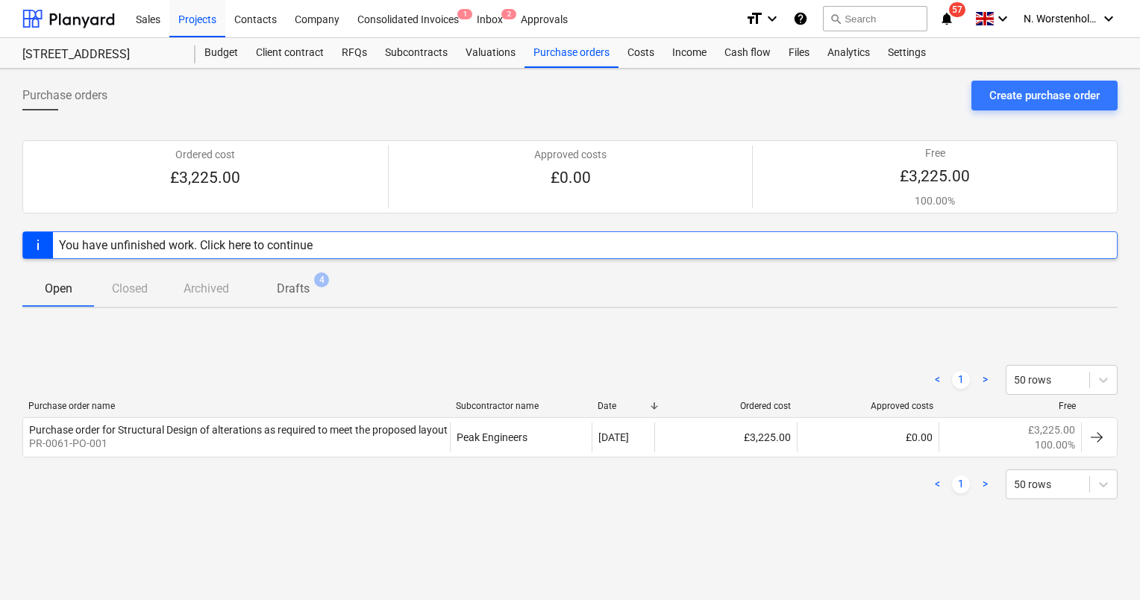
click at [197, 242] on div "You have unfinished work. Click here to continue" at bounding box center [186, 245] width 254 height 14
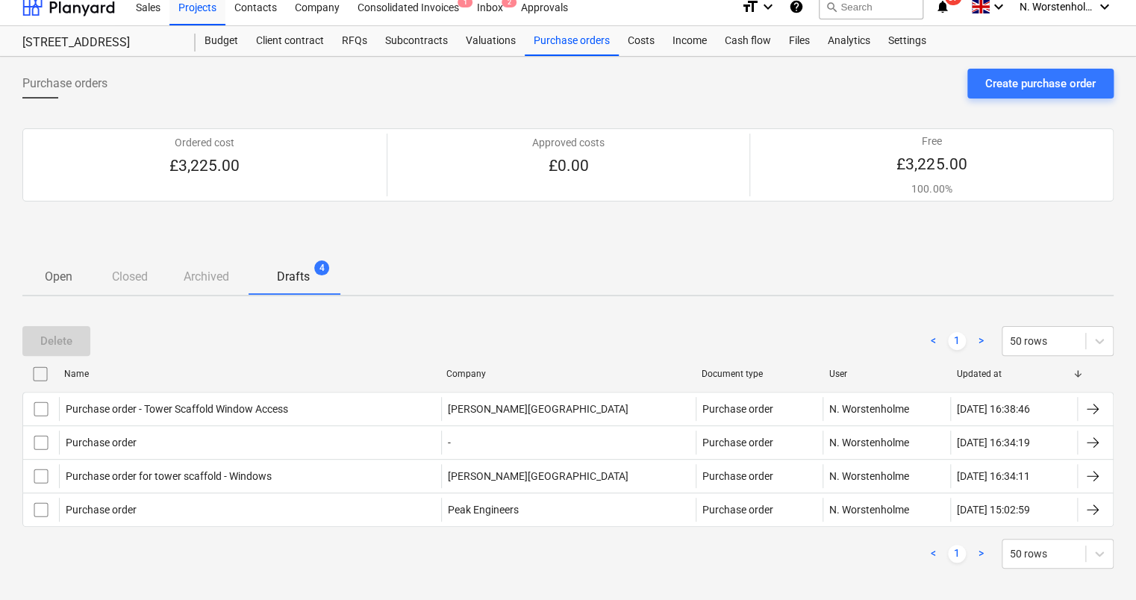
scroll to position [21, 0]
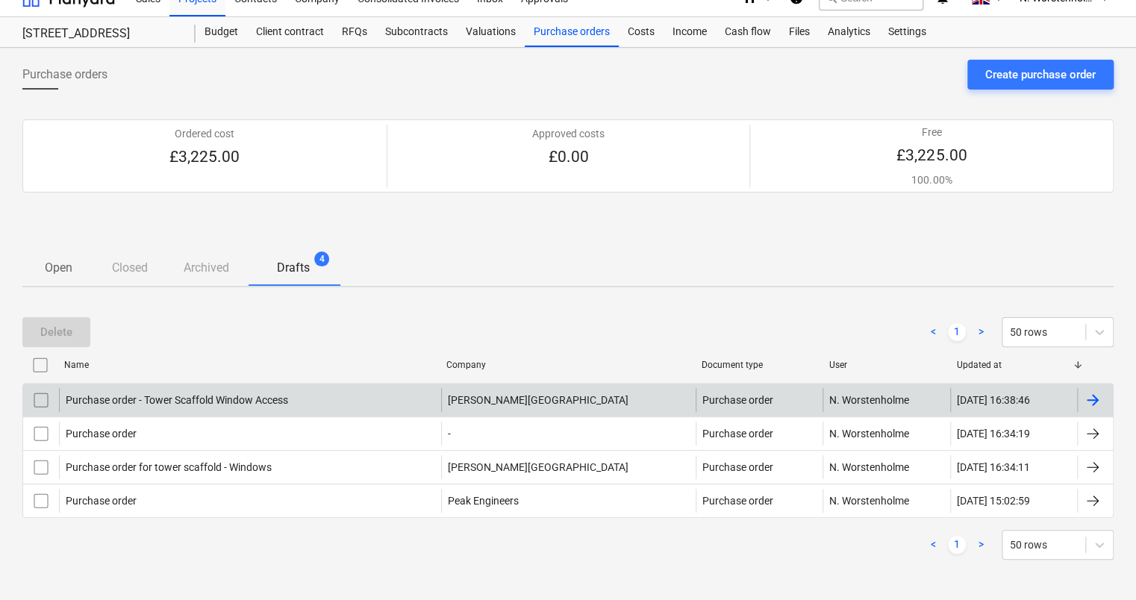
click at [44, 403] on input "checkbox" at bounding box center [41, 400] width 24 height 24
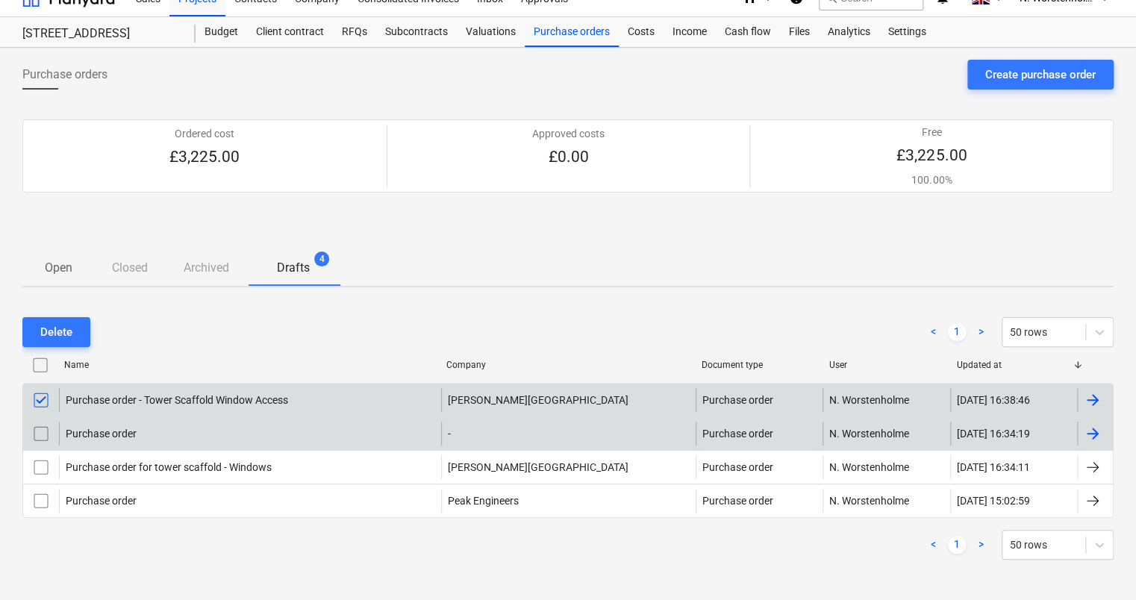
click at [40, 434] on input "checkbox" at bounding box center [41, 434] width 24 height 24
click at [34, 399] on input "checkbox" at bounding box center [41, 400] width 24 height 24
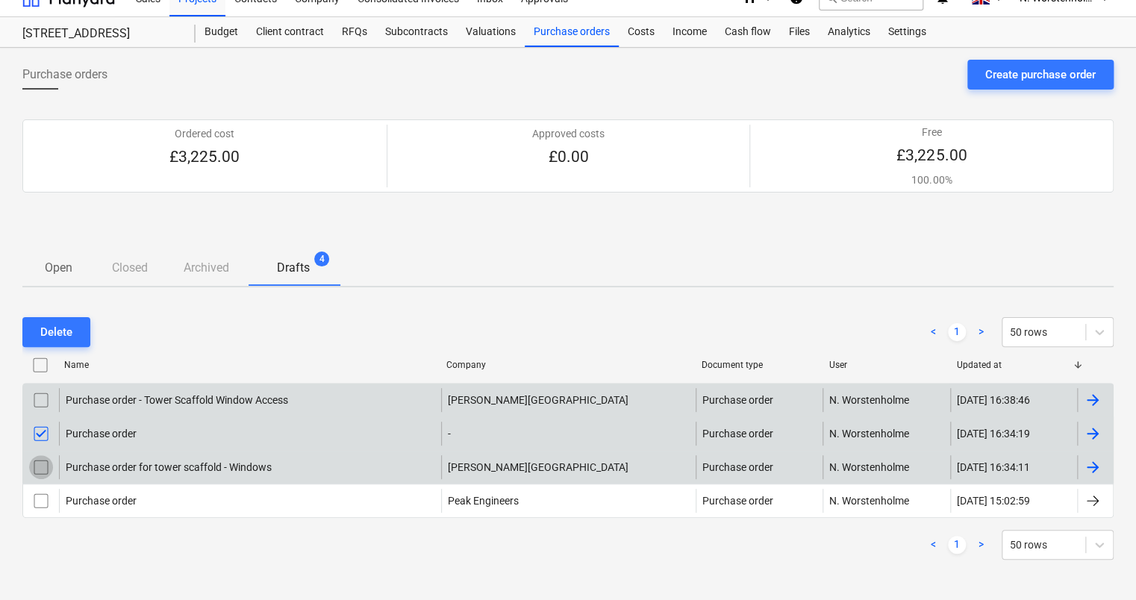
click at [37, 460] on input "checkbox" at bounding box center [41, 467] width 24 height 24
click at [51, 331] on div "Delete" at bounding box center [56, 331] width 32 height 19
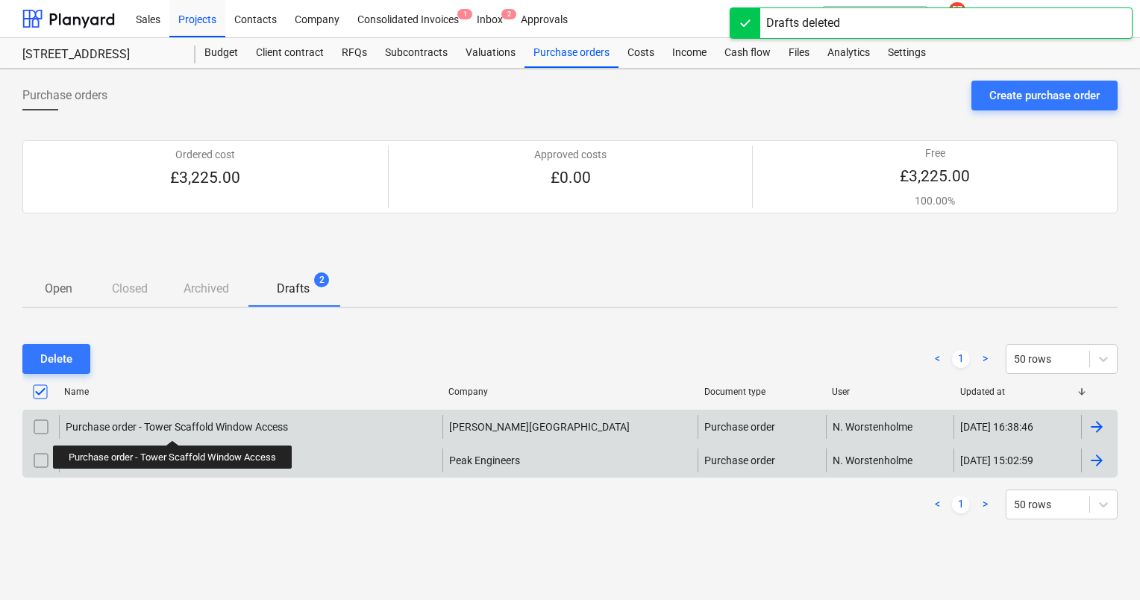
click at [173, 427] on div "Purchase order - Tower Scaffold Window Access" at bounding box center [177, 427] width 222 height 12
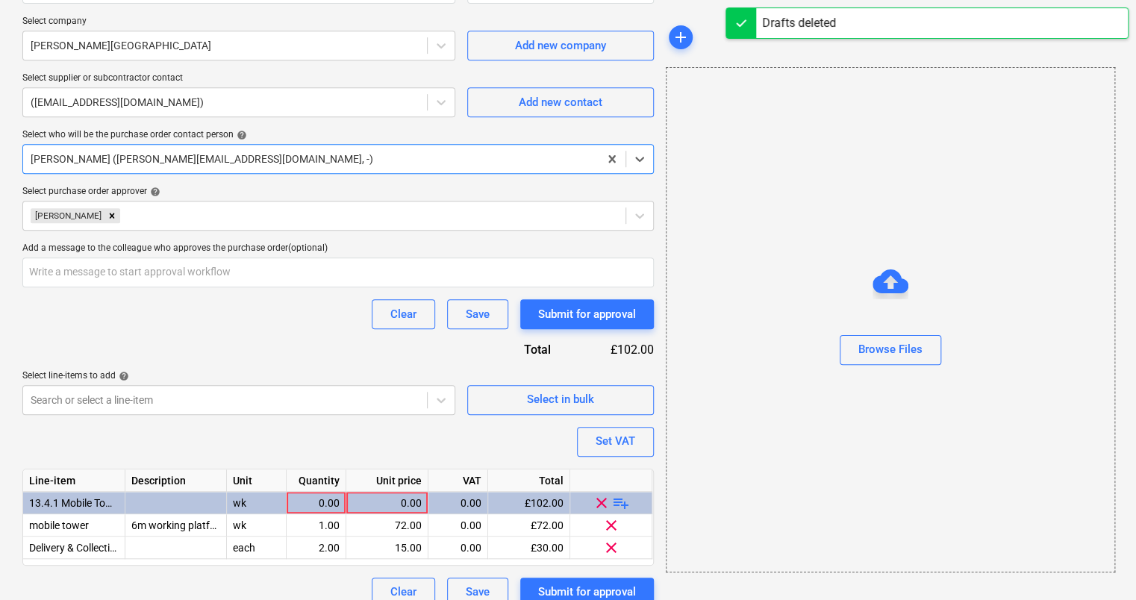
scroll to position [353, 0]
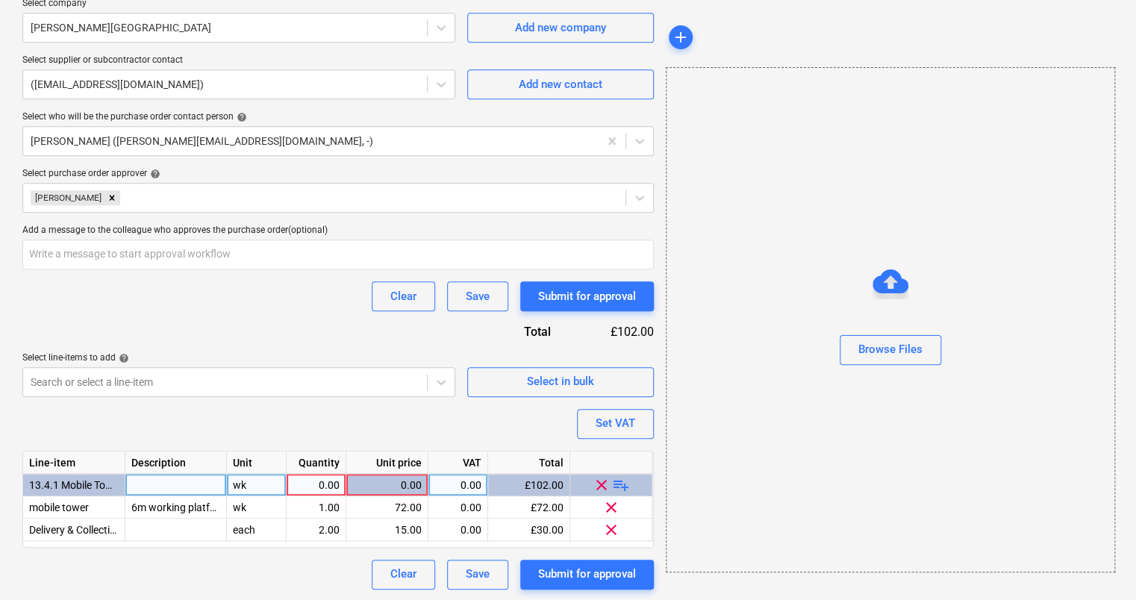
click at [319, 487] on div "0.00" at bounding box center [316, 485] width 47 height 22
click at [599, 481] on span "clear" at bounding box center [602, 484] width 18 height 18
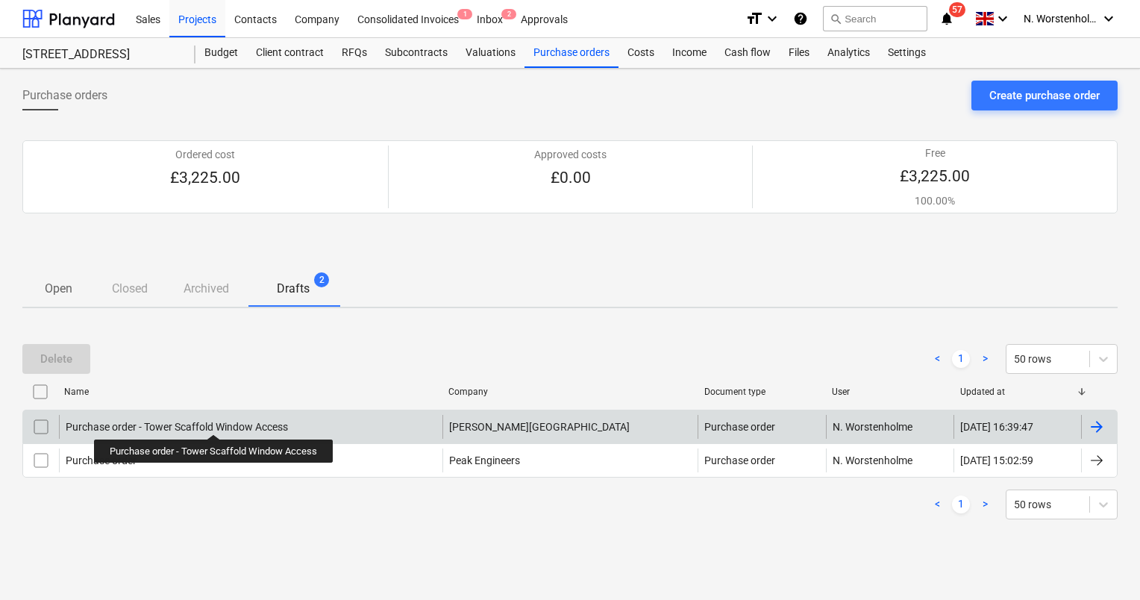
click at [214, 421] on div "Purchase order - Tower Scaffold Window Access" at bounding box center [177, 427] width 222 height 12
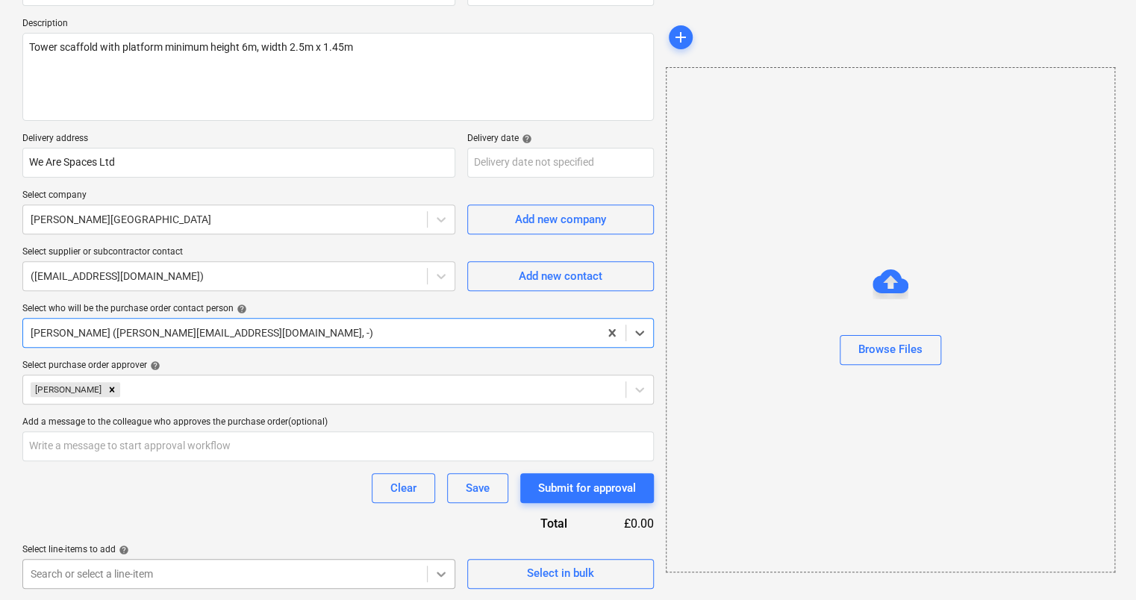
scroll to position [382, 0]
click at [441, 438] on body "Sales Projects Contacts Company Consolidated Invoices 1 Inbox 2 Approvals forma…" at bounding box center [568, 138] width 1136 height 600
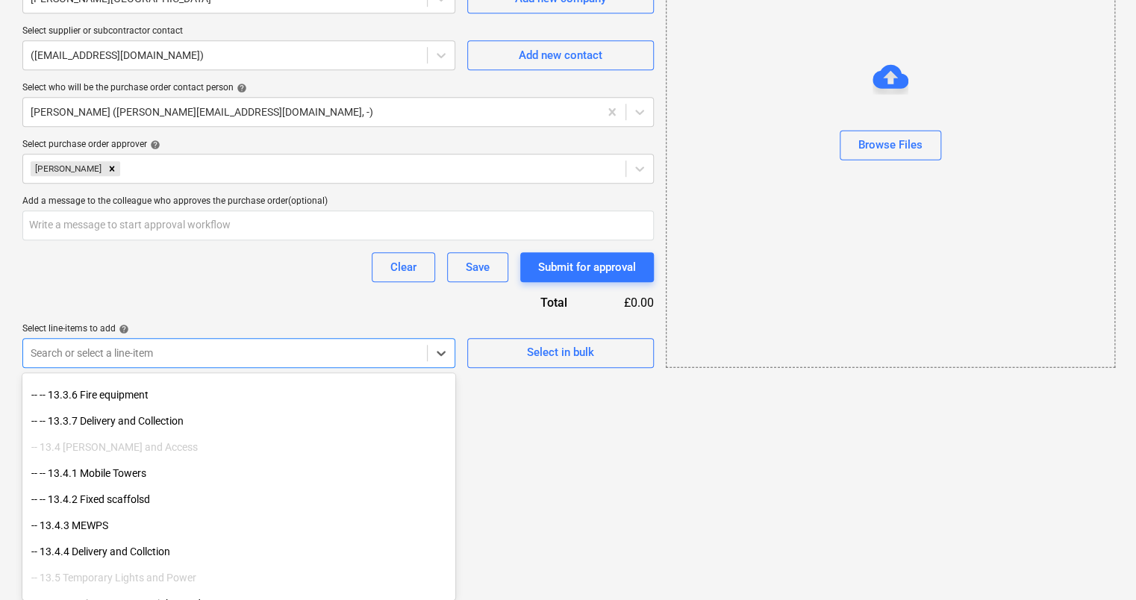
scroll to position [1978, 0]
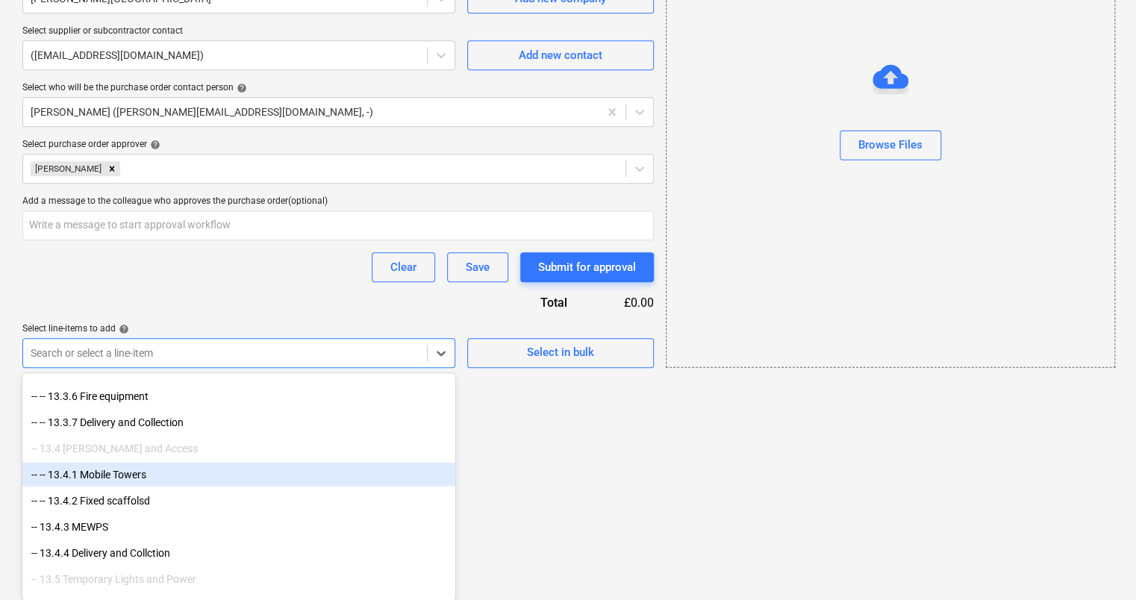
click at [84, 469] on div "-- -- 13.4.1 Mobile Towers" at bounding box center [238, 474] width 433 height 24
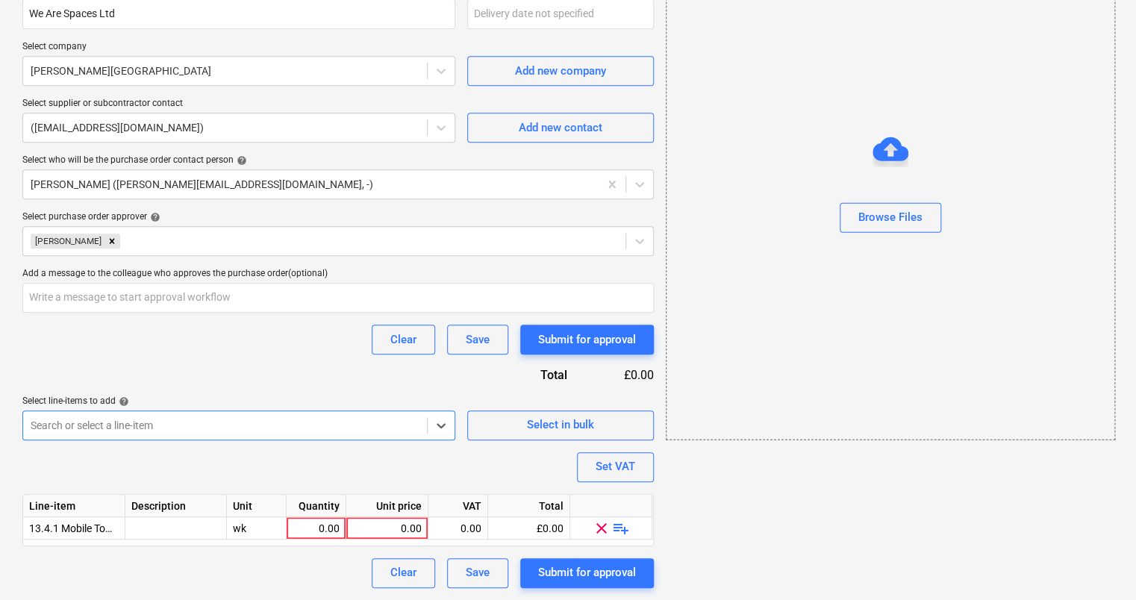
scroll to position [308, 0]
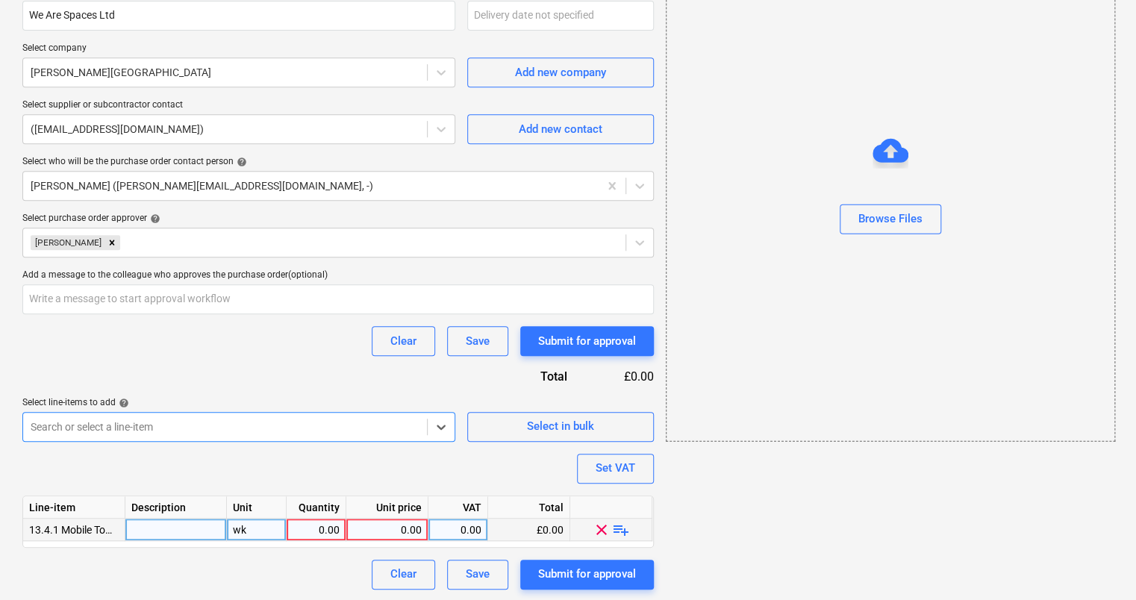
click at [169, 524] on div at bounding box center [175, 530] width 101 height 22
click at [299, 525] on div "0.00" at bounding box center [316, 530] width 47 height 22
click at [381, 528] on div "0.00" at bounding box center [386, 530] width 69 height 22
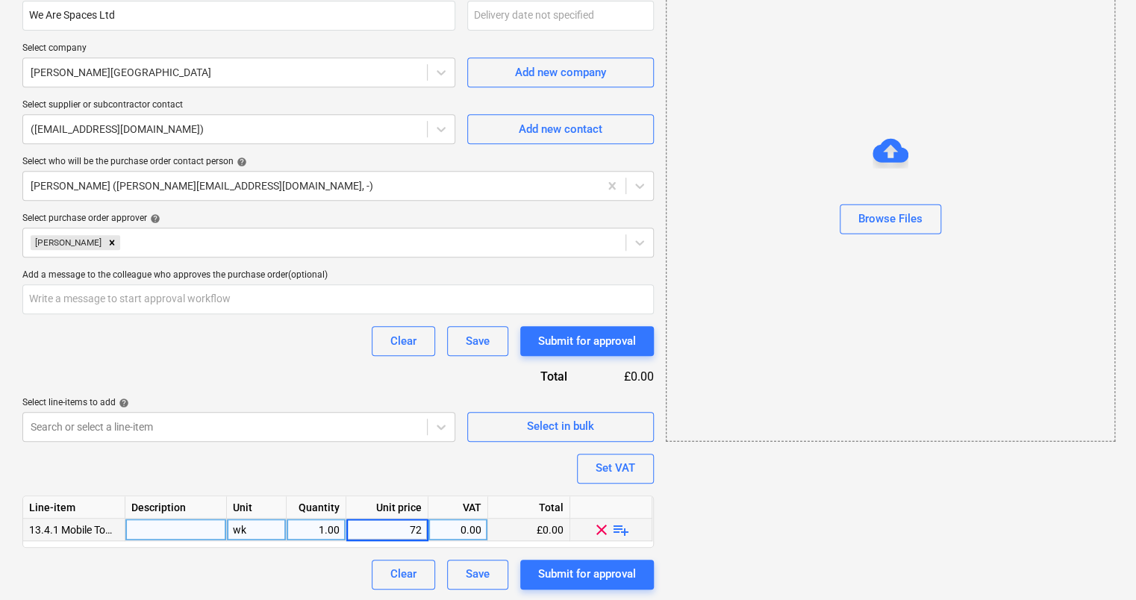
click at [272, 551] on div "Purchase order name help Purchase order - Tower Scaffold Window Access Purchase…" at bounding box center [337, 201] width 631 height 775
click at [616, 523] on span "playlist_add" at bounding box center [621, 529] width 18 height 18
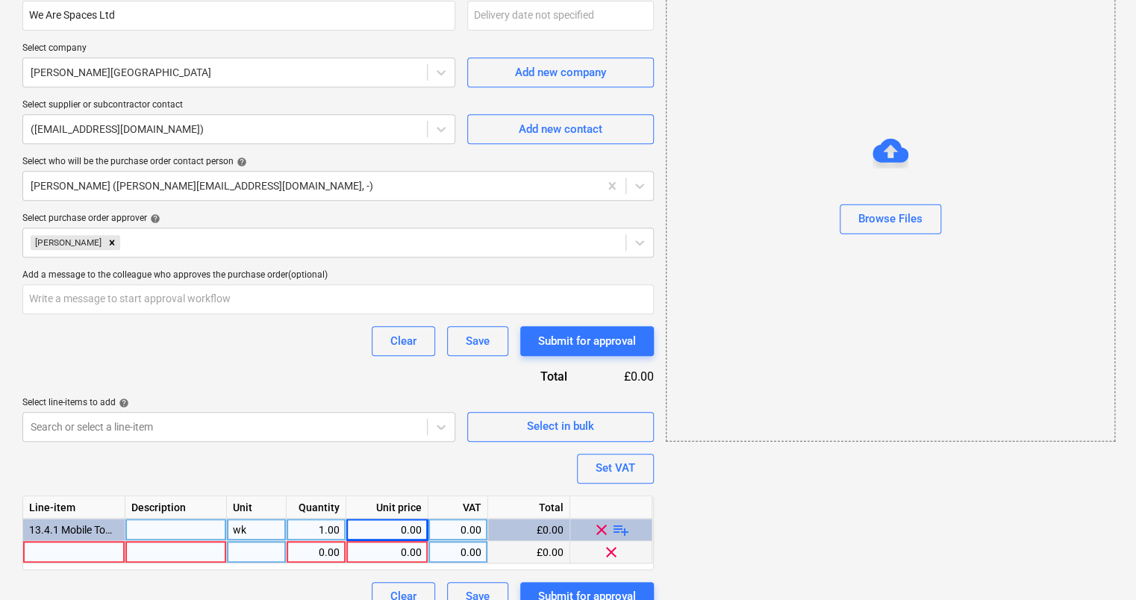
click at [78, 549] on div at bounding box center [74, 552] width 102 height 22
click at [25, 548] on input "Collection" at bounding box center [73, 552] width 101 height 22
click at [304, 552] on div "0.00" at bounding box center [316, 552] width 47 height 22
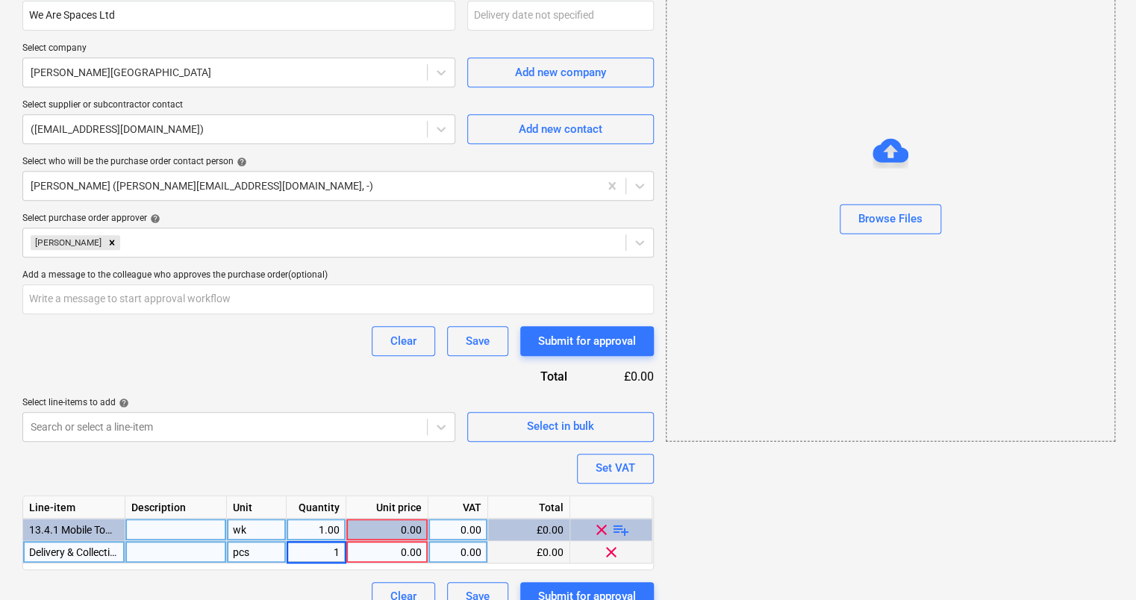
click at [253, 553] on div "pcs" at bounding box center [257, 552] width 60 height 22
click at [392, 560] on div "0.00" at bounding box center [386, 552] width 69 height 22
click at [380, 519] on div "0.00" at bounding box center [386, 530] width 69 height 22
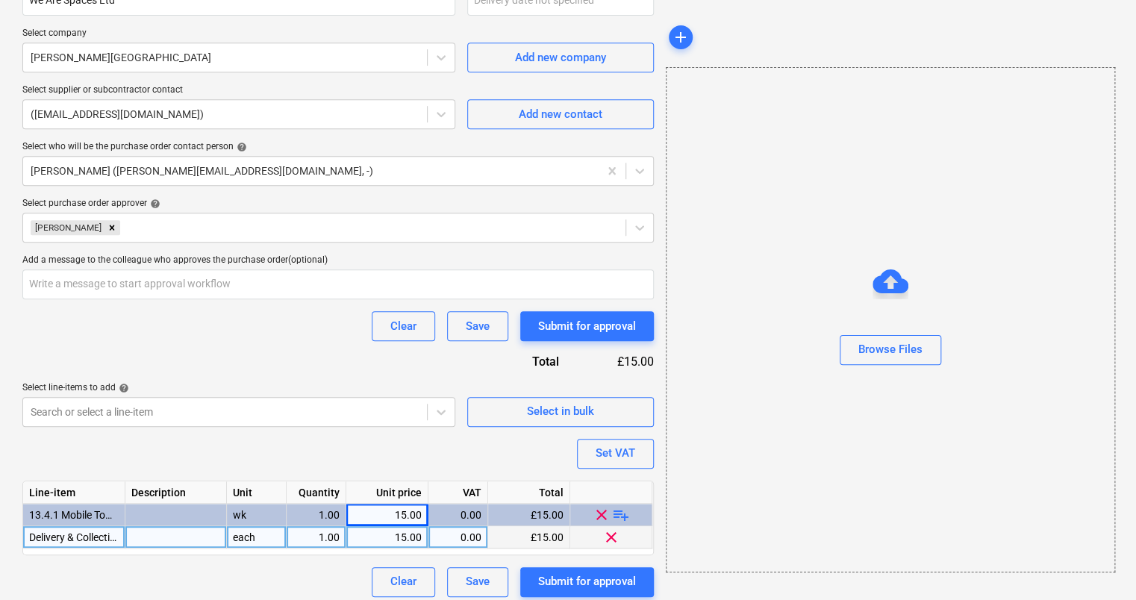
scroll to position [331, 0]
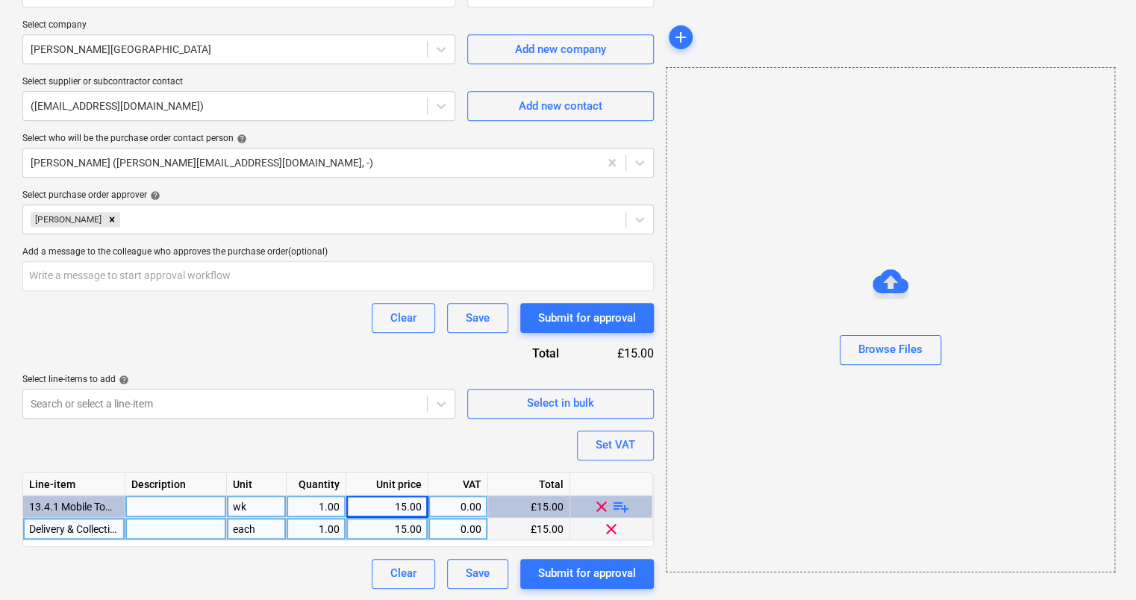
click at [251, 507] on div "wk" at bounding box center [257, 506] width 60 height 22
click at [313, 504] on div "1.00" at bounding box center [316, 506] width 47 height 22
click at [307, 529] on div "1.00" at bounding box center [316, 529] width 47 height 22
click at [618, 507] on span "playlist_add" at bounding box center [621, 506] width 18 height 18
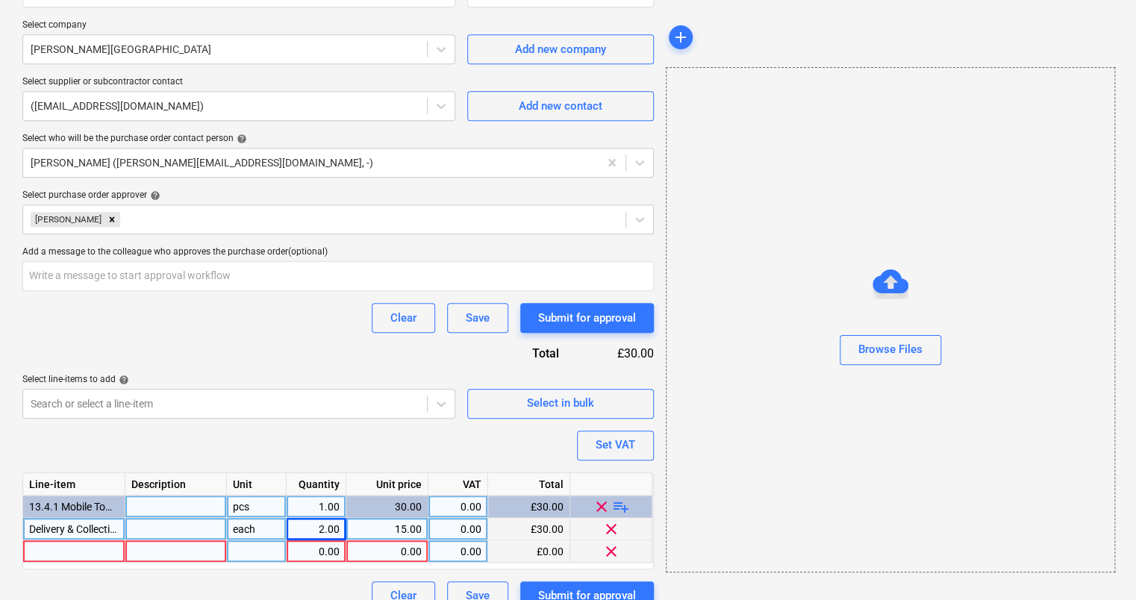
click at [93, 551] on div at bounding box center [74, 551] width 102 height 22
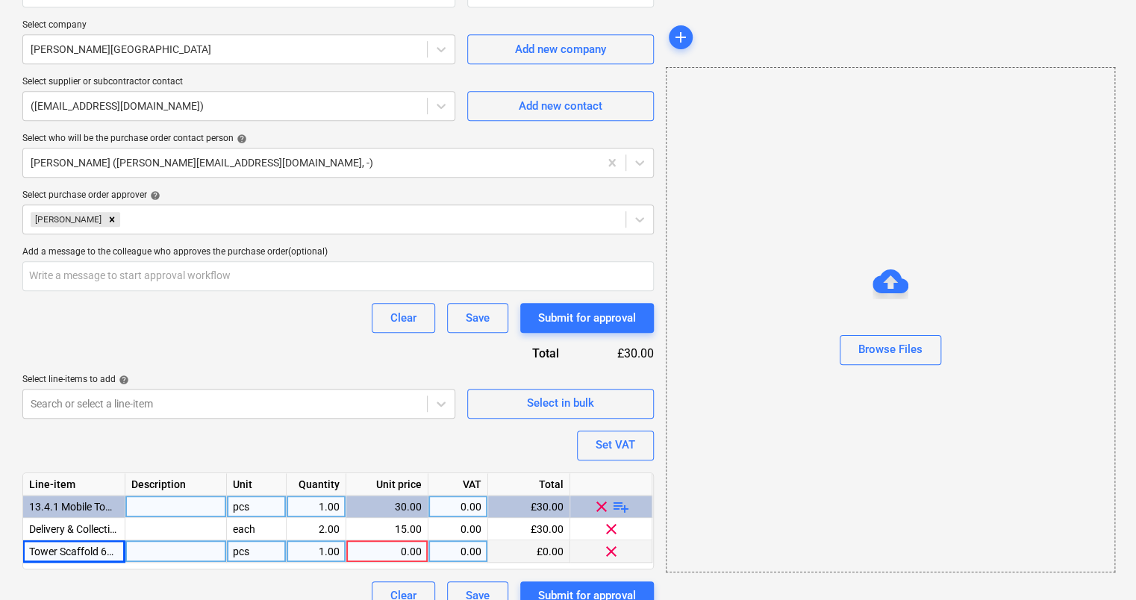
click at [312, 557] on div "1.00" at bounding box center [316, 551] width 47 height 22
click at [260, 560] on div "pcs" at bounding box center [257, 551] width 60 height 22
click at [394, 556] on div "0.00" at bounding box center [386, 551] width 69 height 22
click at [602, 568] on div "Line-item Description Unit Quantity Unit price VAT Total 13.4.1 Mobile Towers p…" at bounding box center [337, 520] width 631 height 97
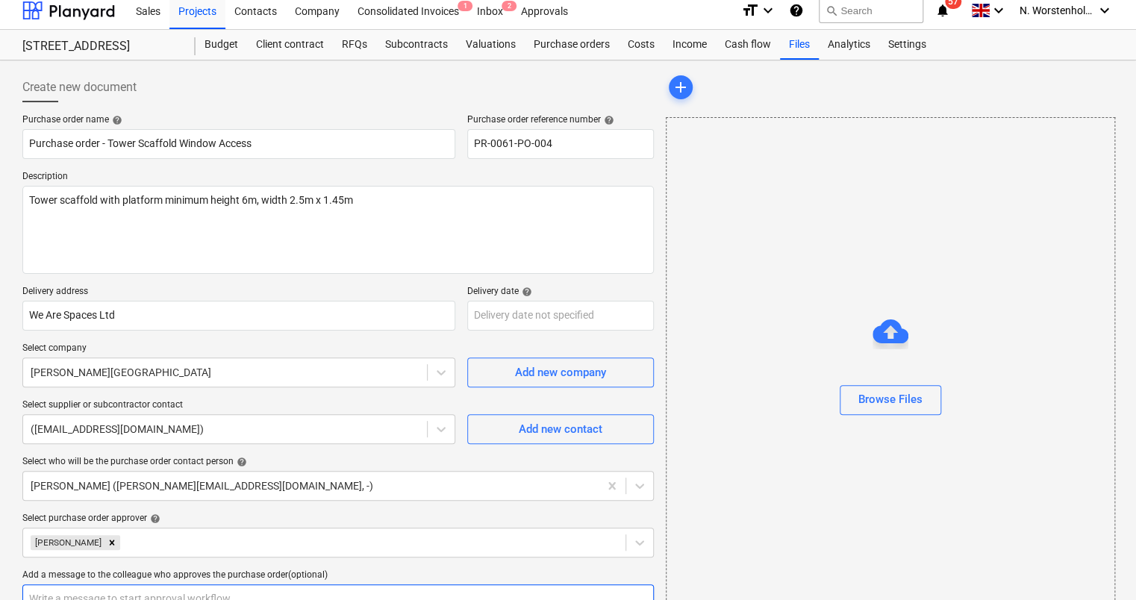
scroll to position [0, 0]
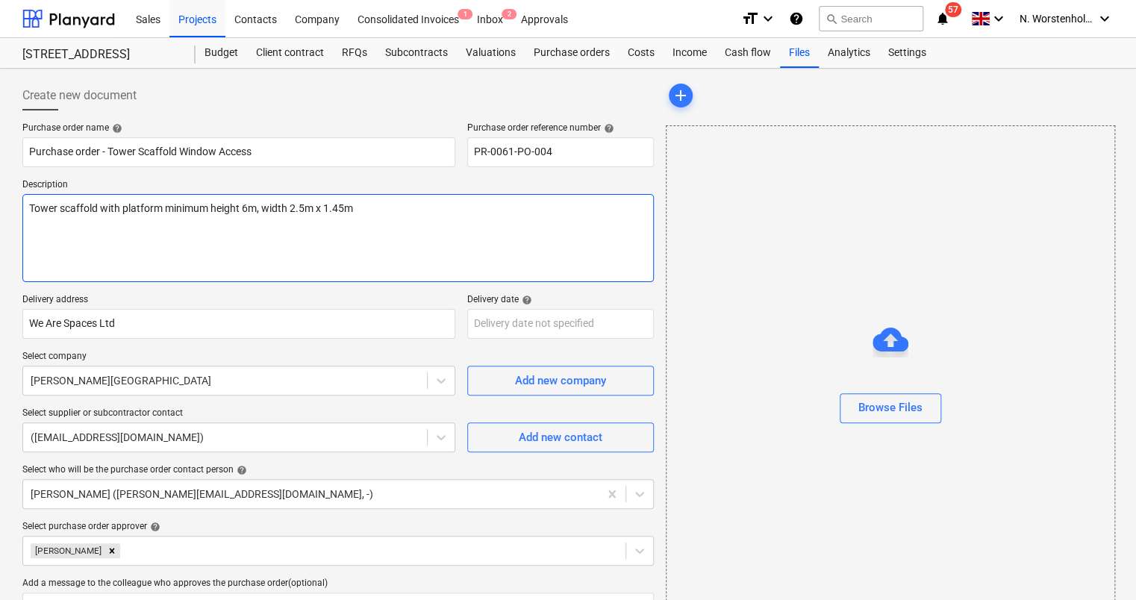
click at [367, 208] on textarea "Tower scaffold with platform minimum height 6m, width 2.5m x 1.45m" at bounding box center [337, 238] width 631 height 88
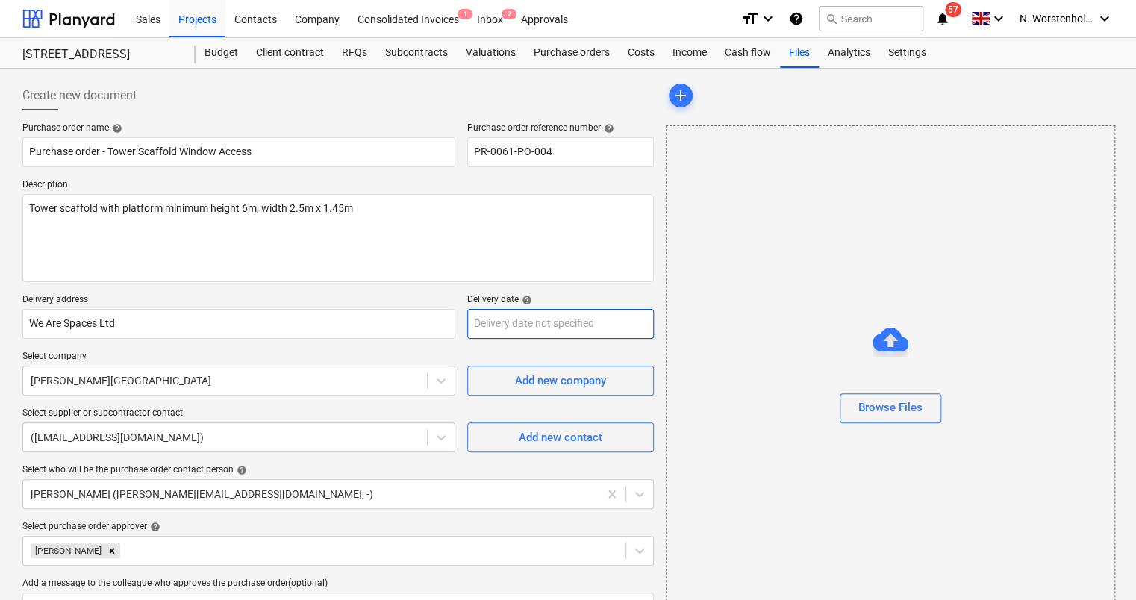
click at [540, 325] on body "Sales Projects Contacts Company Consolidated Invoices 1 Inbox 2 Approvals forma…" at bounding box center [568, 300] width 1136 height 600
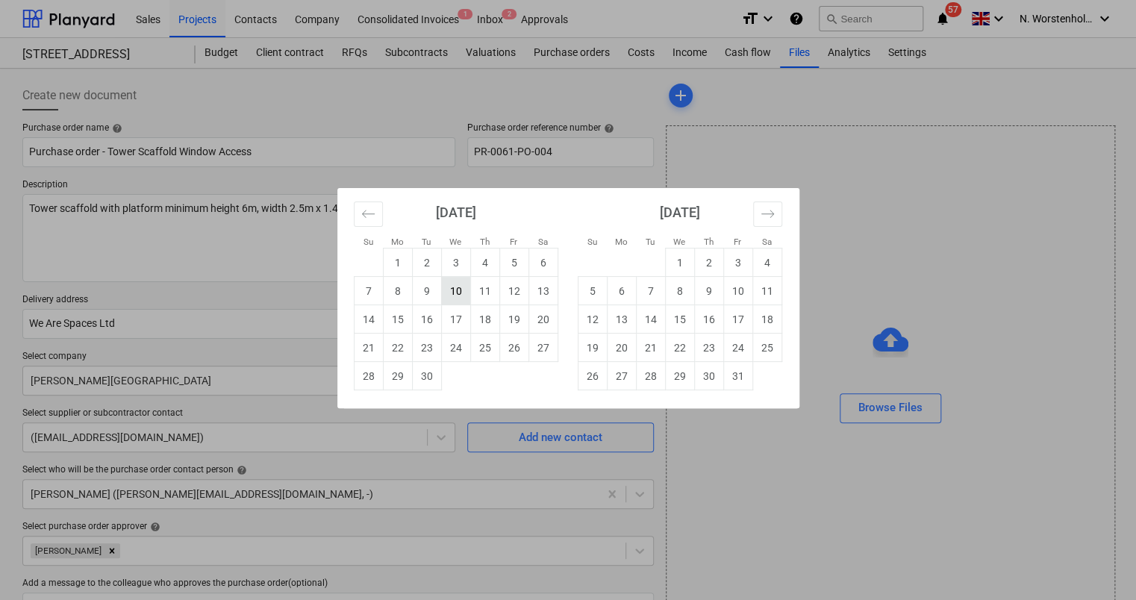
click at [457, 290] on td "10" at bounding box center [455, 291] width 29 height 28
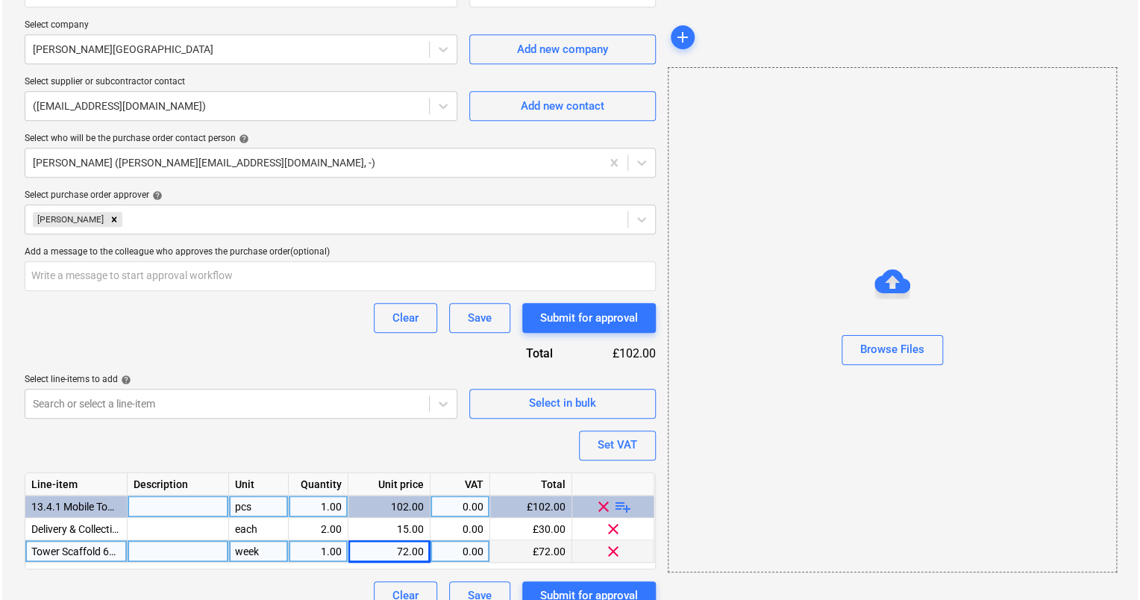
scroll to position [353, 0]
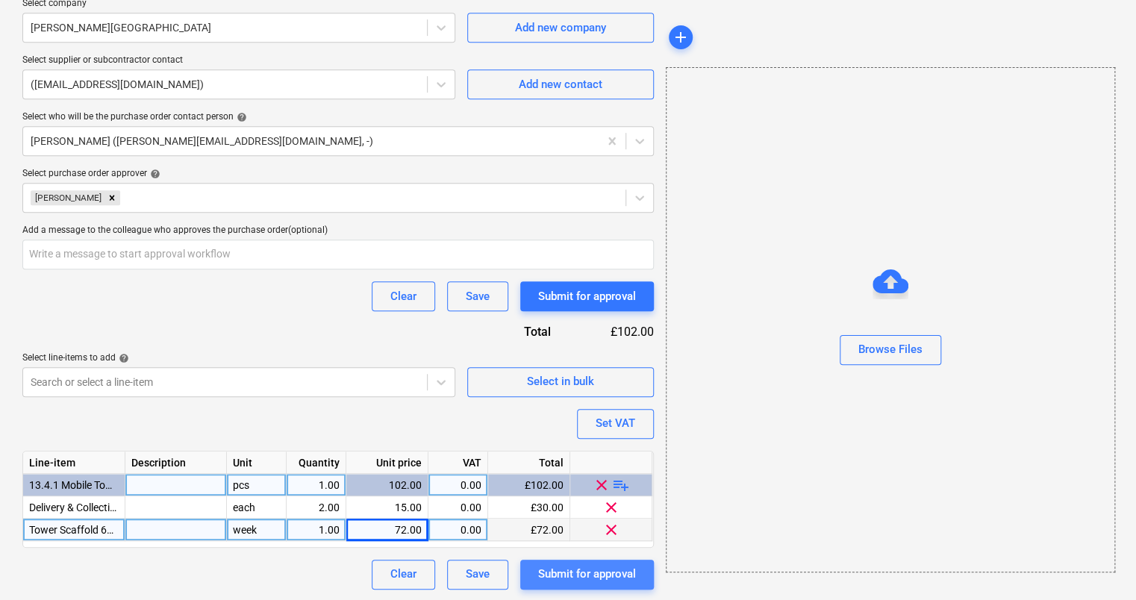
click at [583, 571] on div "Submit for approval" at bounding box center [587, 573] width 98 height 19
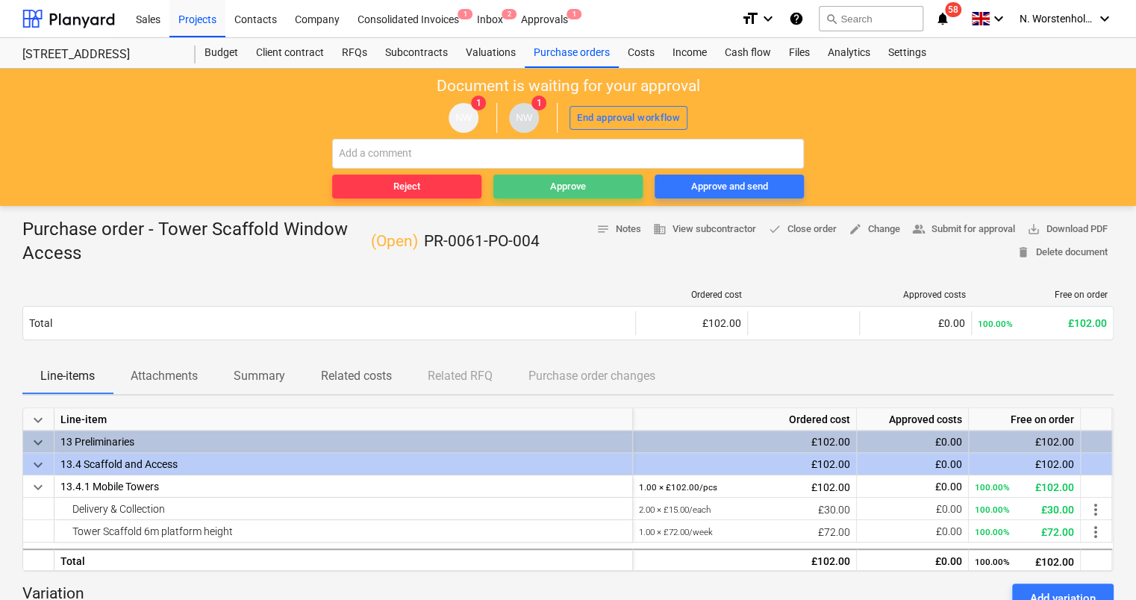
click at [571, 187] on div "Approve" at bounding box center [568, 186] width 36 height 17
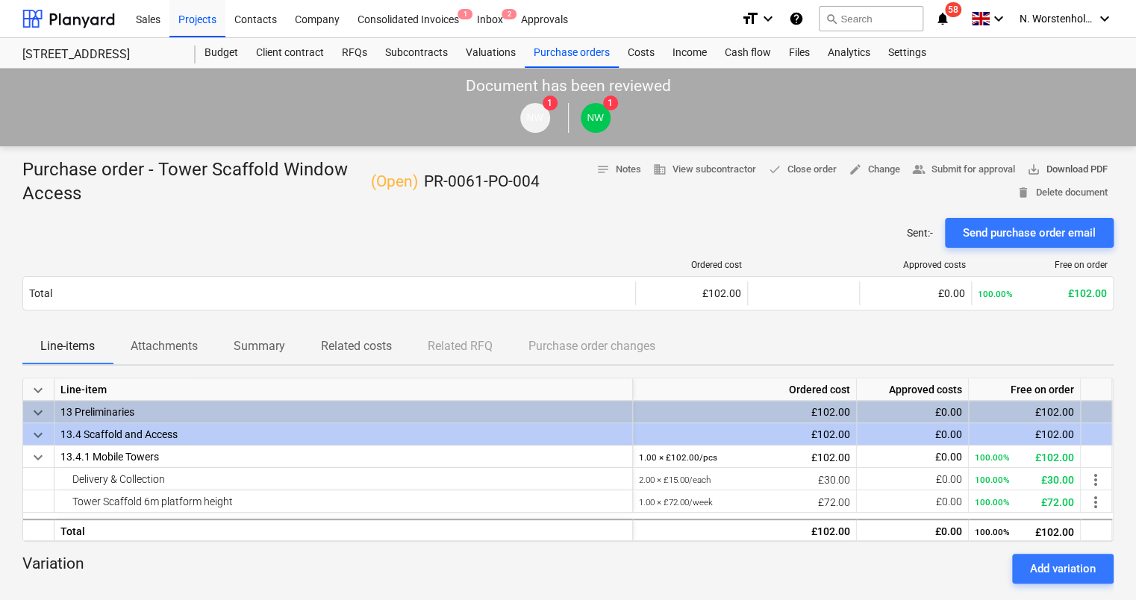
click at [1058, 168] on span "save_alt Download PDF" at bounding box center [1067, 169] width 81 height 17
drag, startPoint x: 784, startPoint y: 46, endPoint x: 732, endPoint y: 192, distance: 155.3
click at [733, 185] on div "notes Notes business View subcontractor done Close order edit Change people_alt…" at bounding box center [826, 181] width 575 height 46
